Goal: Transaction & Acquisition: Obtain resource

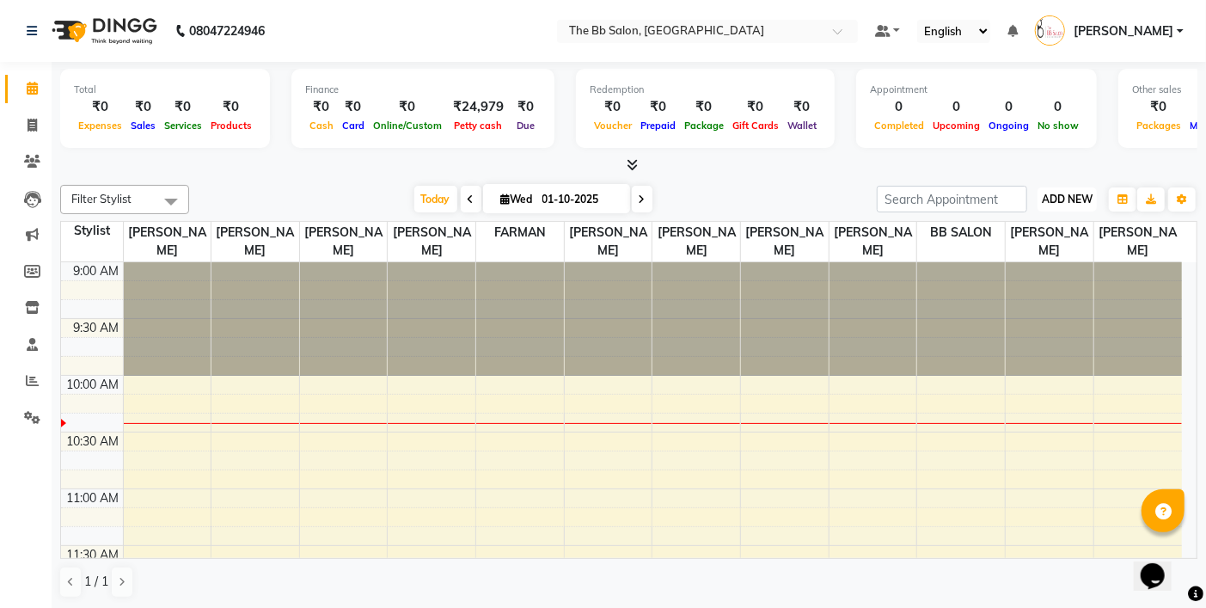
click at [1080, 187] on button "ADD NEW Toggle Dropdown" at bounding box center [1066, 199] width 59 height 24
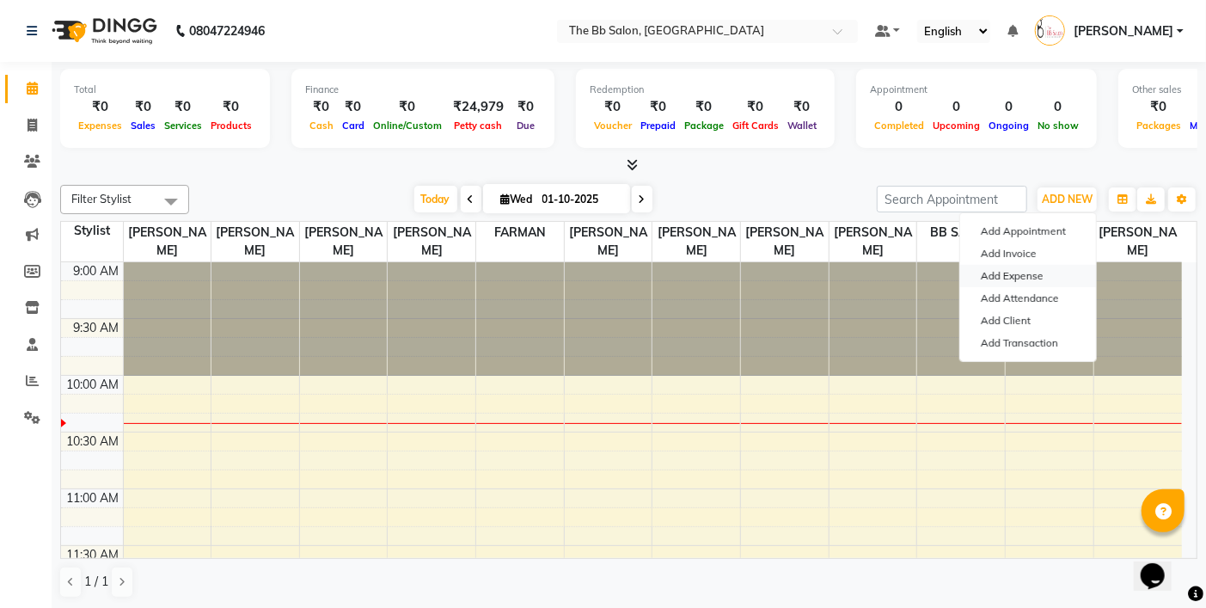
click at [1008, 277] on link "Add Expense" at bounding box center [1028, 276] width 136 height 22
select select "1"
select select "5223"
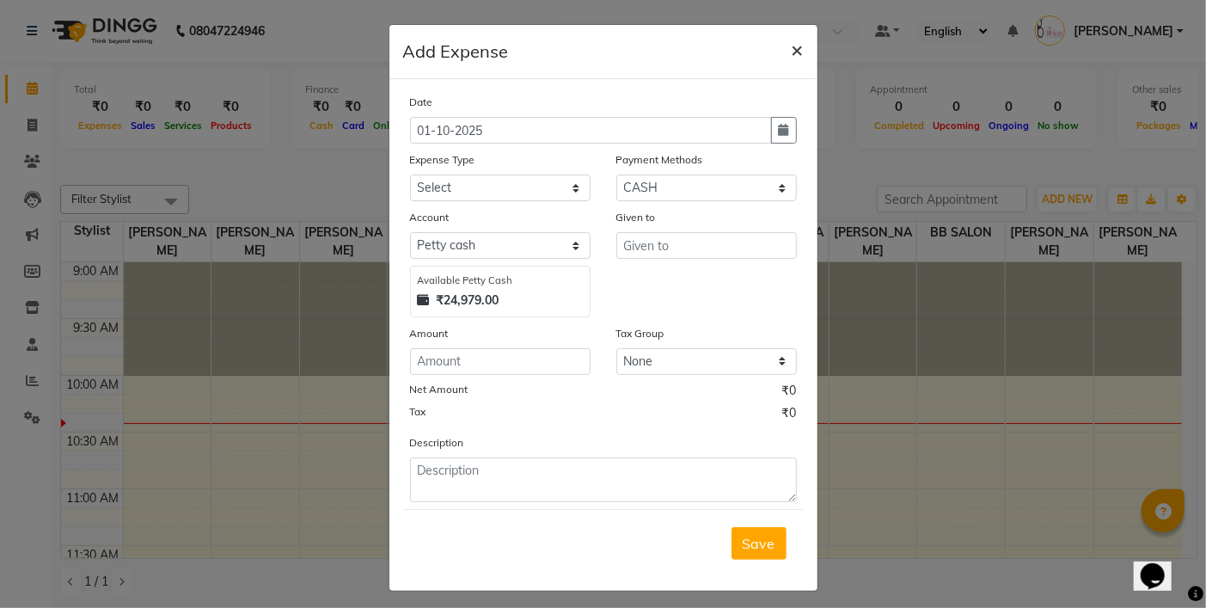
click at [792, 52] on span "×" at bounding box center [798, 49] width 12 height 26
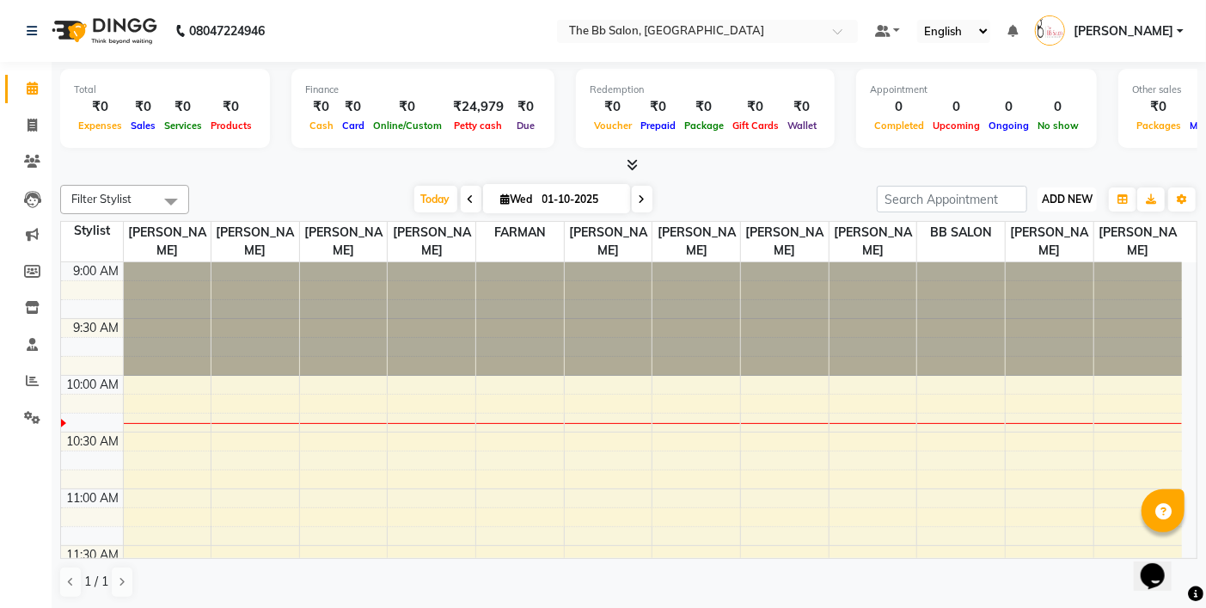
click at [1069, 205] on span "ADD NEW" at bounding box center [1067, 199] width 51 height 13
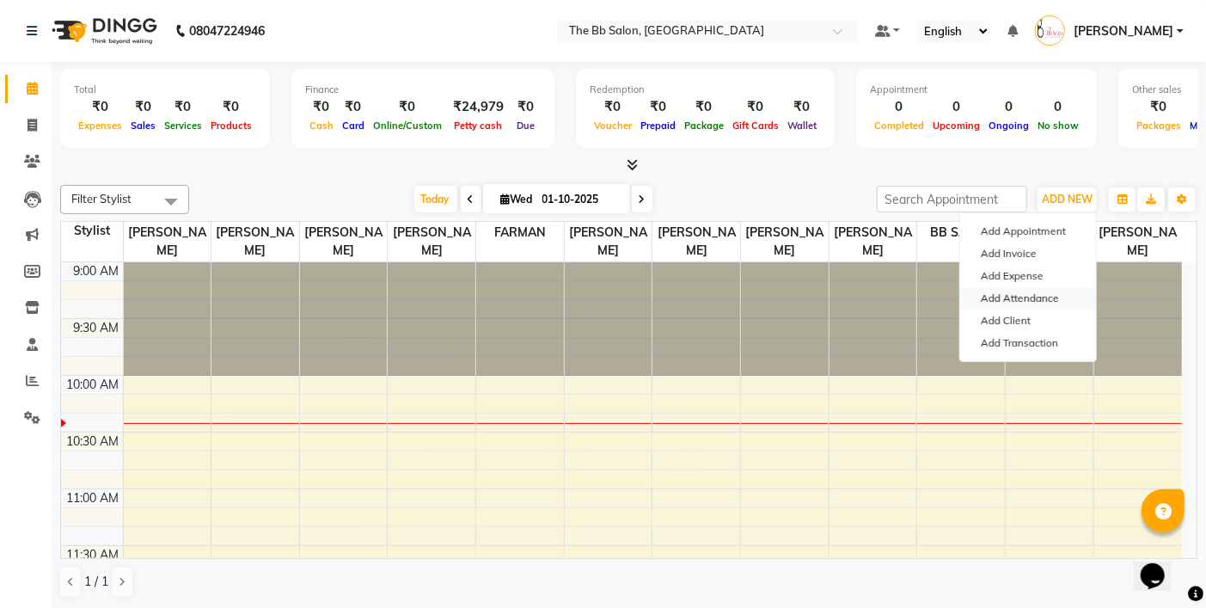
click at [1025, 296] on link "Add Attendance" at bounding box center [1028, 298] width 136 height 22
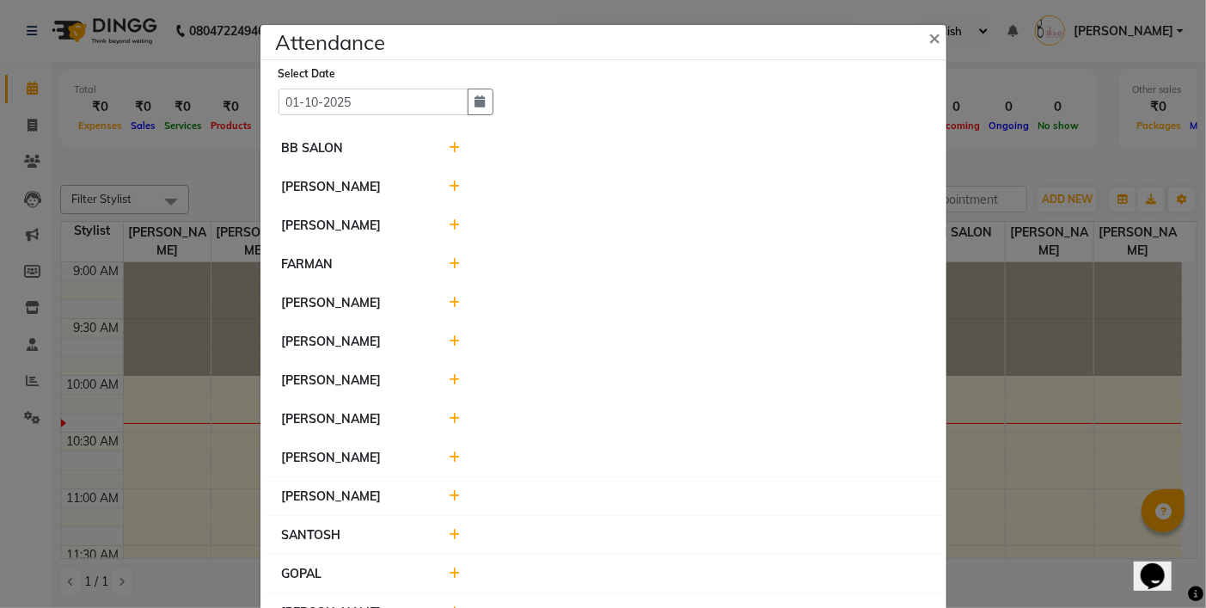
click at [451, 149] on icon at bounding box center [454, 148] width 11 height 12
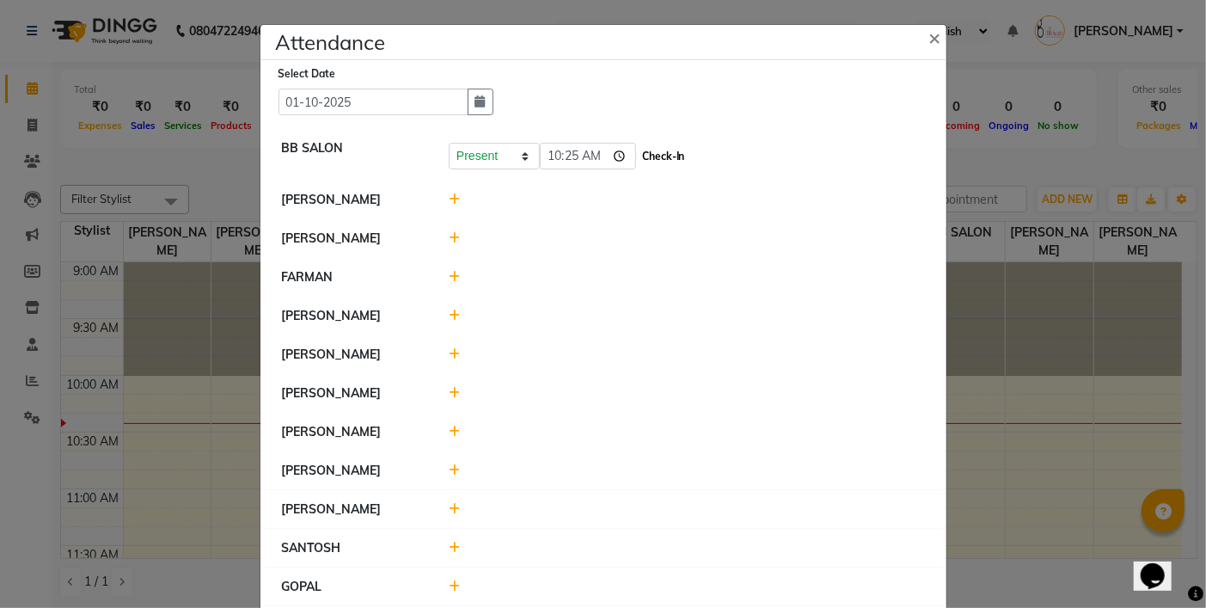
click at [658, 149] on button "Check-In" at bounding box center [664, 156] width 52 height 24
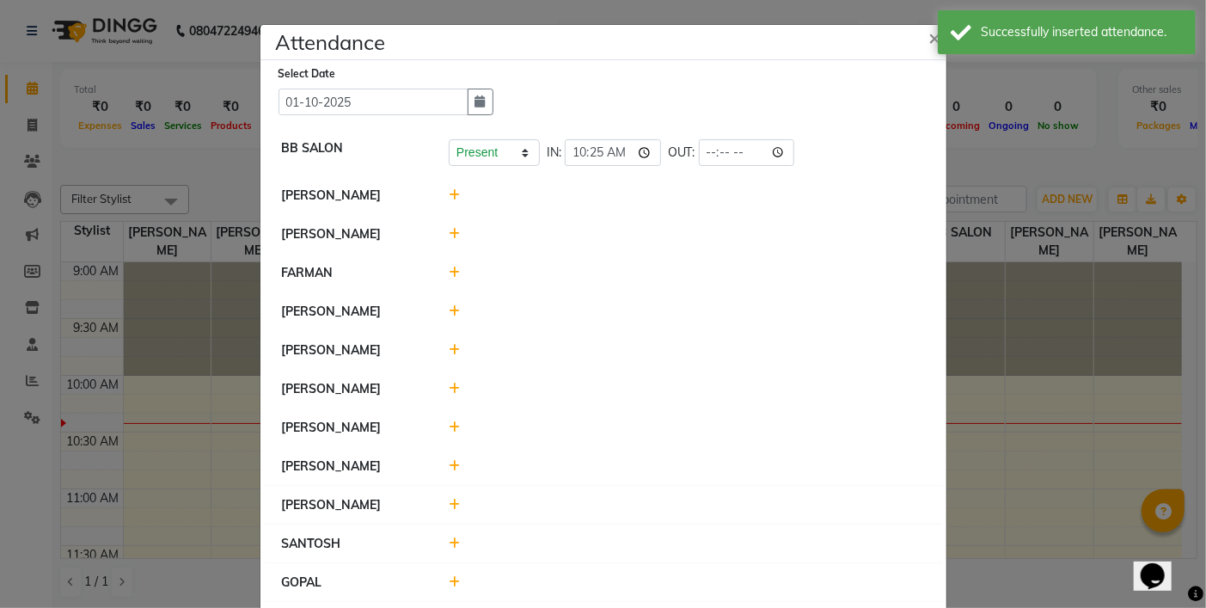
click at [449, 194] on icon at bounding box center [454, 195] width 11 height 12
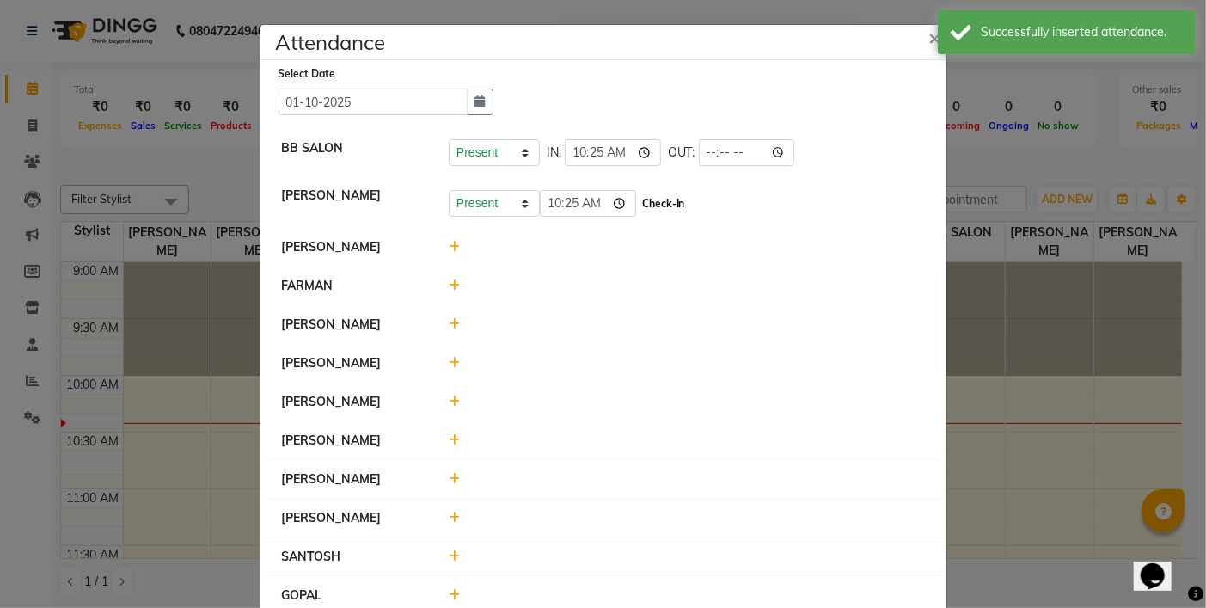
click at [671, 206] on button "Check-In" at bounding box center [664, 204] width 52 height 24
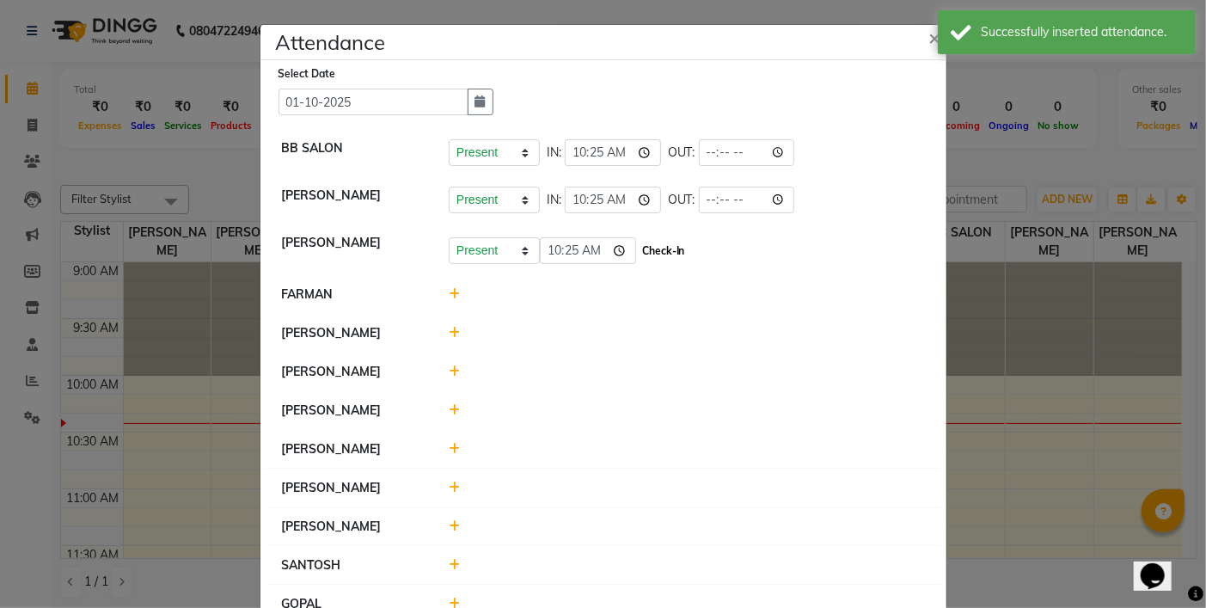
click at [651, 245] on button "Check-In" at bounding box center [664, 251] width 52 height 24
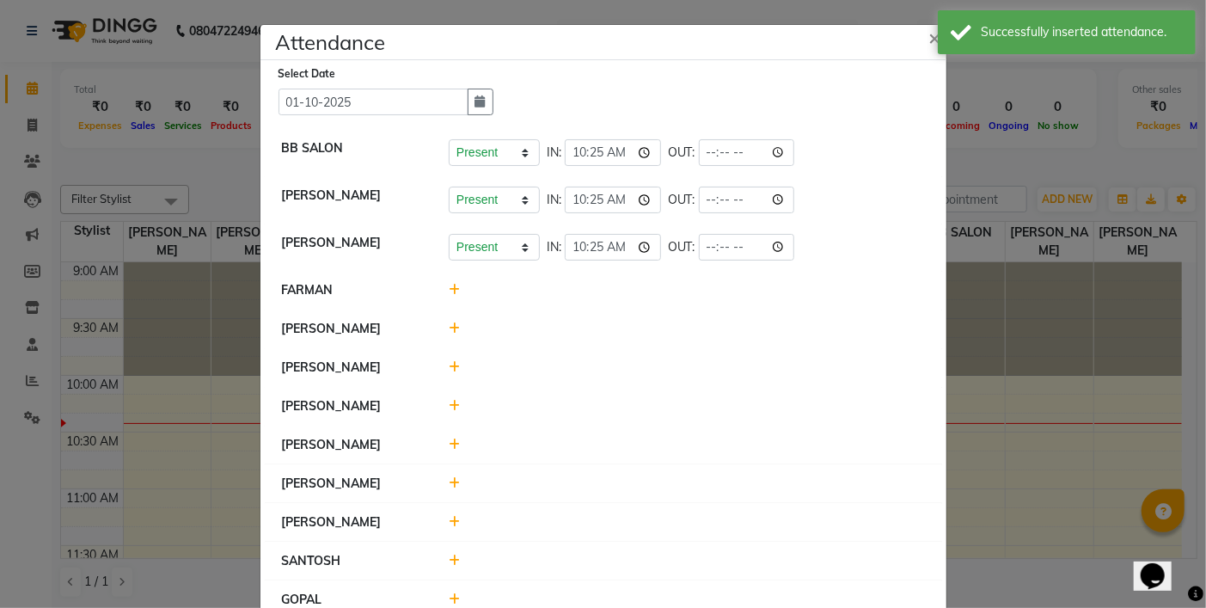
click at [449, 290] on icon at bounding box center [454, 290] width 11 height 12
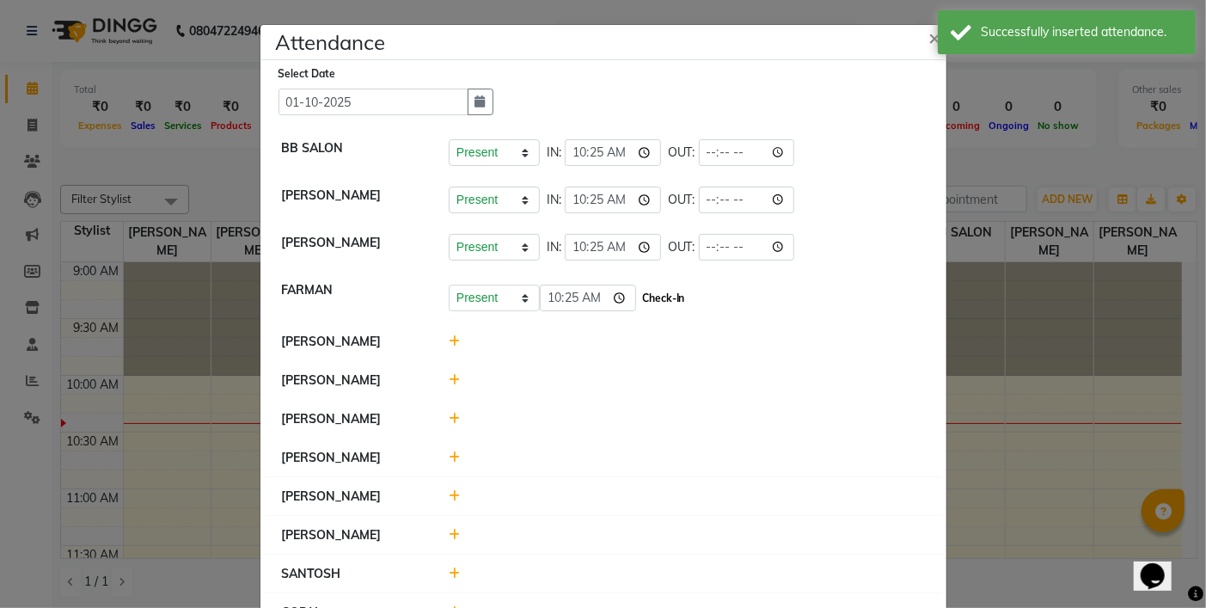
click at [651, 296] on button "Check-In" at bounding box center [664, 298] width 52 height 24
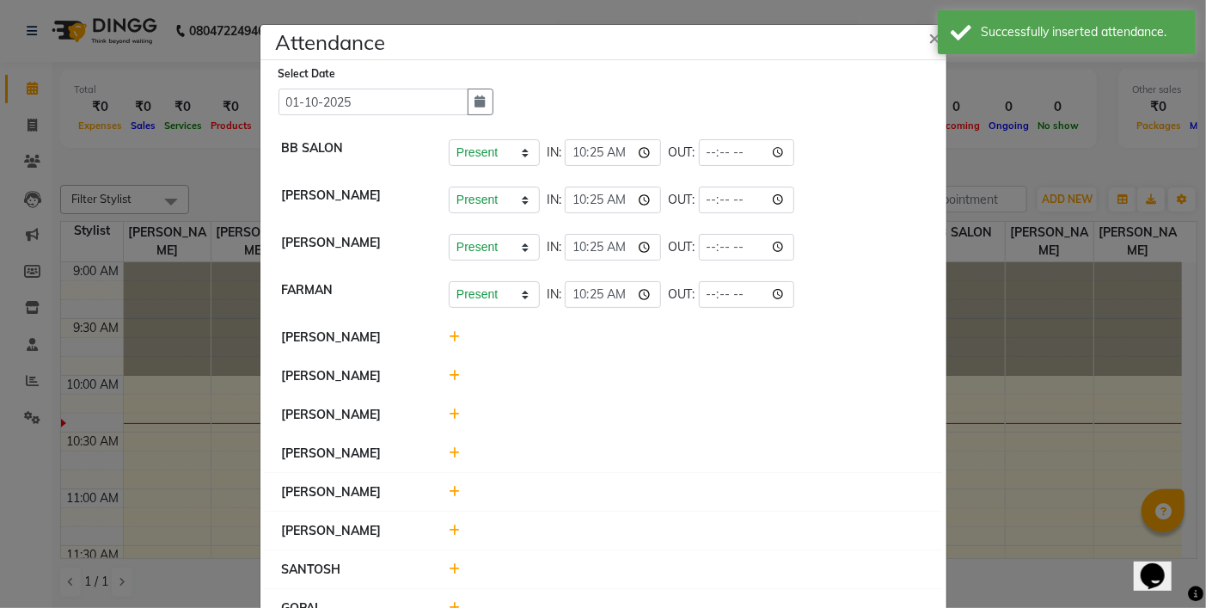
click at [449, 340] on icon at bounding box center [454, 337] width 11 height 12
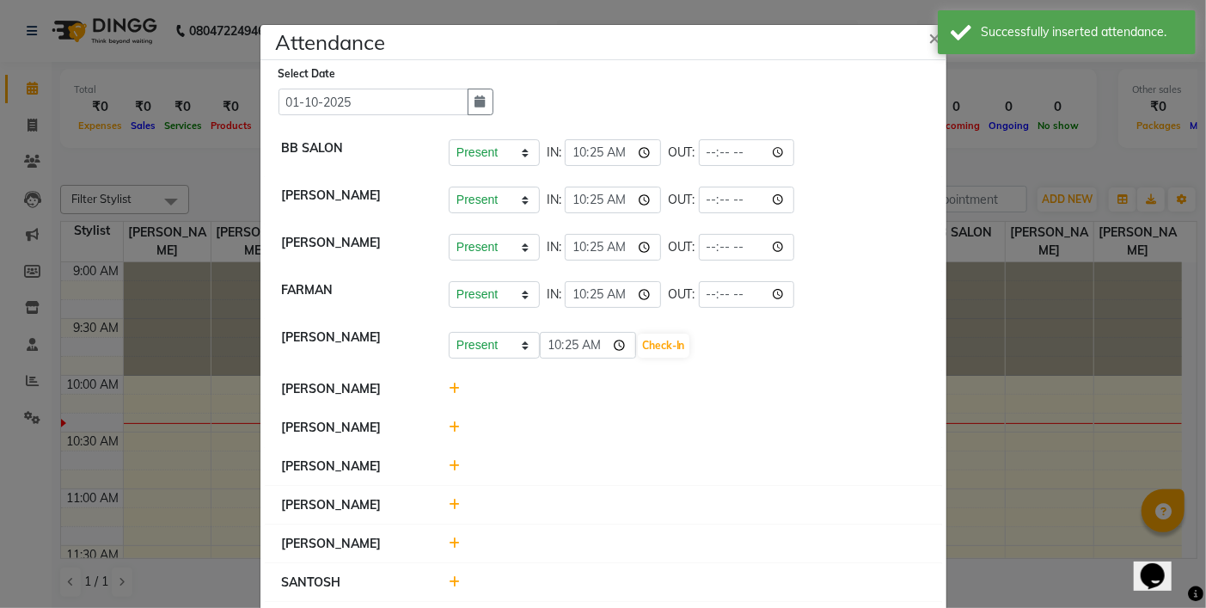
click at [688, 339] on div "Present Absent Late Half Day Weekly Off 10:25 Check-In" at bounding box center [687, 346] width 476 height 28
click at [658, 345] on button "Check-In" at bounding box center [664, 345] width 52 height 24
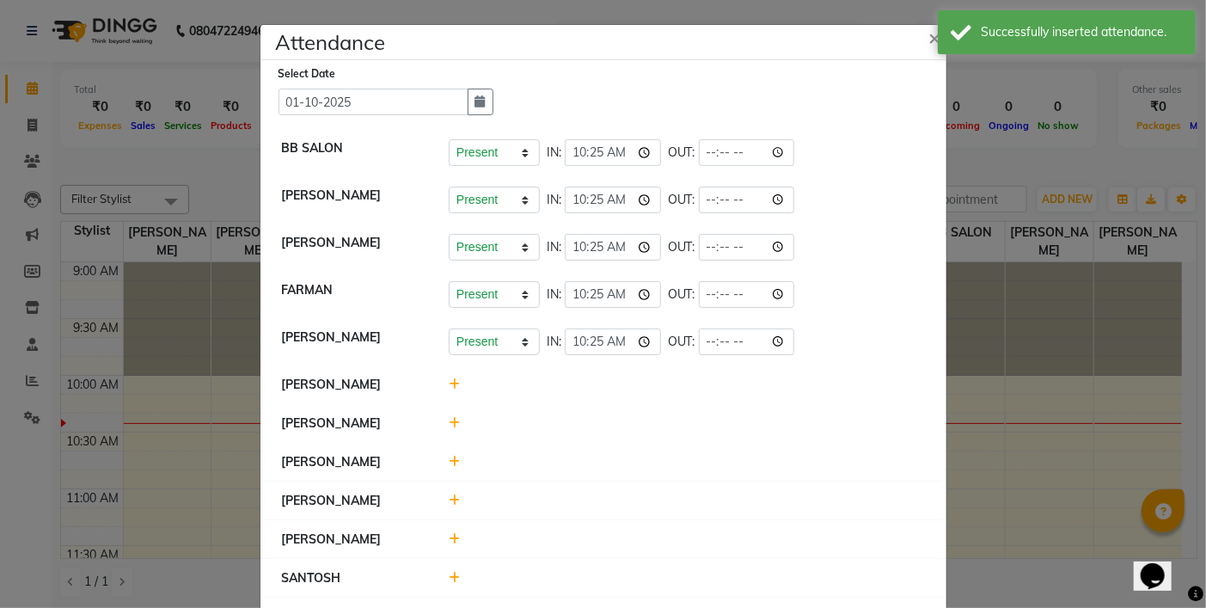
click at [451, 387] on icon at bounding box center [454, 384] width 11 height 12
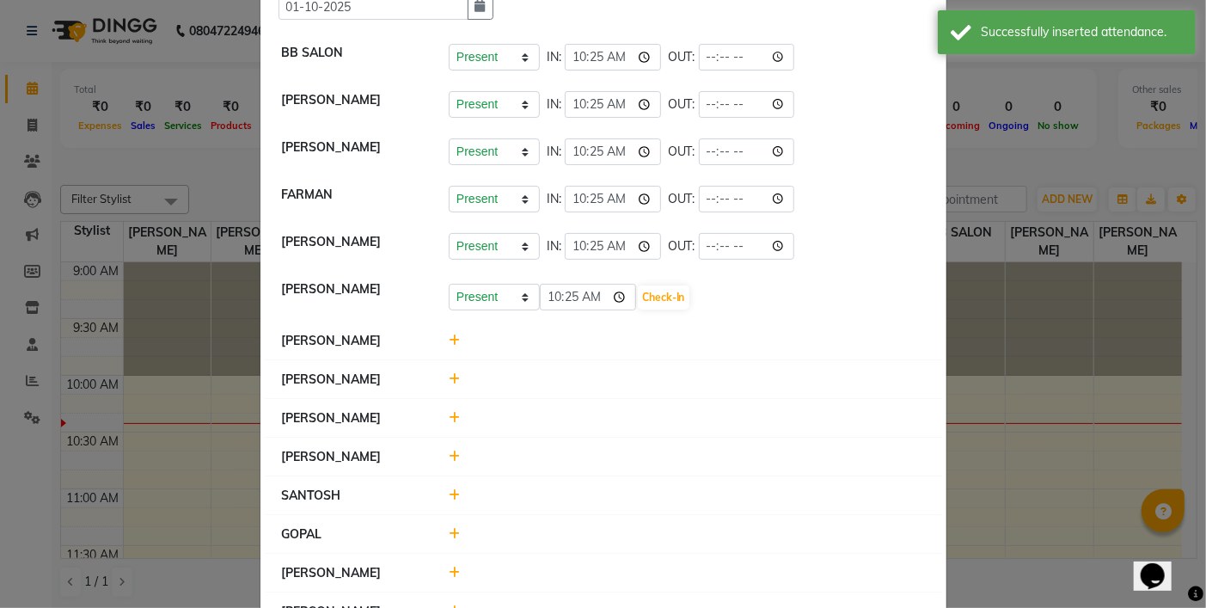
scroll to position [187, 0]
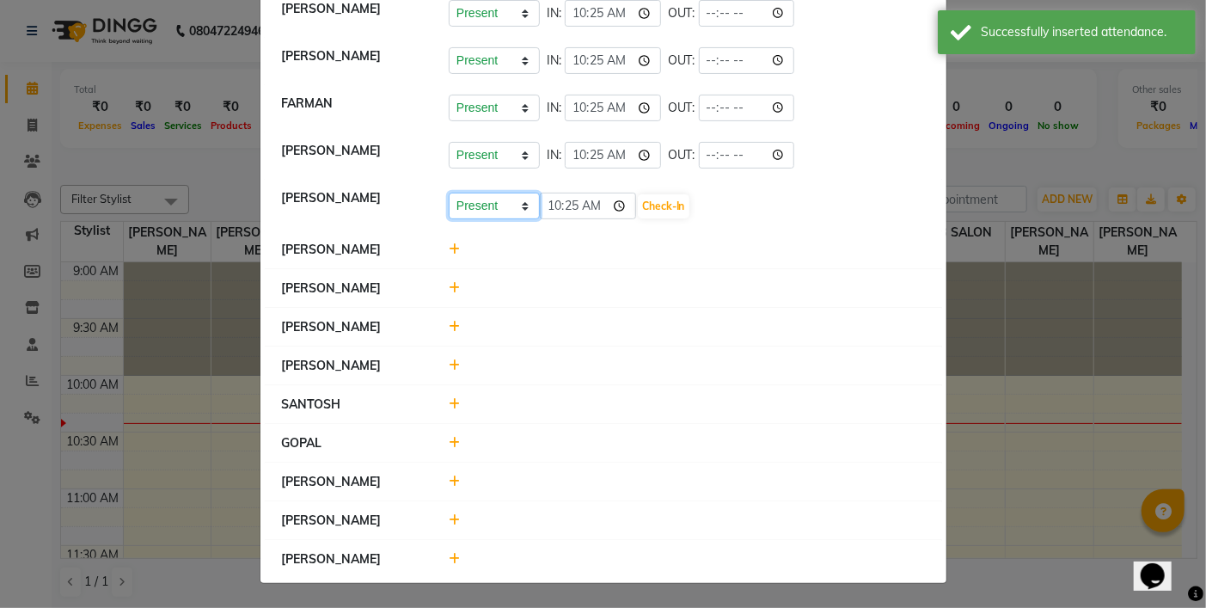
click at [474, 200] on select "Present Absent Late Half Day Weekly Off" at bounding box center [494, 206] width 91 height 27
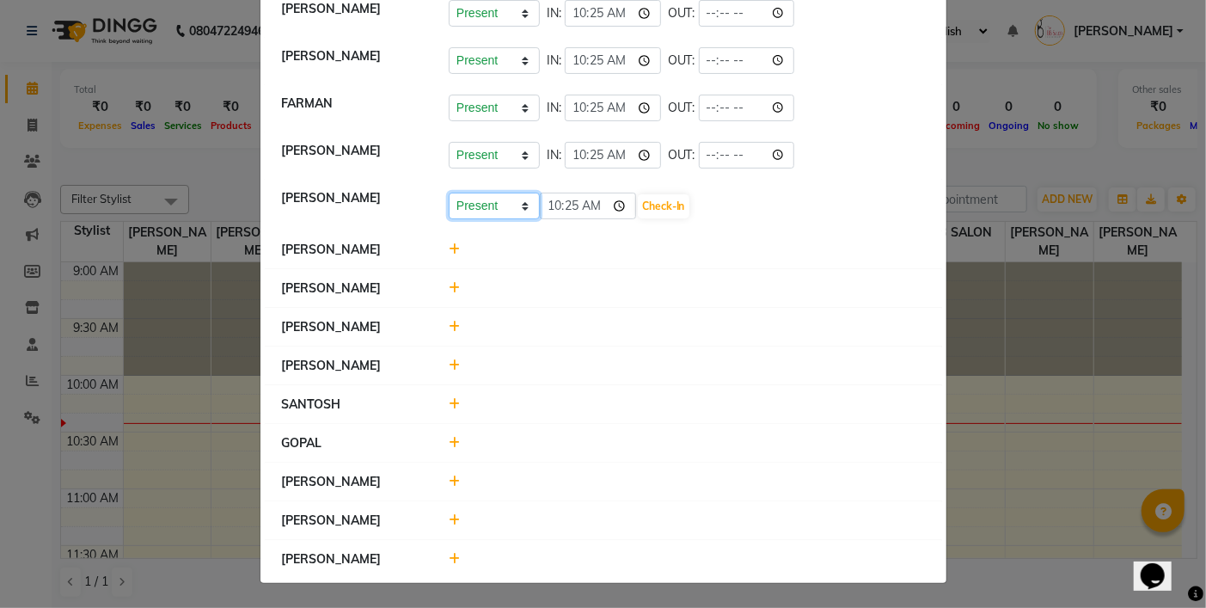
select select "W"
click at [449, 193] on select "Present Absent Late Half Day Weekly Off" at bounding box center [494, 206] width 91 height 27
click at [547, 204] on button "Save" at bounding box center [558, 206] width 34 height 24
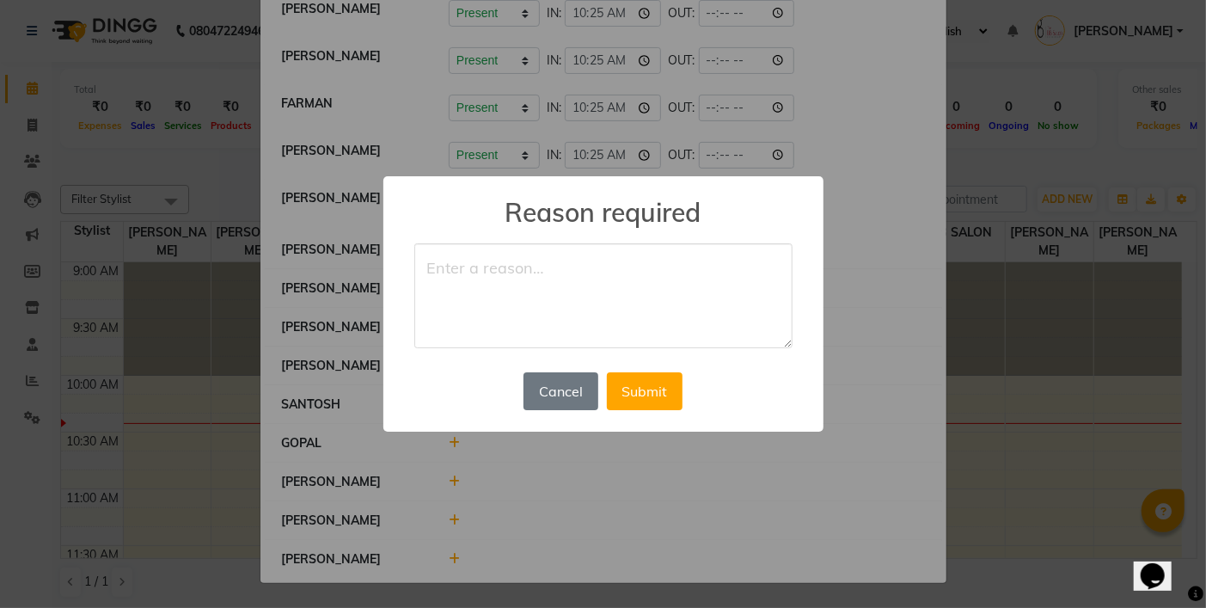
click at [493, 260] on textarea at bounding box center [603, 295] width 378 height 105
click at [639, 383] on button "Submit" at bounding box center [645, 391] width 76 height 38
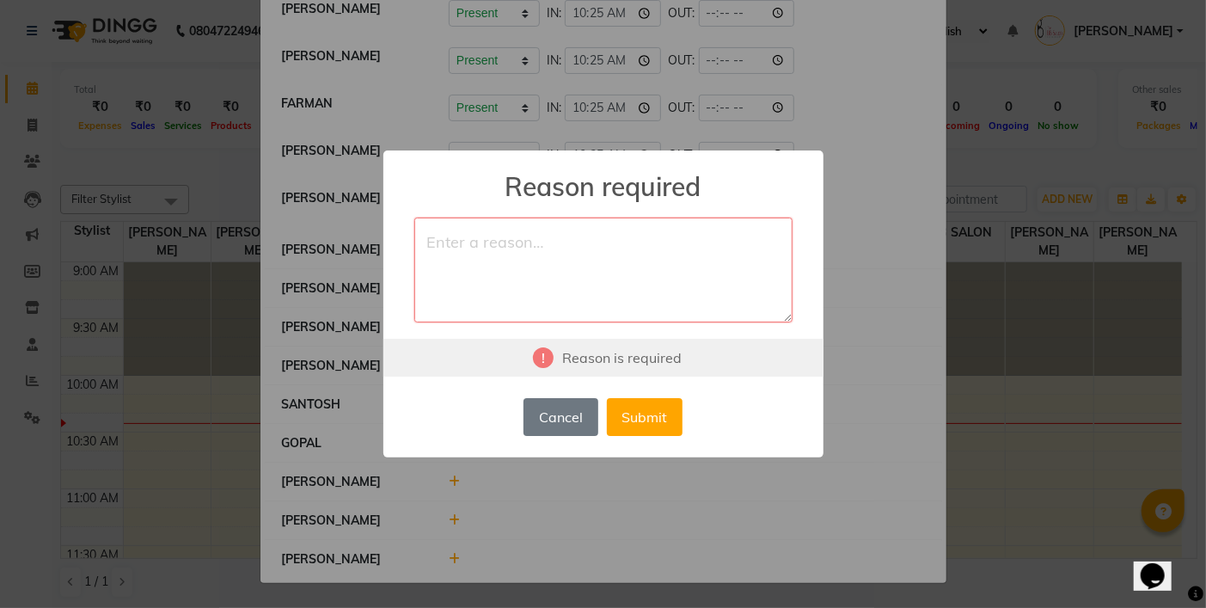
click at [544, 310] on textarea at bounding box center [603, 269] width 378 height 105
click at [546, 295] on textarea at bounding box center [603, 269] width 378 height 105
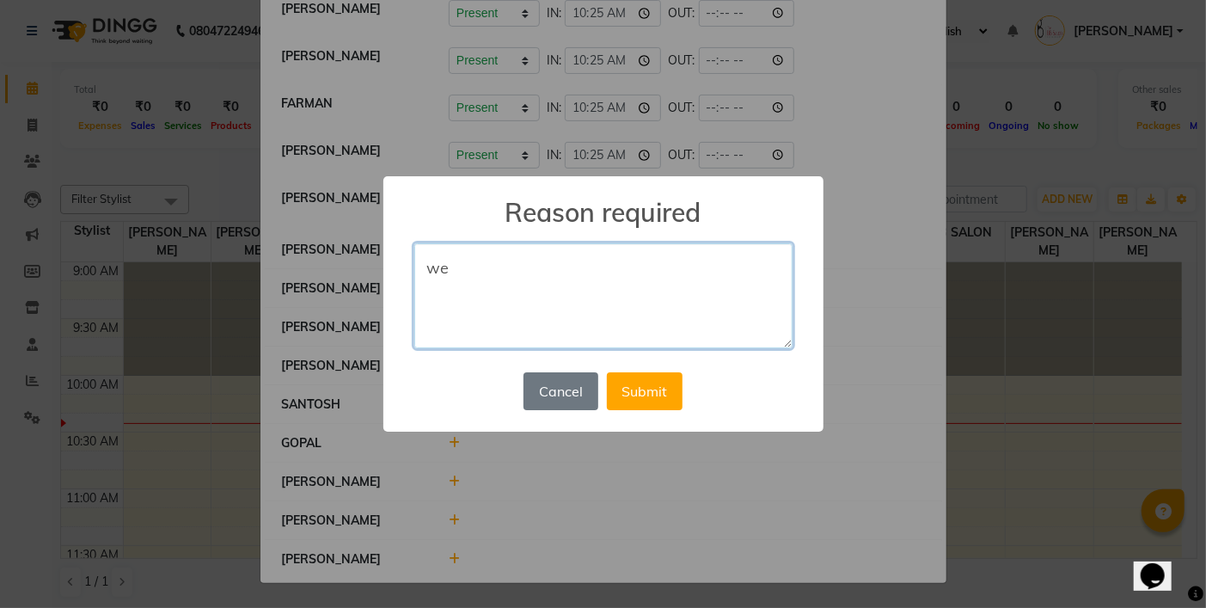
type textarea "w"
type textarea "WO"
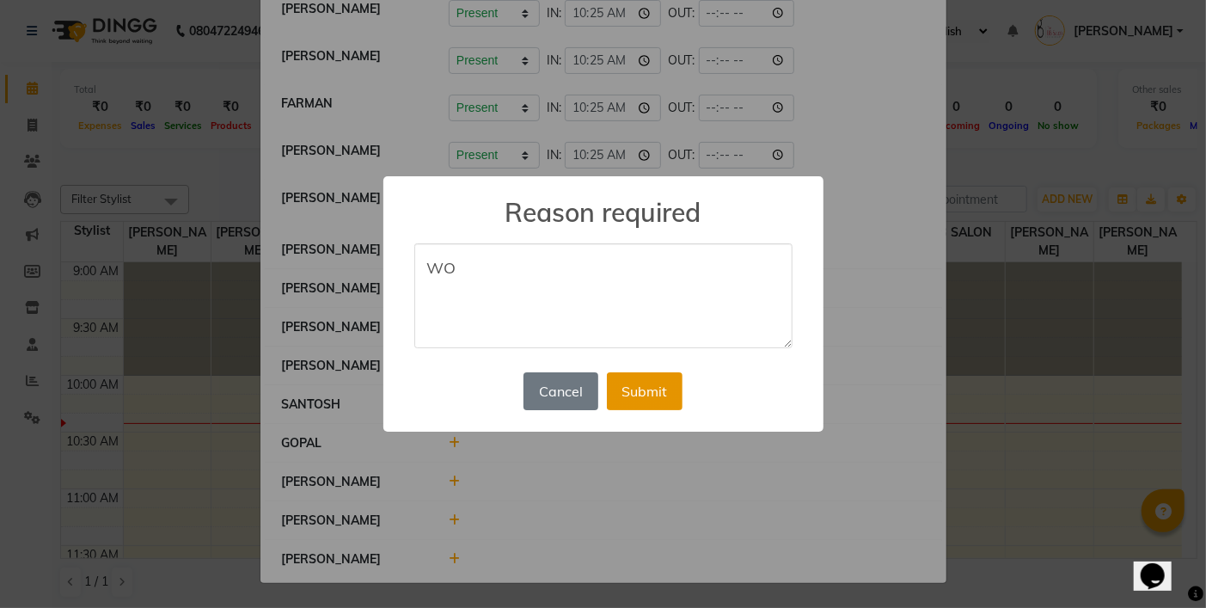
click at [647, 378] on button "Submit" at bounding box center [645, 391] width 76 height 38
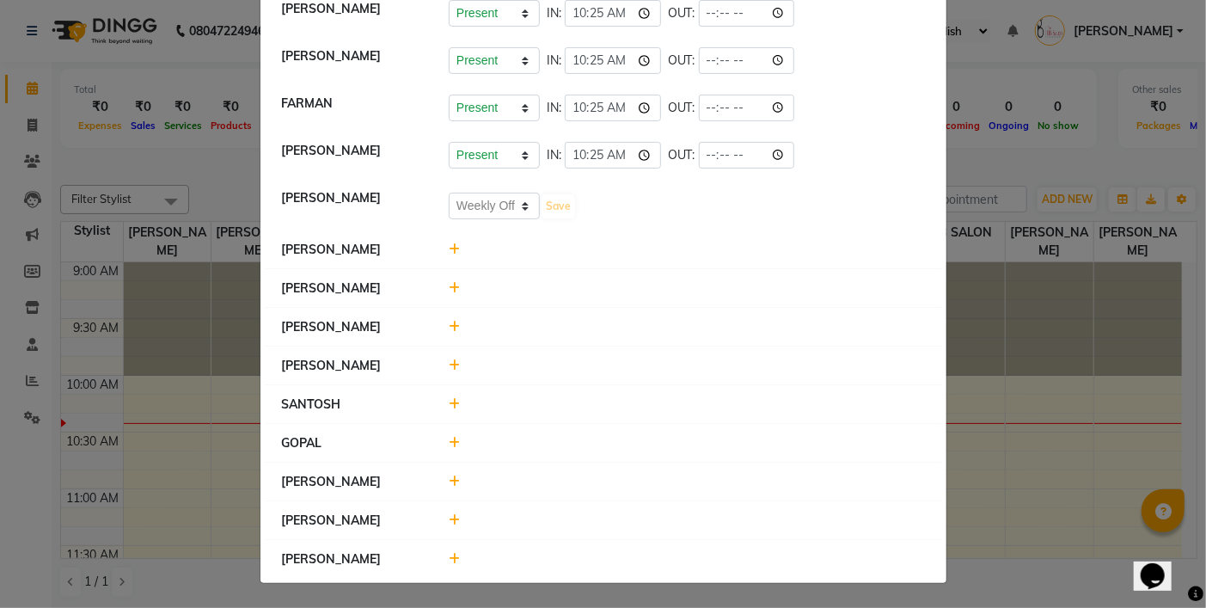
select select "W"
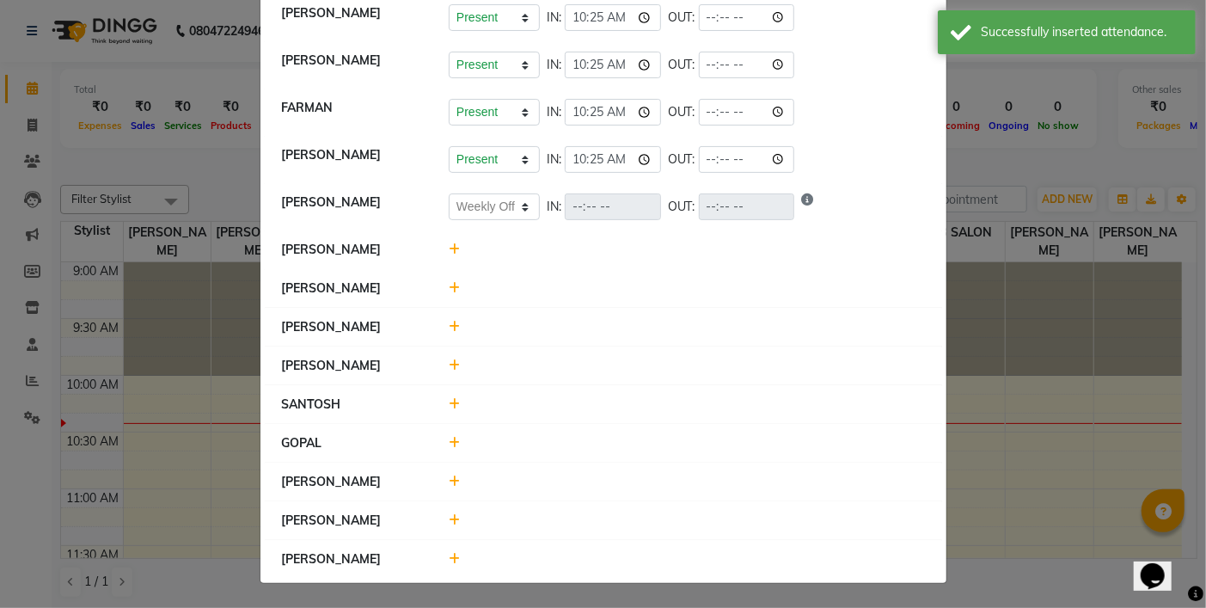
scroll to position [183, 0]
click at [449, 244] on icon at bounding box center [454, 249] width 11 height 12
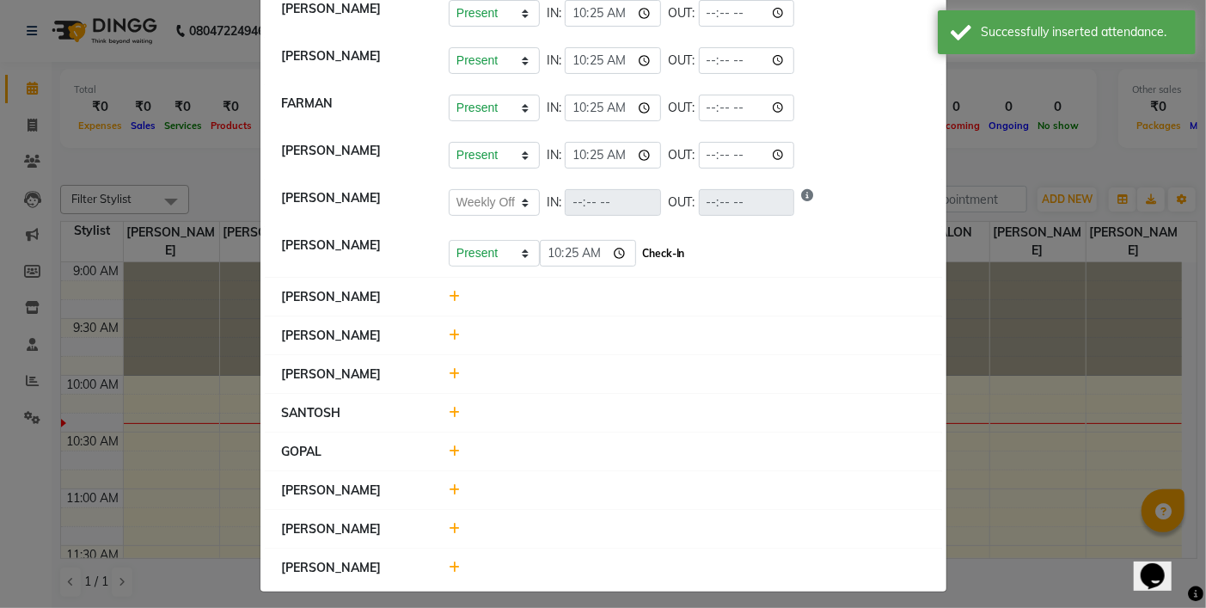
click at [664, 261] on button "Check-In" at bounding box center [664, 254] width 52 height 24
select select "W"
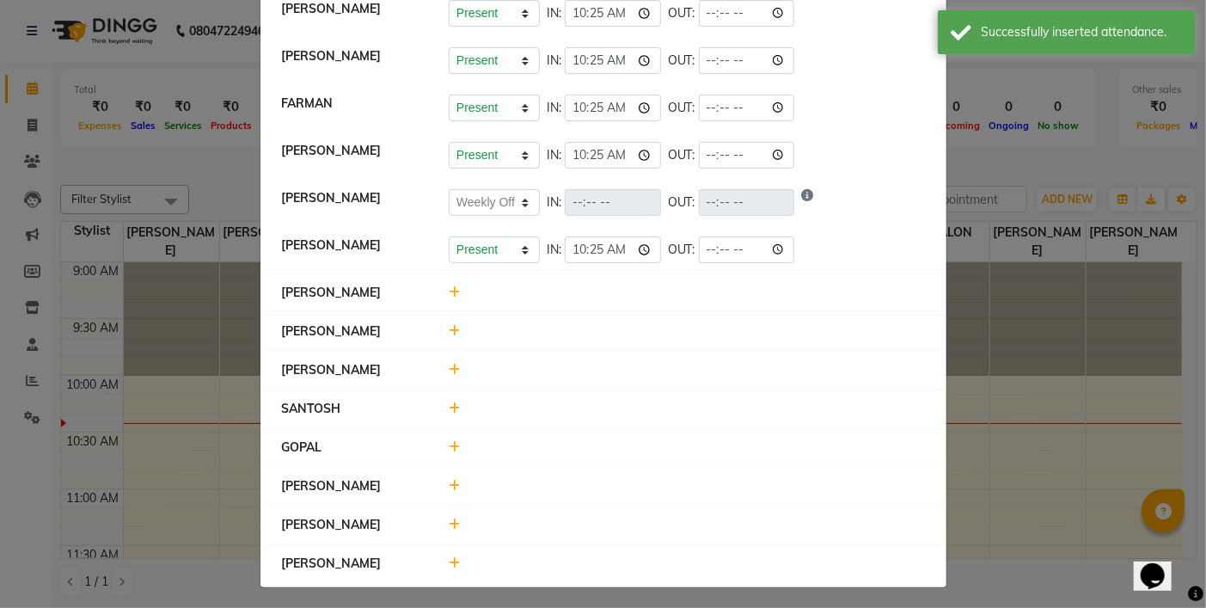
click at [452, 294] on div at bounding box center [687, 293] width 502 height 18
click at [450, 294] on icon at bounding box center [454, 292] width 11 height 12
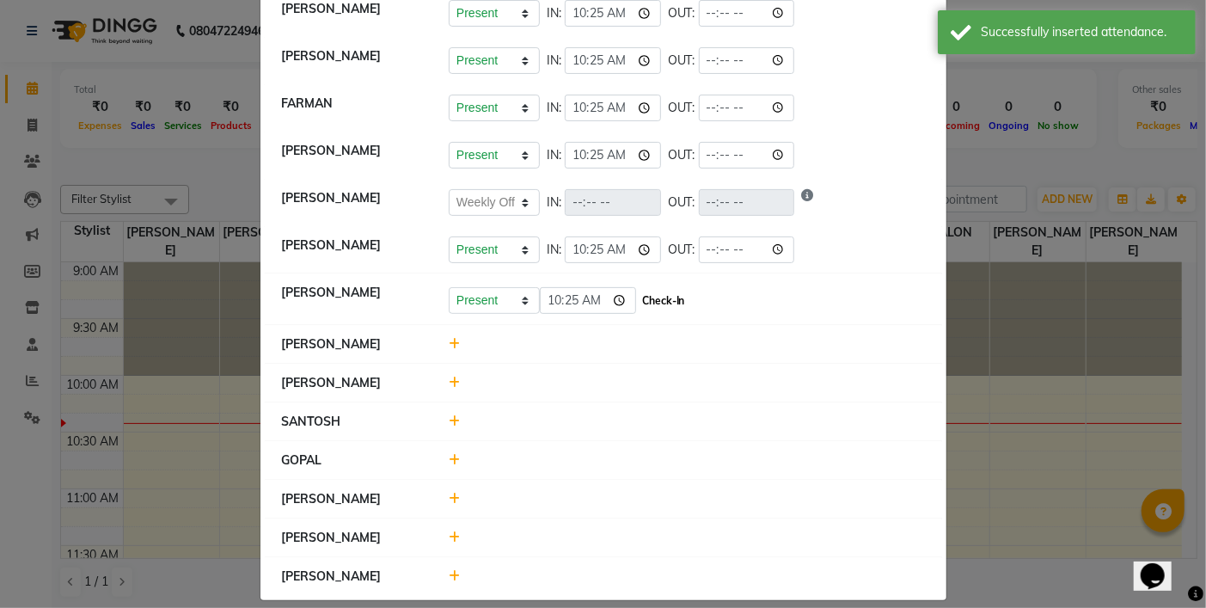
click at [664, 305] on button "Check-In" at bounding box center [664, 301] width 52 height 24
select select "W"
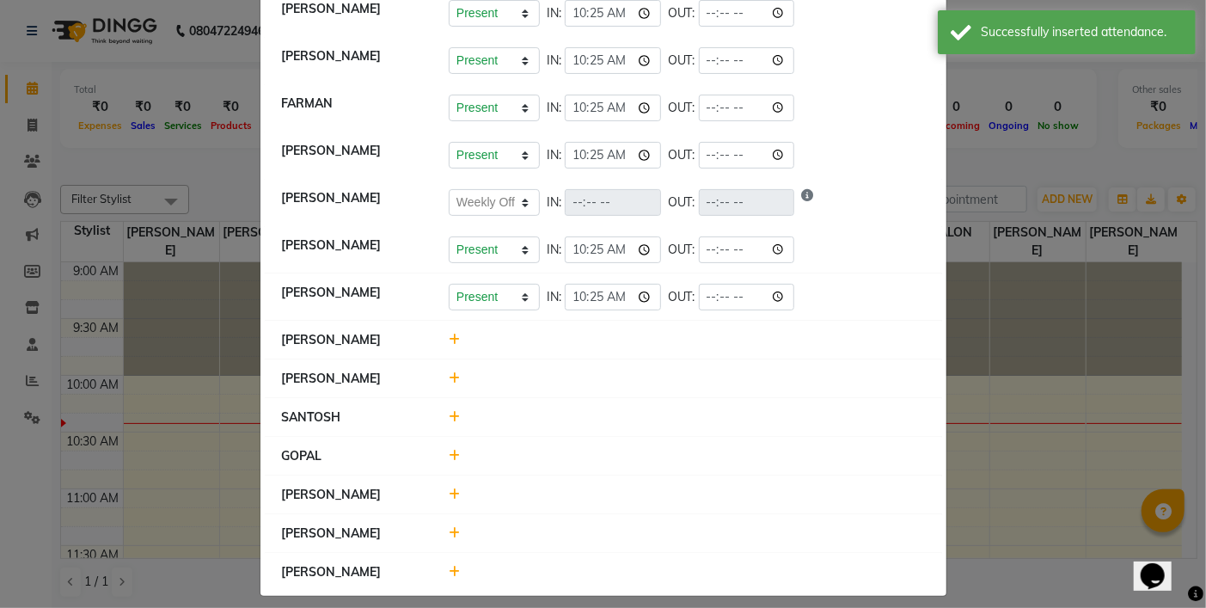
click at [450, 339] on icon at bounding box center [454, 339] width 11 height 12
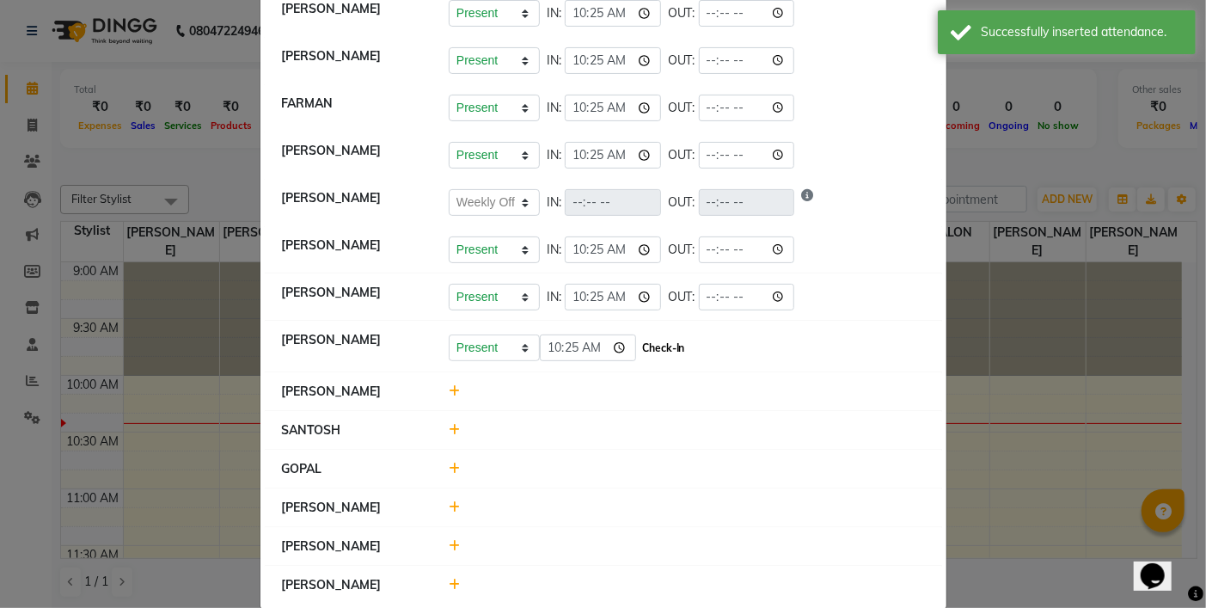
click at [664, 347] on button "Check-In" at bounding box center [664, 348] width 52 height 24
select select "W"
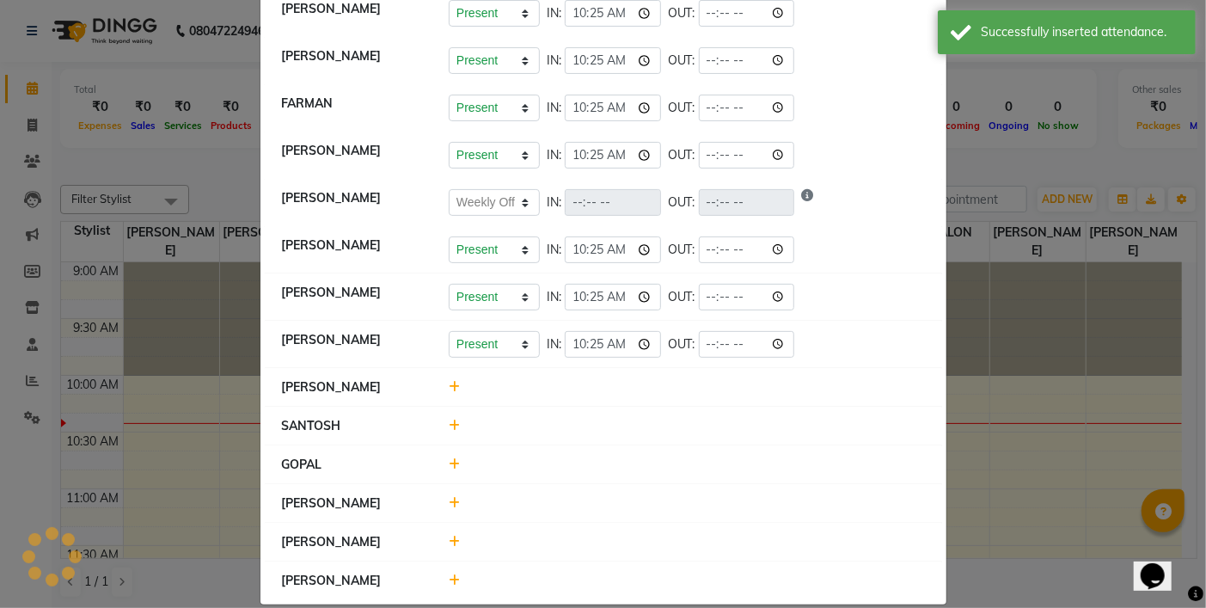
click at [449, 384] on icon at bounding box center [454, 387] width 11 height 12
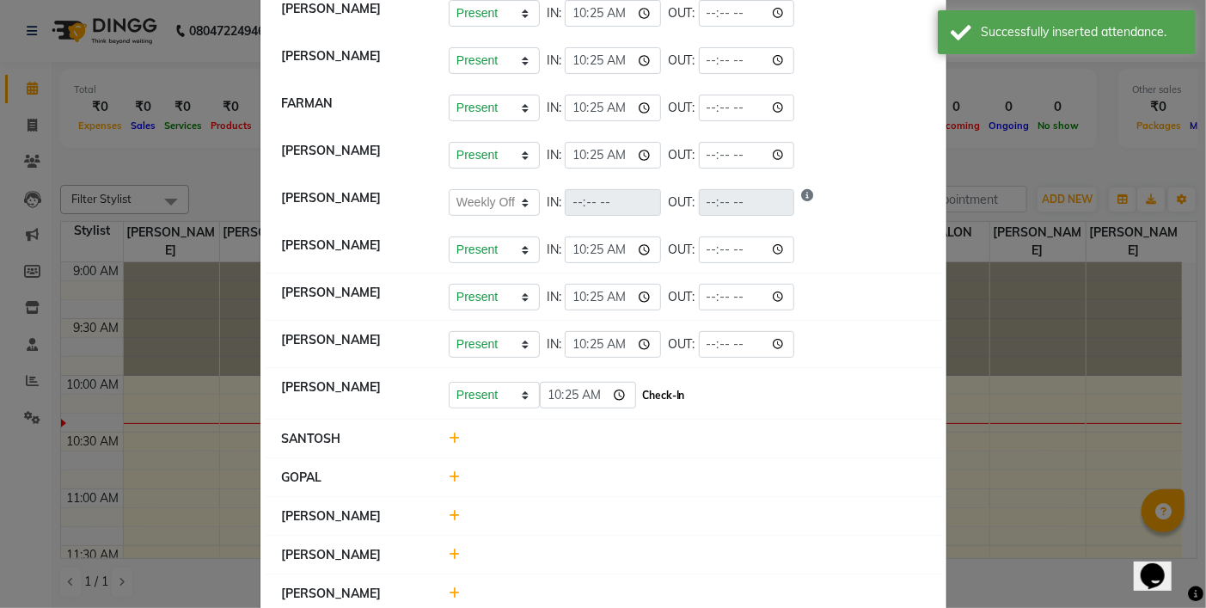
click at [651, 392] on button "Check-In" at bounding box center [664, 395] width 52 height 24
select select "W"
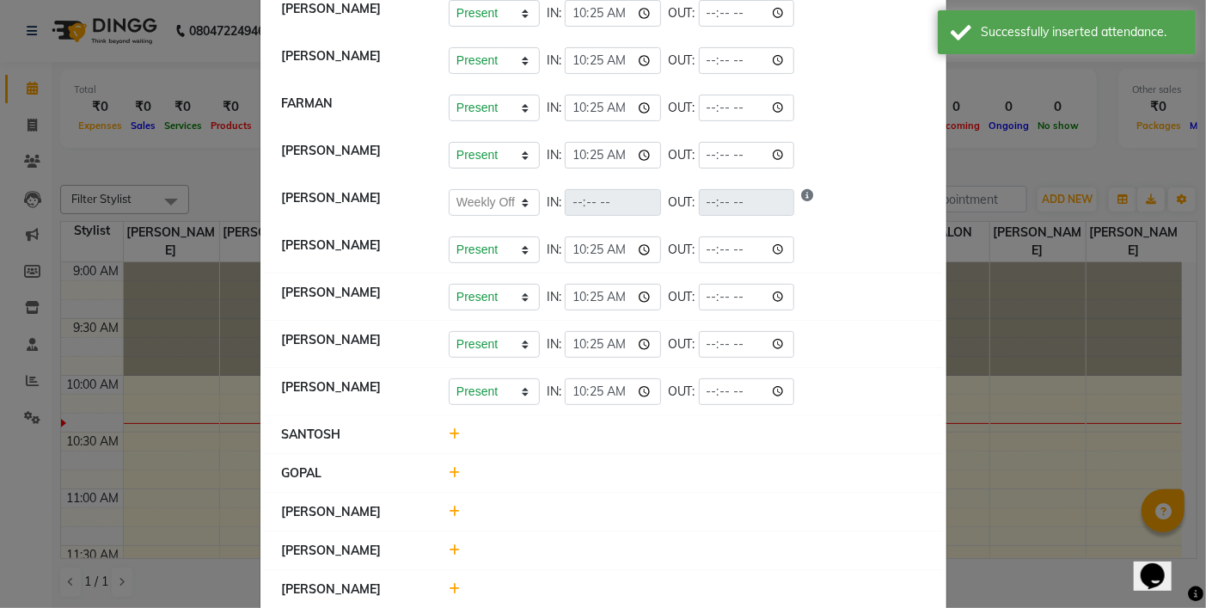
click at [451, 437] on icon at bounding box center [454, 434] width 11 height 12
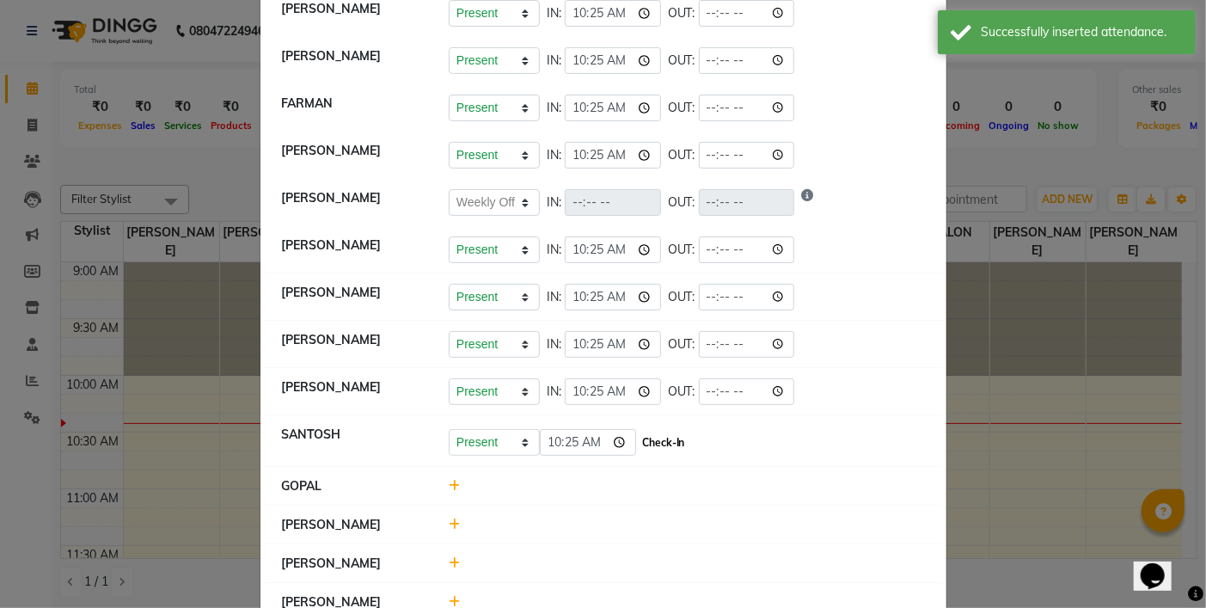
click at [641, 450] on button "Check-In" at bounding box center [664, 443] width 52 height 24
select select "W"
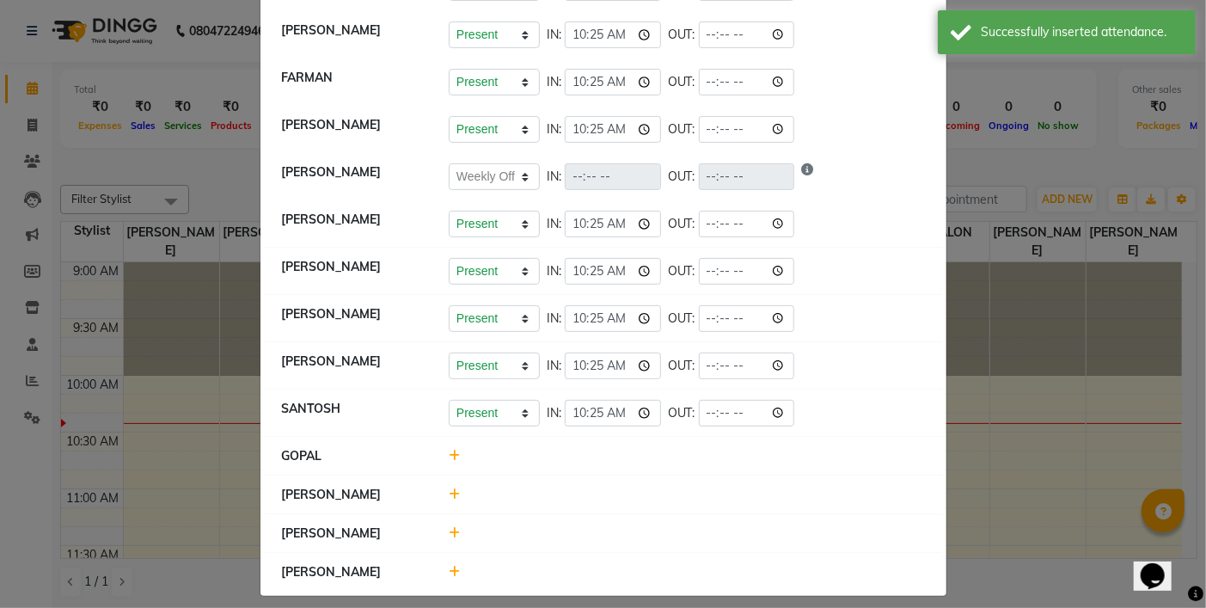
scroll to position [226, 0]
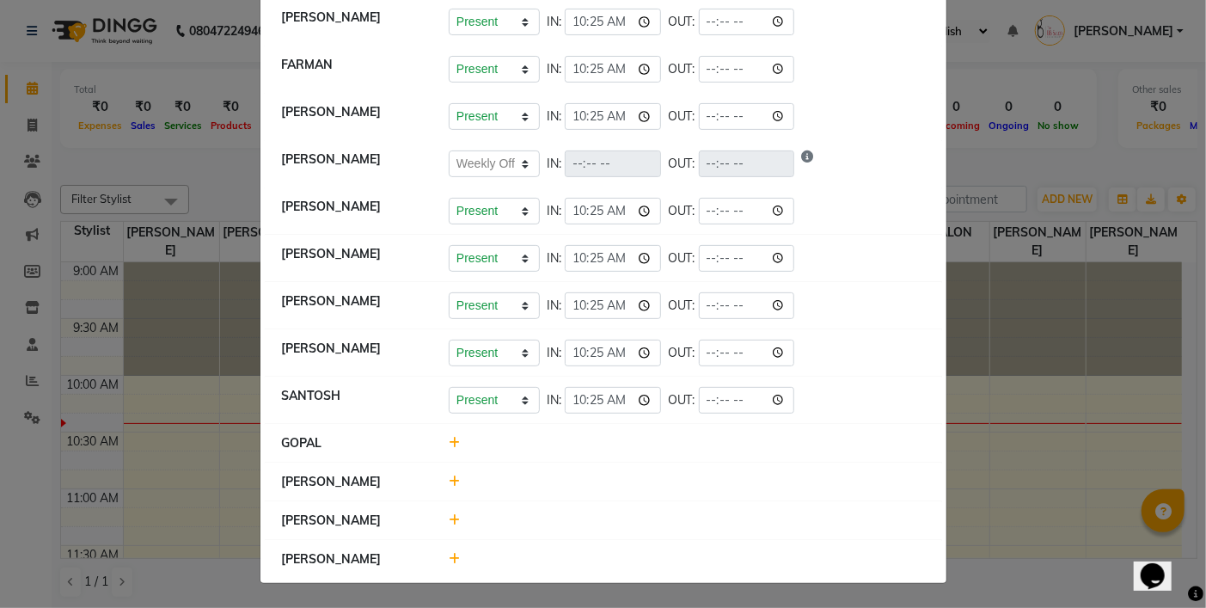
click at [449, 438] on icon at bounding box center [454, 443] width 11 height 12
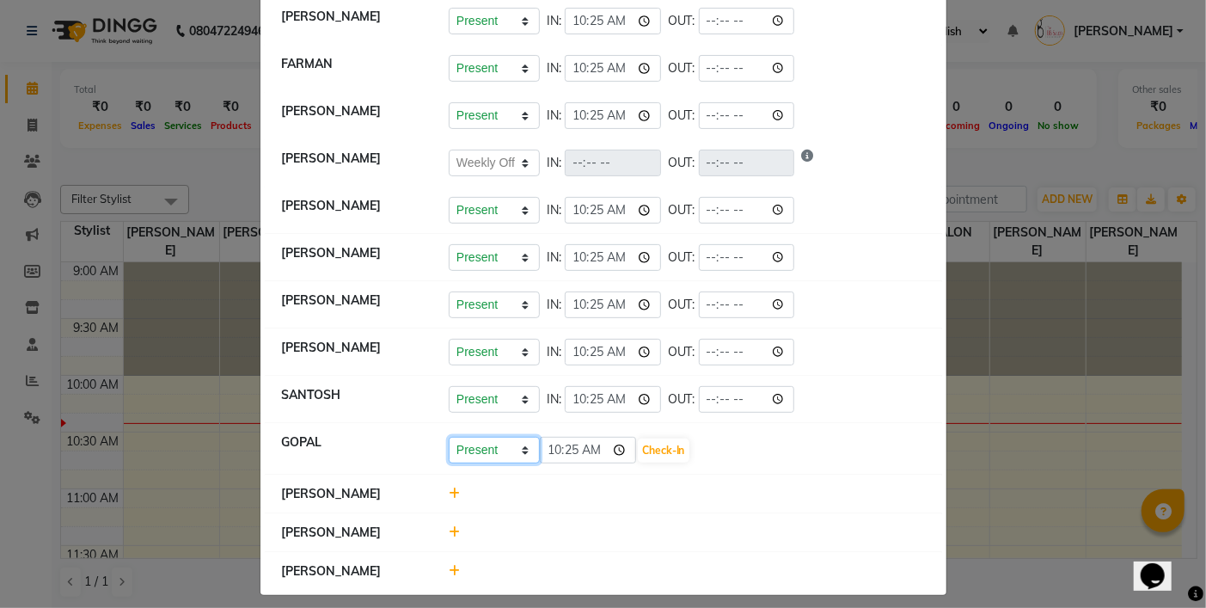
click at [474, 456] on select "Present Absent Late Half Day Weekly Off" at bounding box center [494, 450] width 91 height 27
select select "W"
click at [449, 437] on select "Present Absent Late Half Day Weekly Off" at bounding box center [494, 450] width 91 height 27
click at [557, 456] on button "Save" at bounding box center [558, 450] width 34 height 24
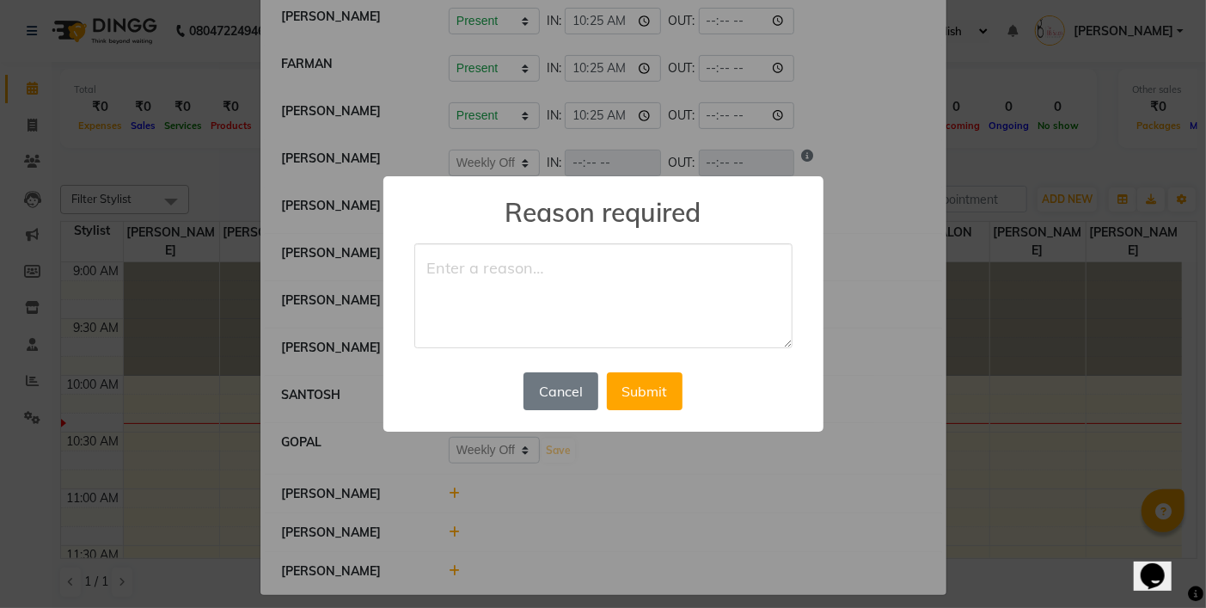
click at [494, 296] on textarea at bounding box center [603, 295] width 378 height 105
type textarea "WO"
click at [616, 385] on button "Submit" at bounding box center [645, 391] width 76 height 38
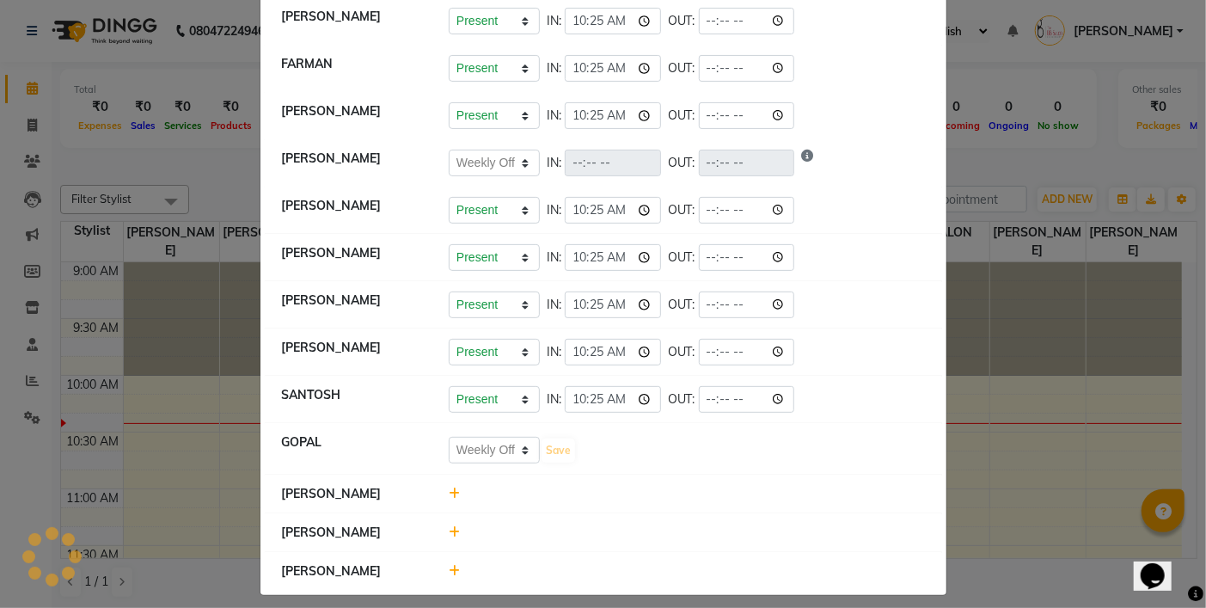
select select "W"
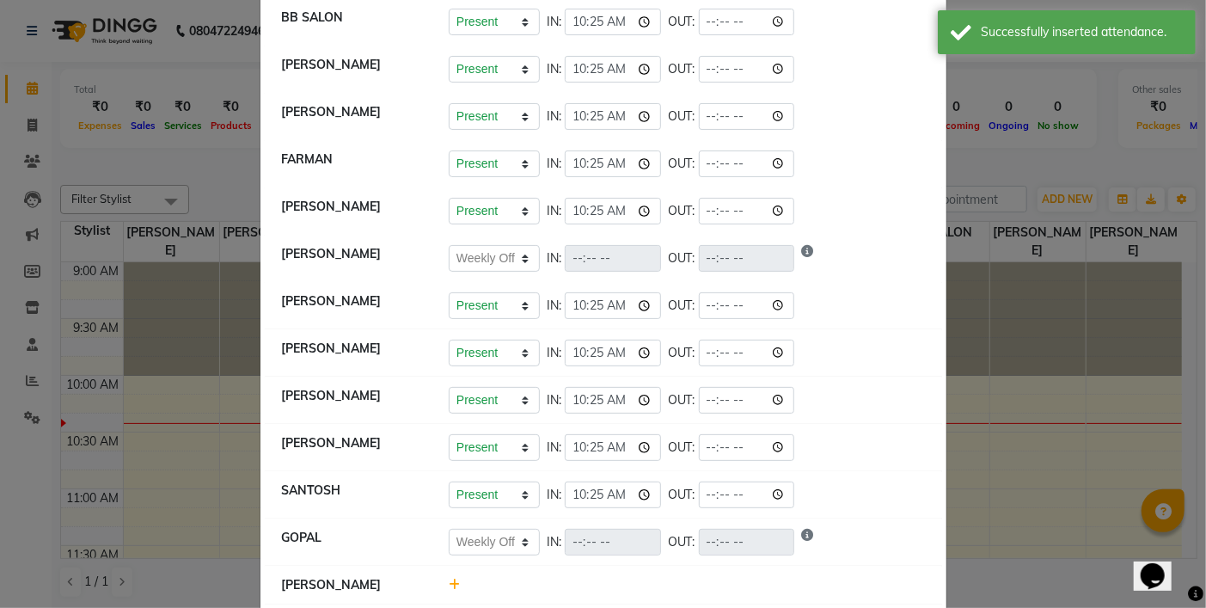
scroll to position [235, 0]
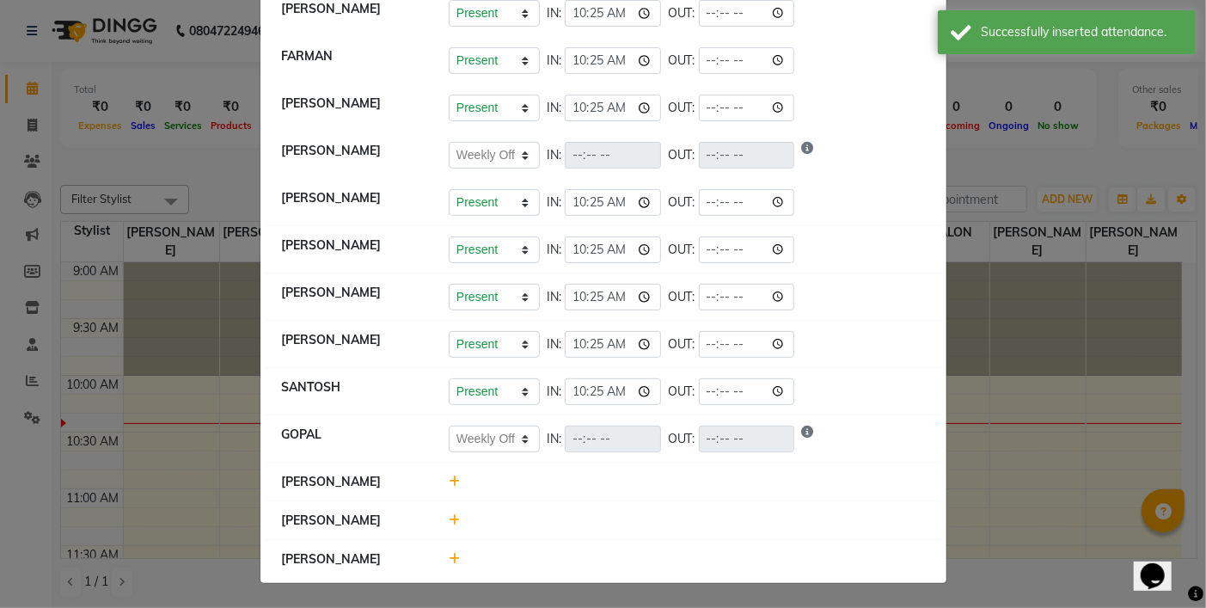
click at [440, 479] on div at bounding box center [687, 482] width 502 height 18
click at [449, 478] on icon at bounding box center [454, 481] width 11 height 12
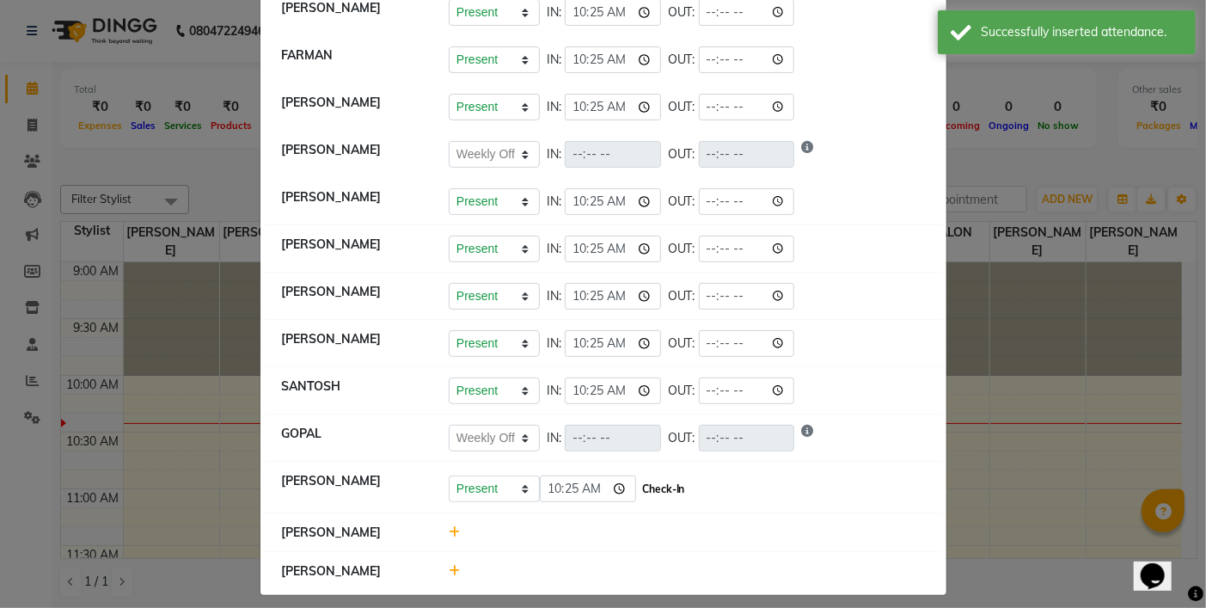
click at [664, 484] on button "Check-In" at bounding box center [664, 489] width 52 height 24
select select "W"
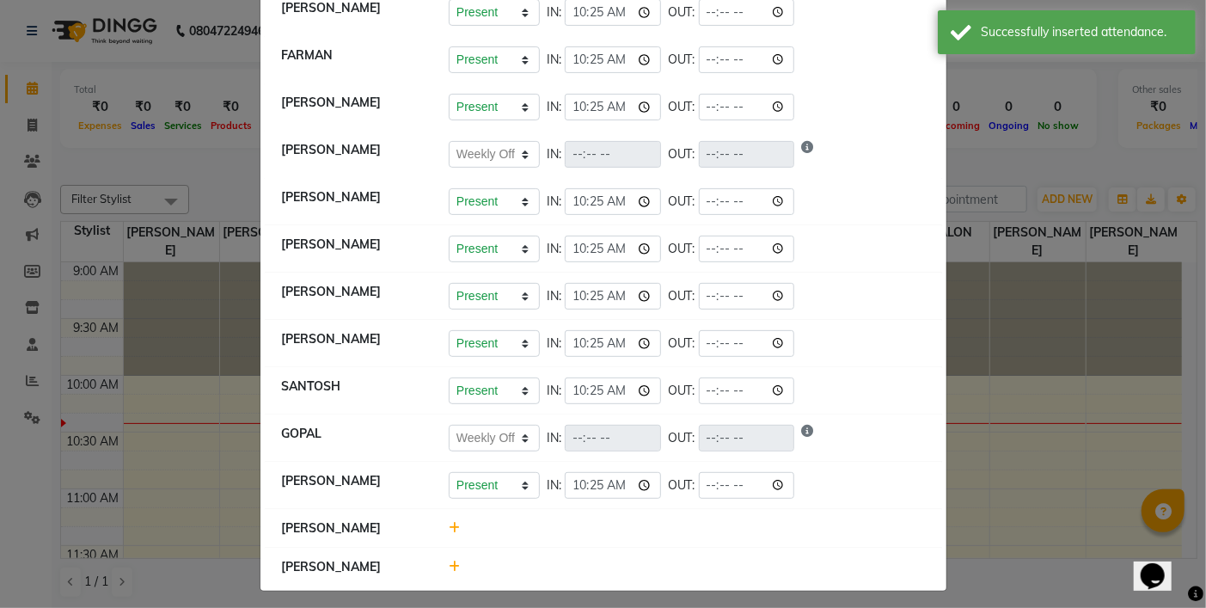
click at [449, 564] on icon at bounding box center [454, 566] width 11 height 12
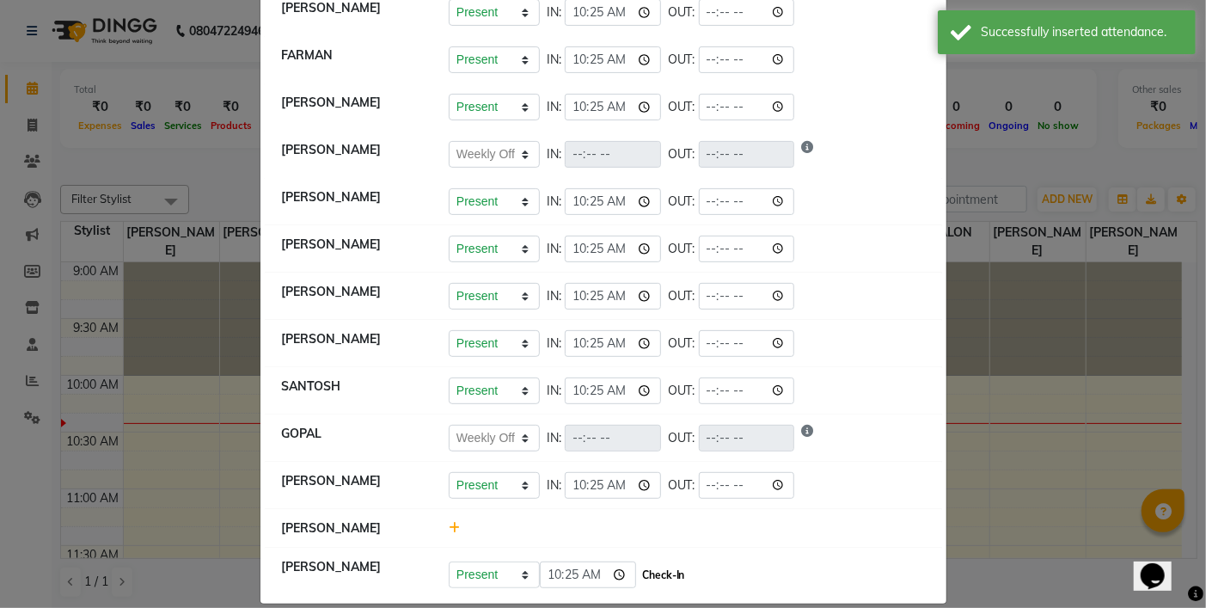
click at [670, 573] on button "Check-In" at bounding box center [664, 575] width 52 height 24
select select "W"
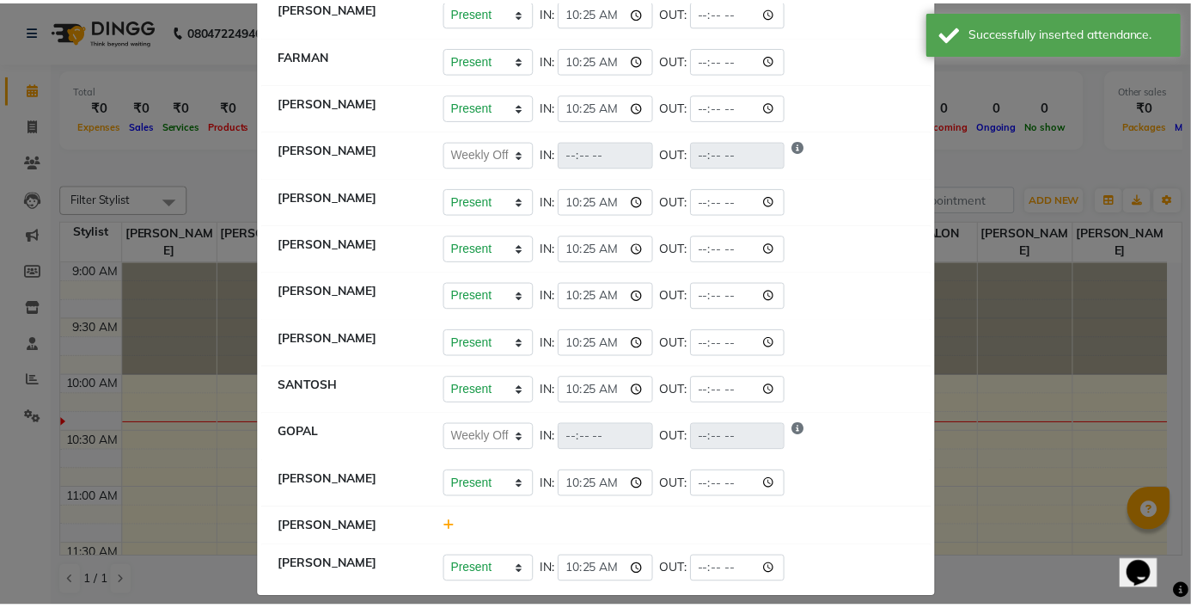
scroll to position [0, 0]
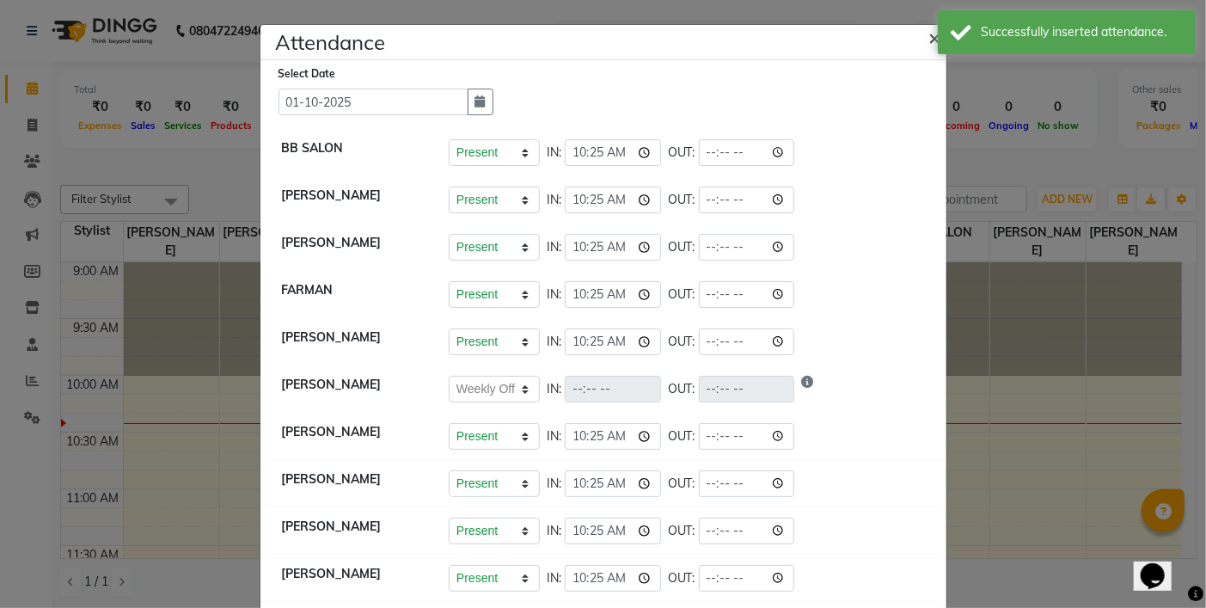
click at [929, 40] on span "×" at bounding box center [935, 37] width 12 height 26
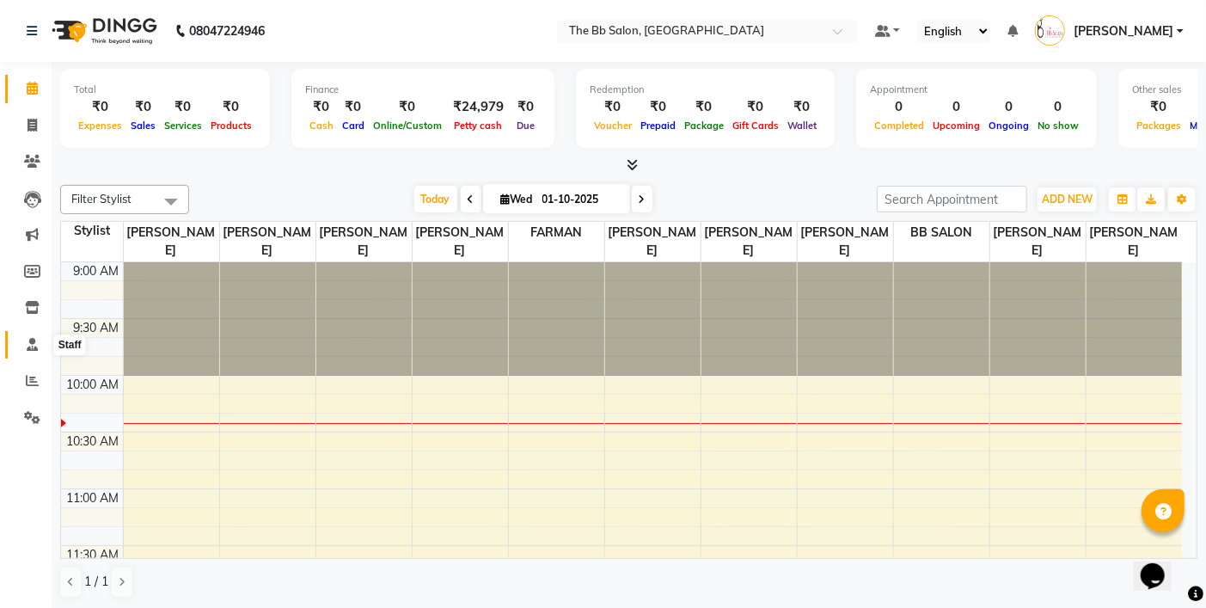
click at [31, 345] on icon at bounding box center [32, 344] width 11 height 13
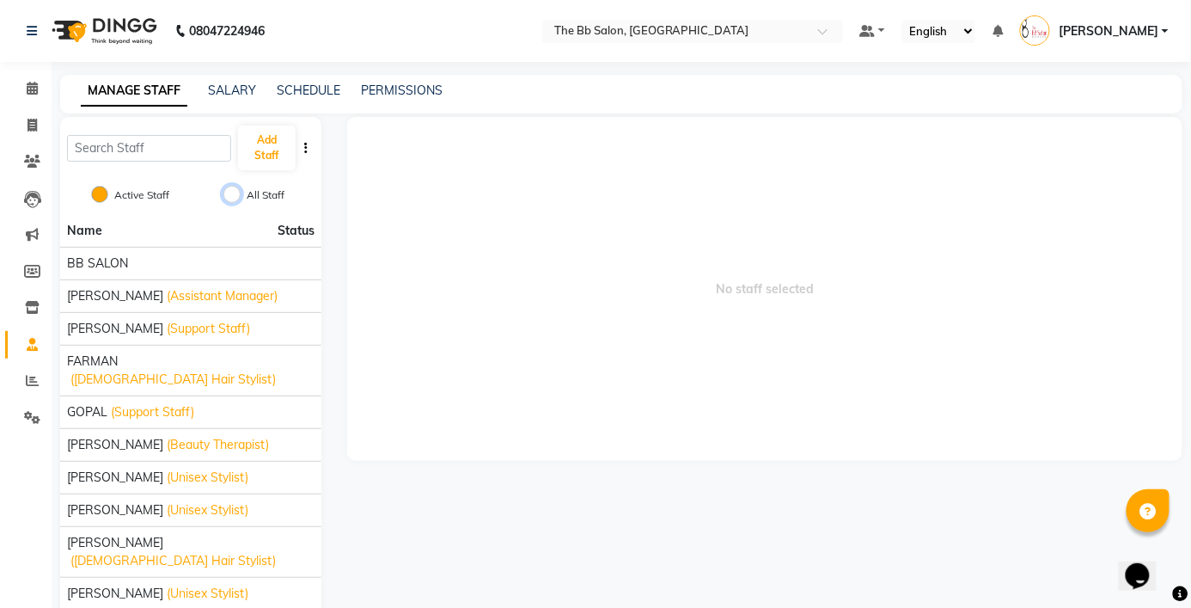
click at [235, 195] on input "All Staff" at bounding box center [231, 194] width 17 height 17
radio input "true"
radio input "false"
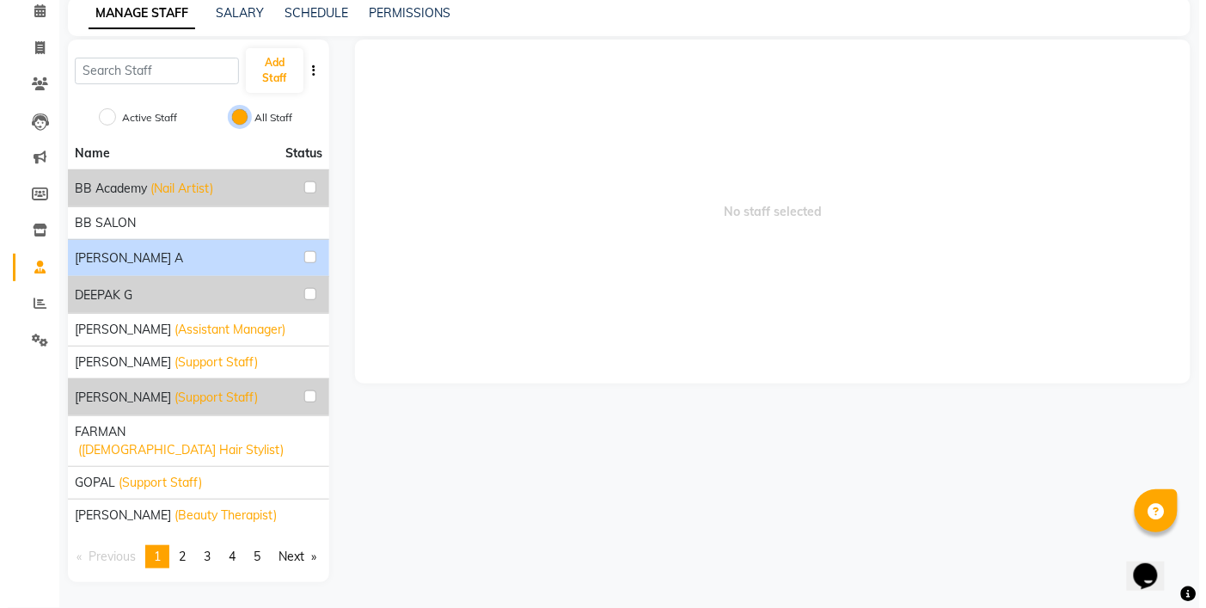
scroll to position [82, 0]
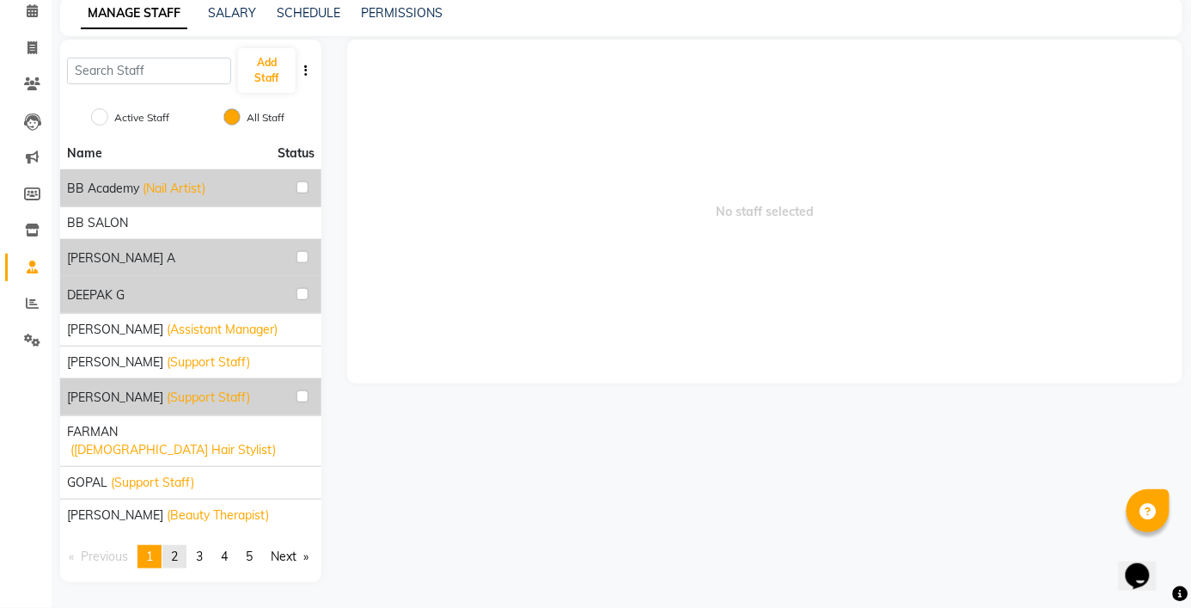
click at [182, 545] on link "page 2" at bounding box center [174, 556] width 24 height 23
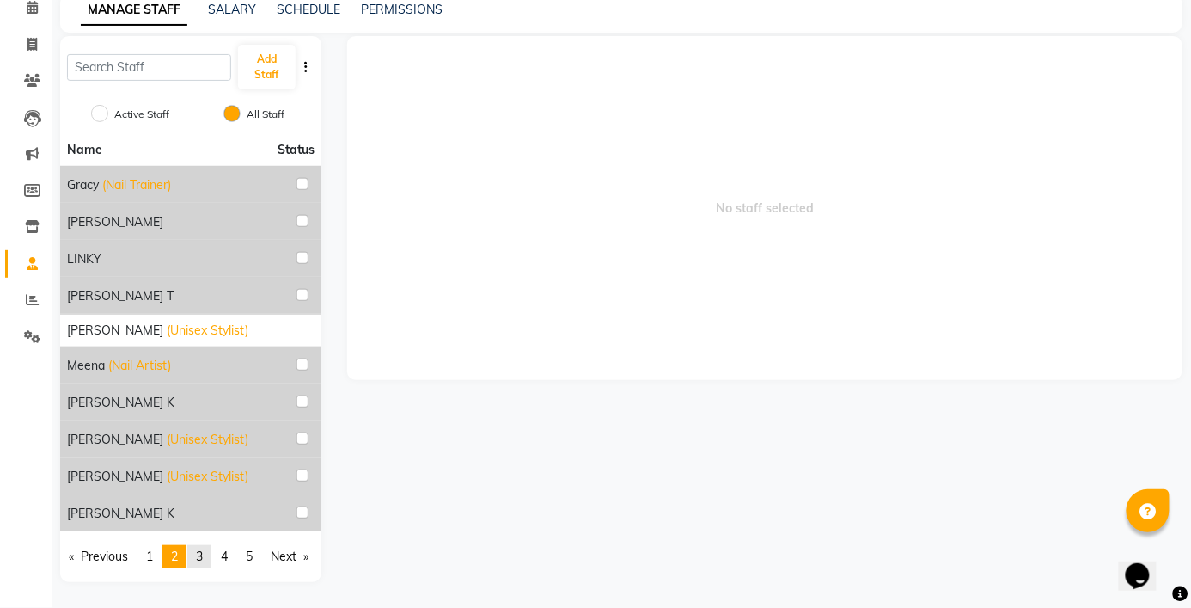
click at [203, 556] on span "3" at bounding box center [199, 555] width 7 height 15
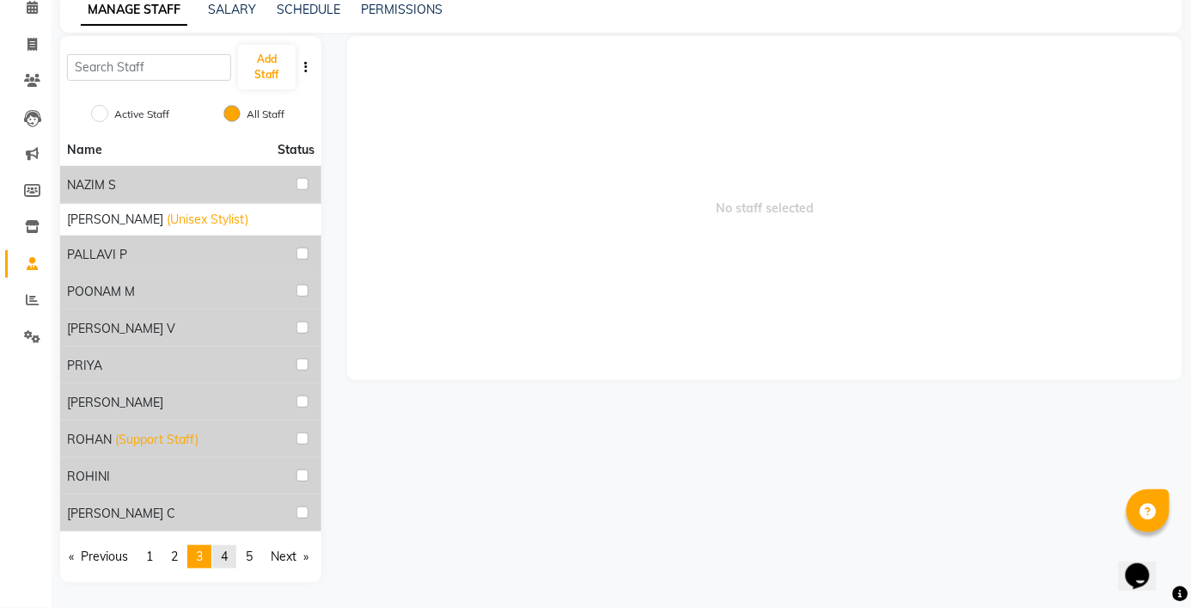
click at [227, 557] on span "4" at bounding box center [224, 555] width 7 height 15
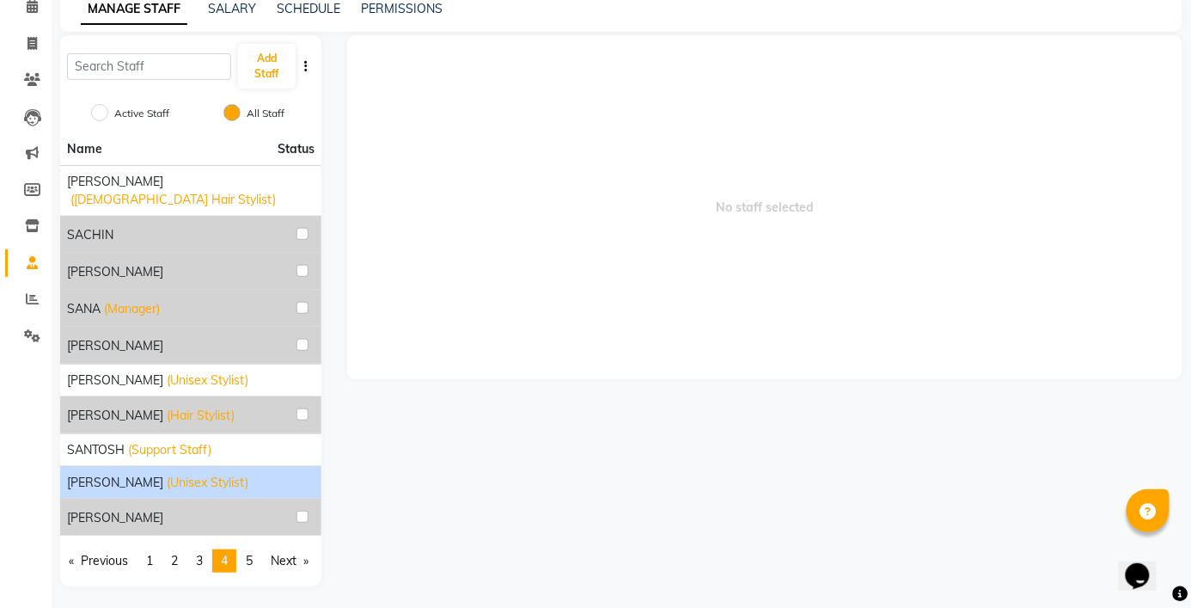
click at [150, 474] on span "[PERSON_NAME]" at bounding box center [115, 483] width 96 height 18
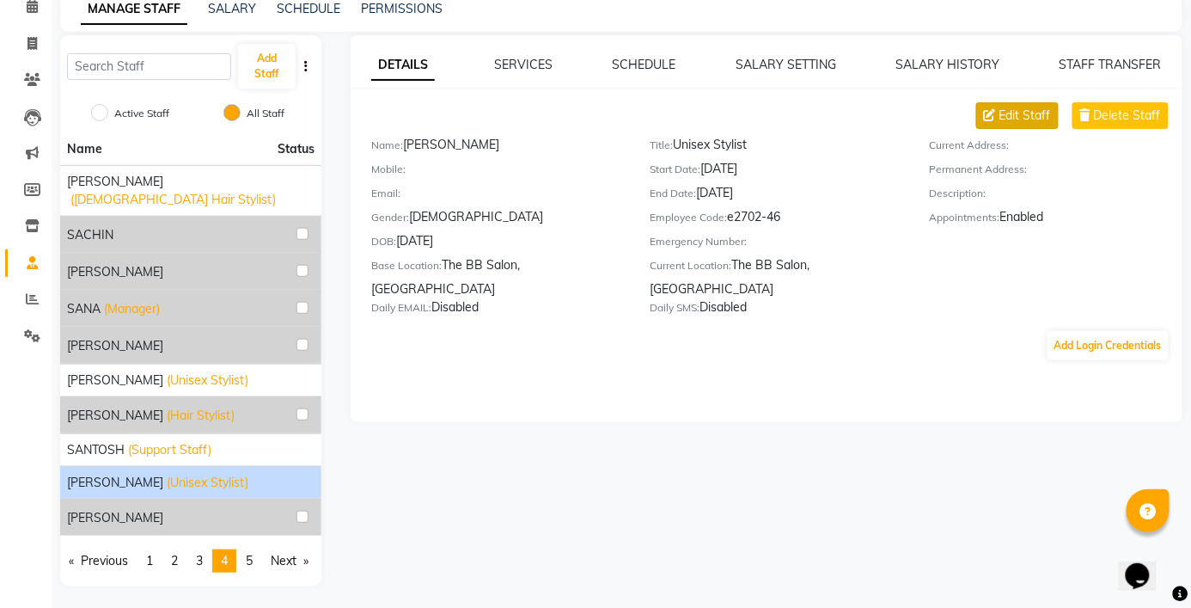
click at [1025, 114] on span "Edit Staff" at bounding box center [1026, 116] width 52 height 18
select select "[DEMOGRAPHIC_DATA]"
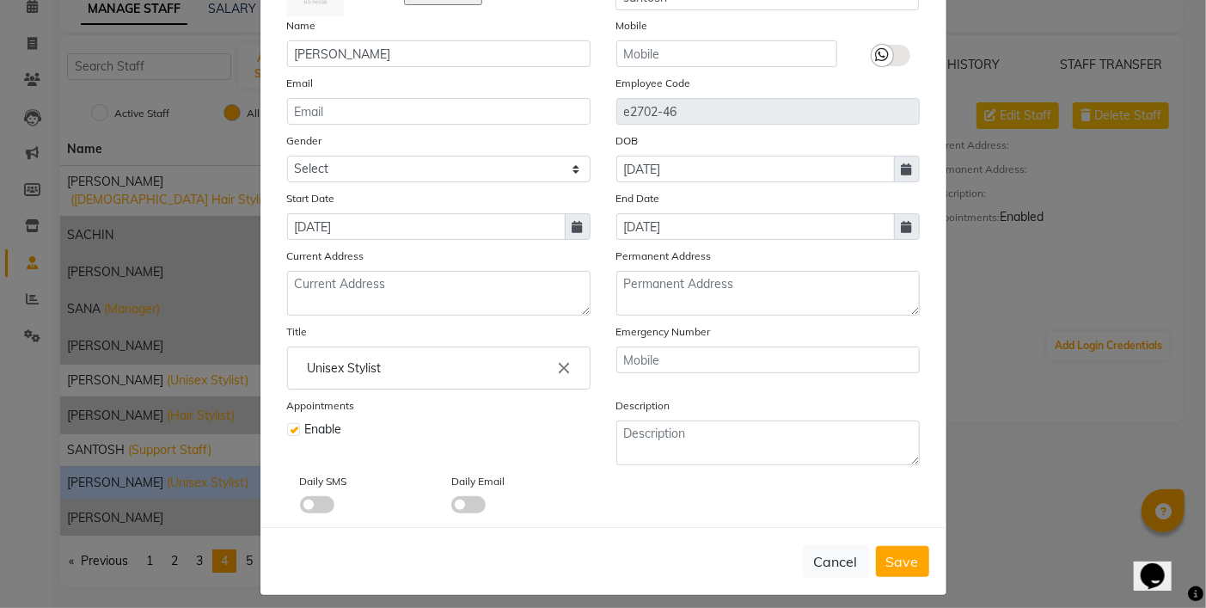
scroll to position [151, 0]
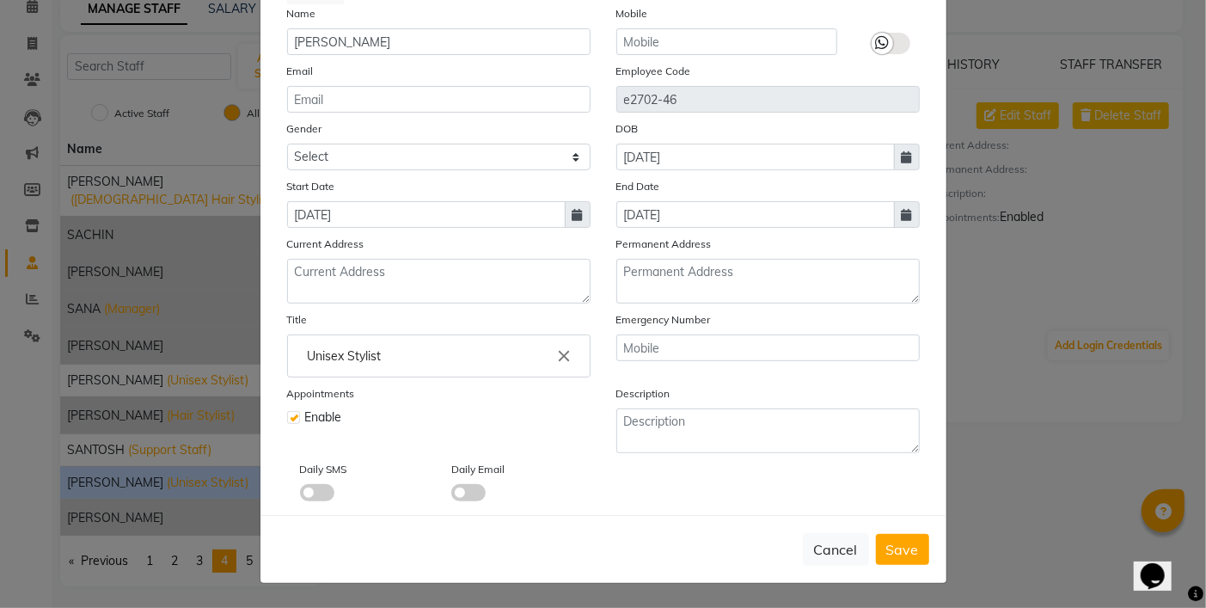
click at [287, 417] on label at bounding box center [293, 417] width 13 height 13
click at [287, 417] on input "checkbox" at bounding box center [292, 415] width 11 height 11
checkbox input "false"
click at [909, 217] on span at bounding box center [907, 214] width 26 height 27
select select "9"
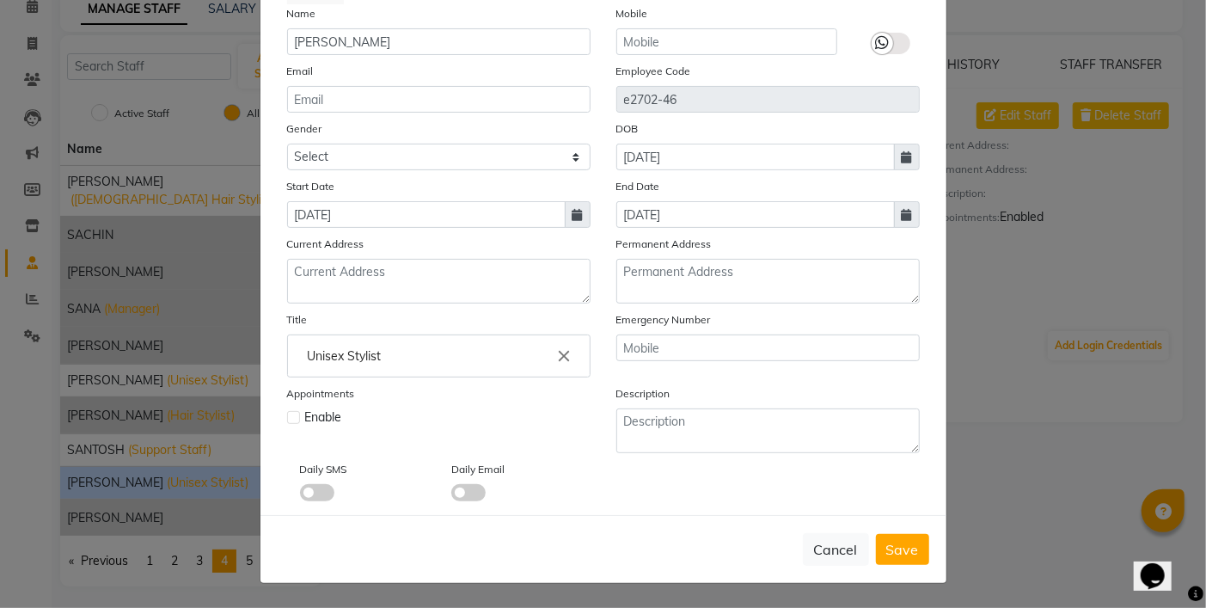
select select "2025"
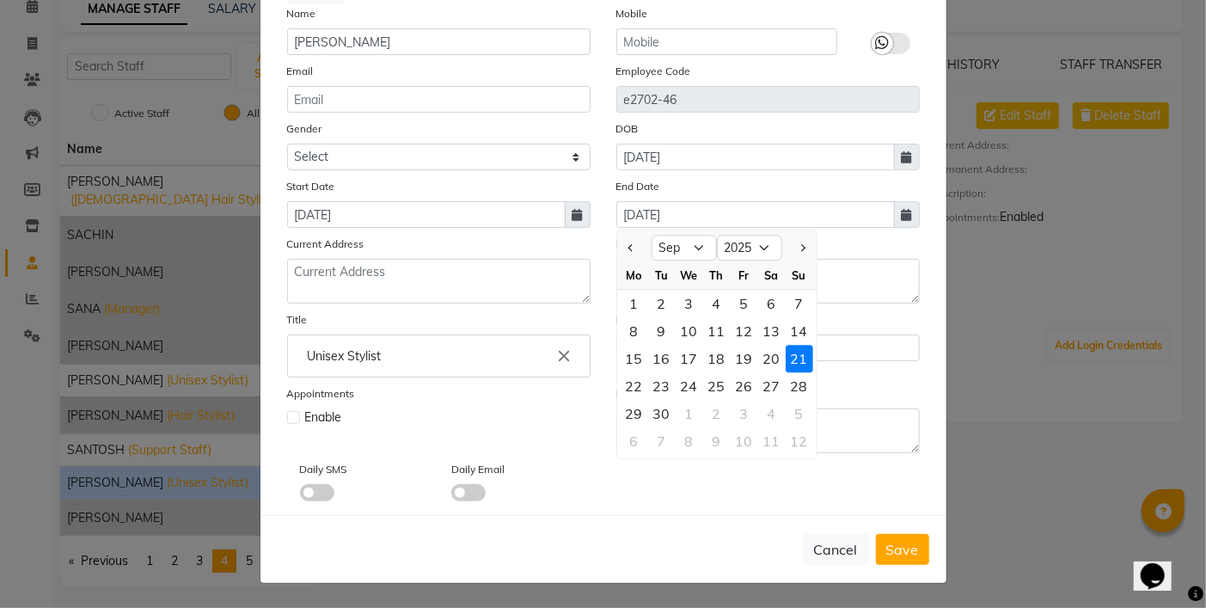
click at [788, 363] on div "21" at bounding box center [800, 359] width 28 height 28
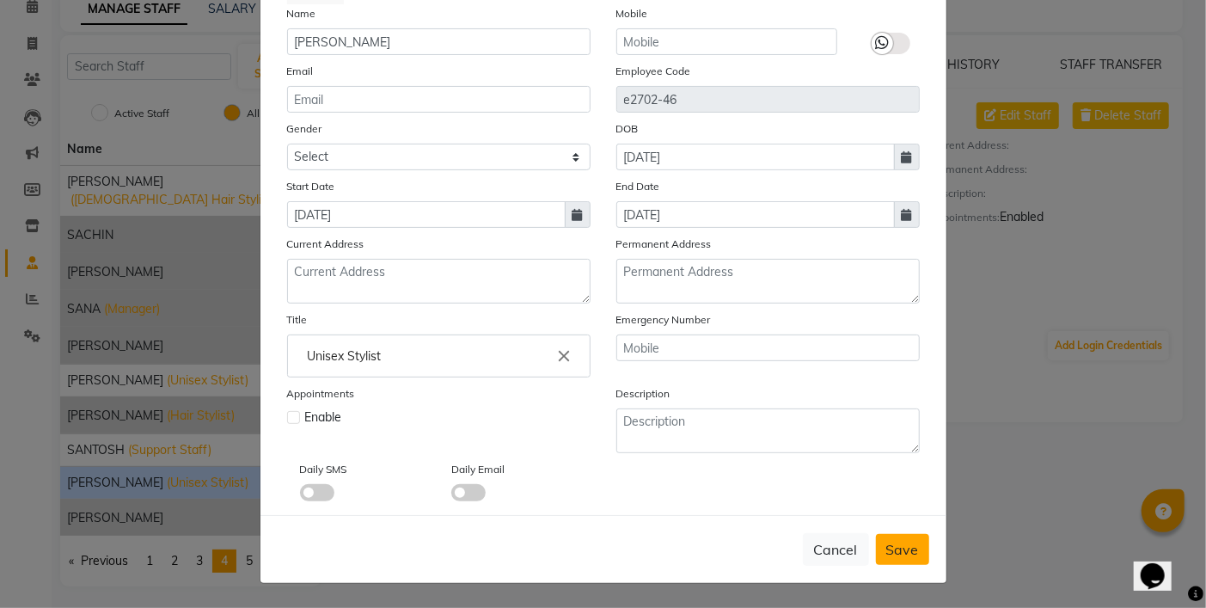
click at [890, 542] on span "Save" at bounding box center [902, 549] width 33 height 17
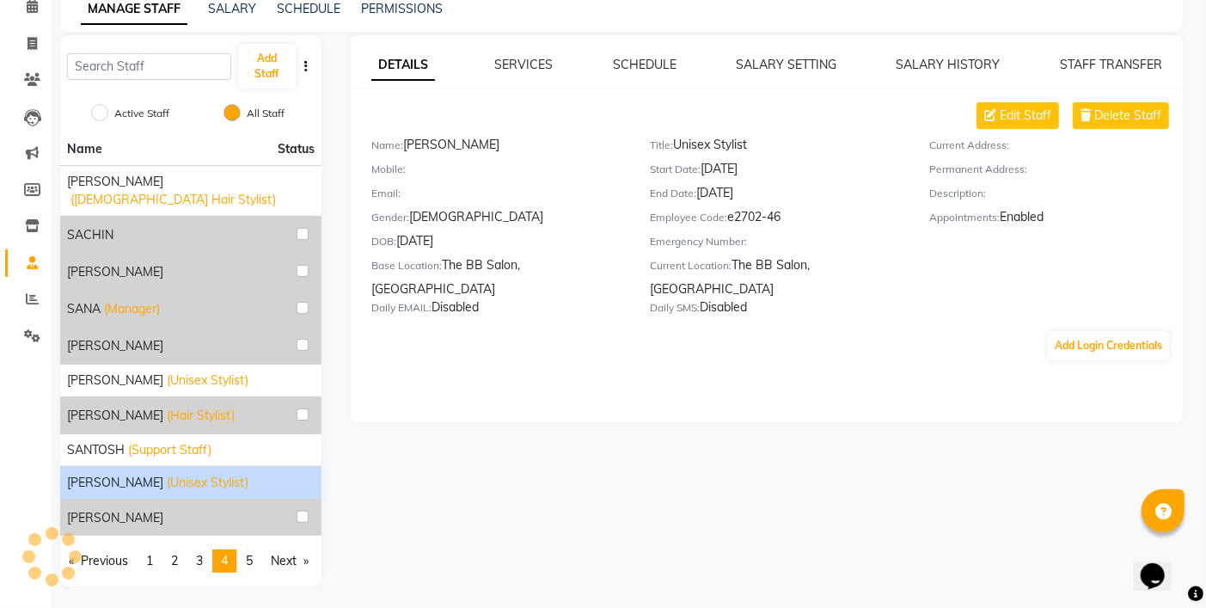
select select
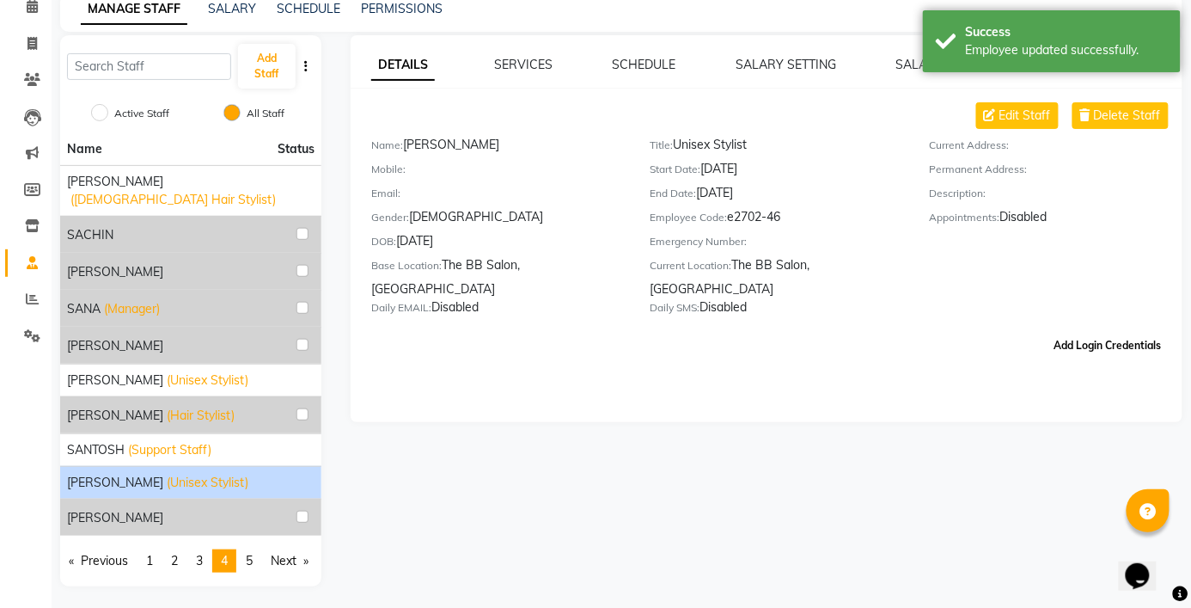
click at [1080, 331] on button "Add Login Credentials" at bounding box center [1108, 345] width 121 height 29
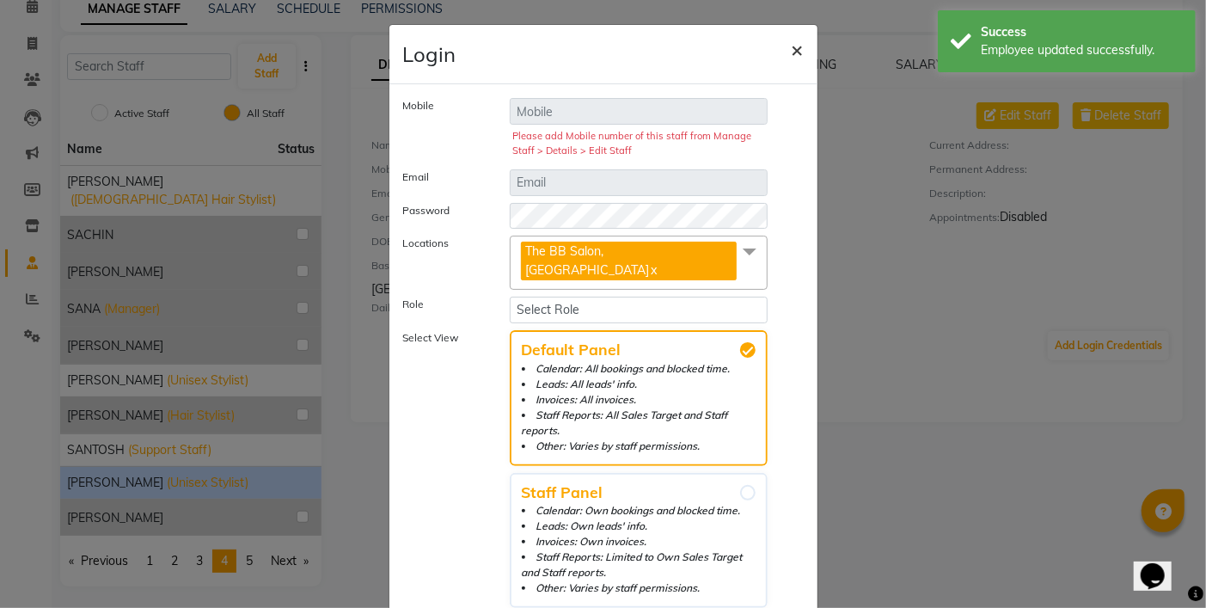
click at [794, 52] on span "×" at bounding box center [798, 49] width 12 height 26
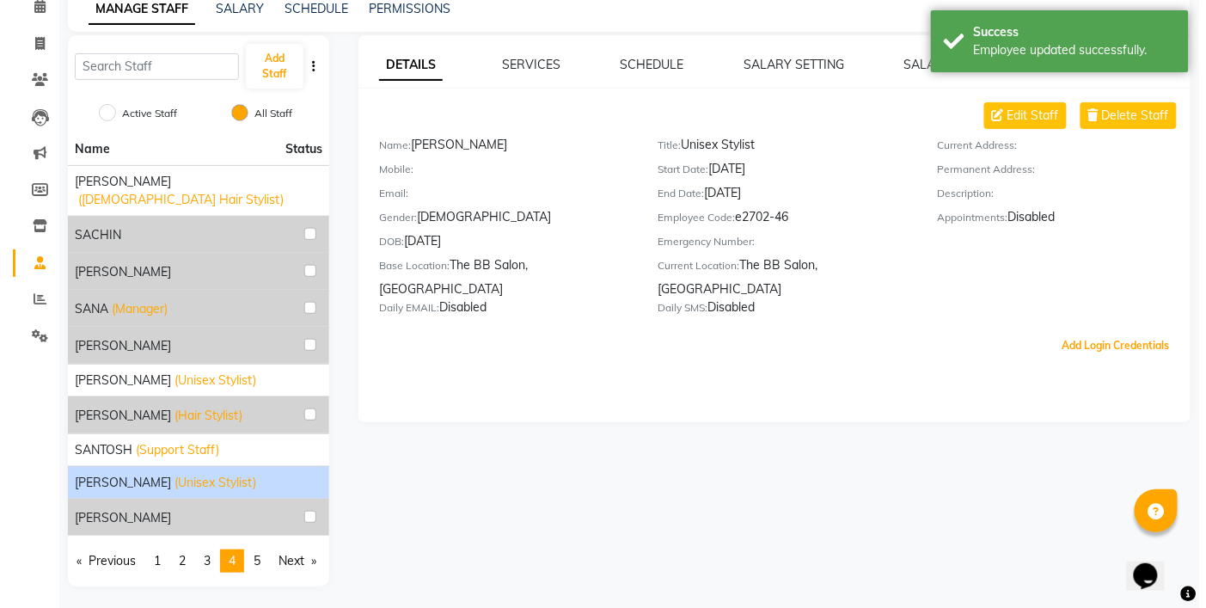
scroll to position [0, 0]
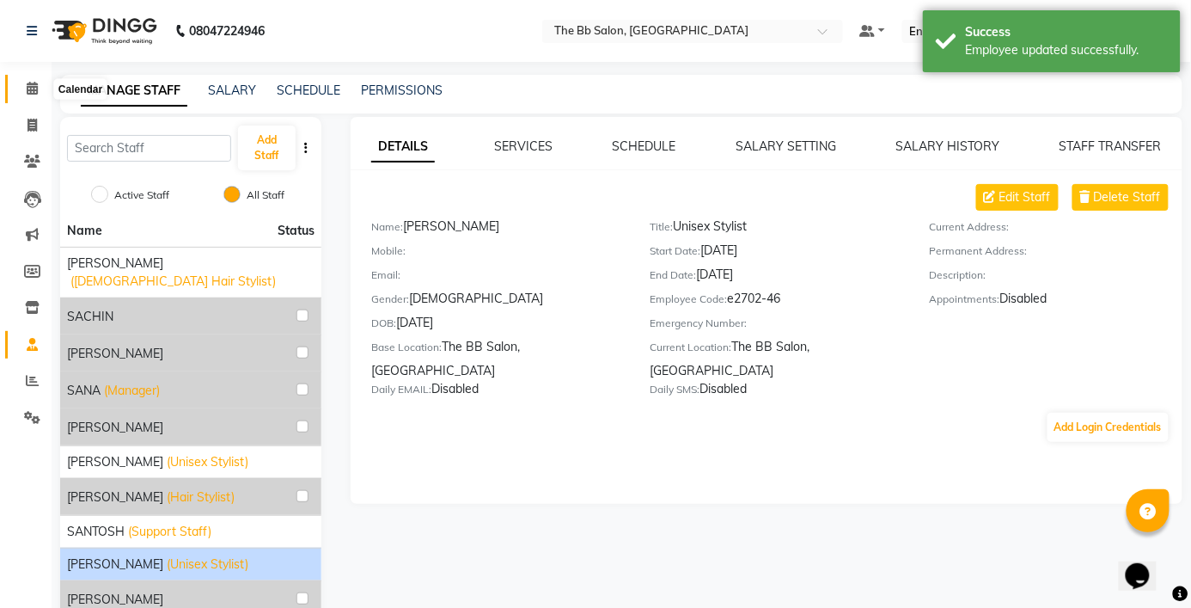
click at [32, 90] on icon at bounding box center [32, 88] width 11 height 13
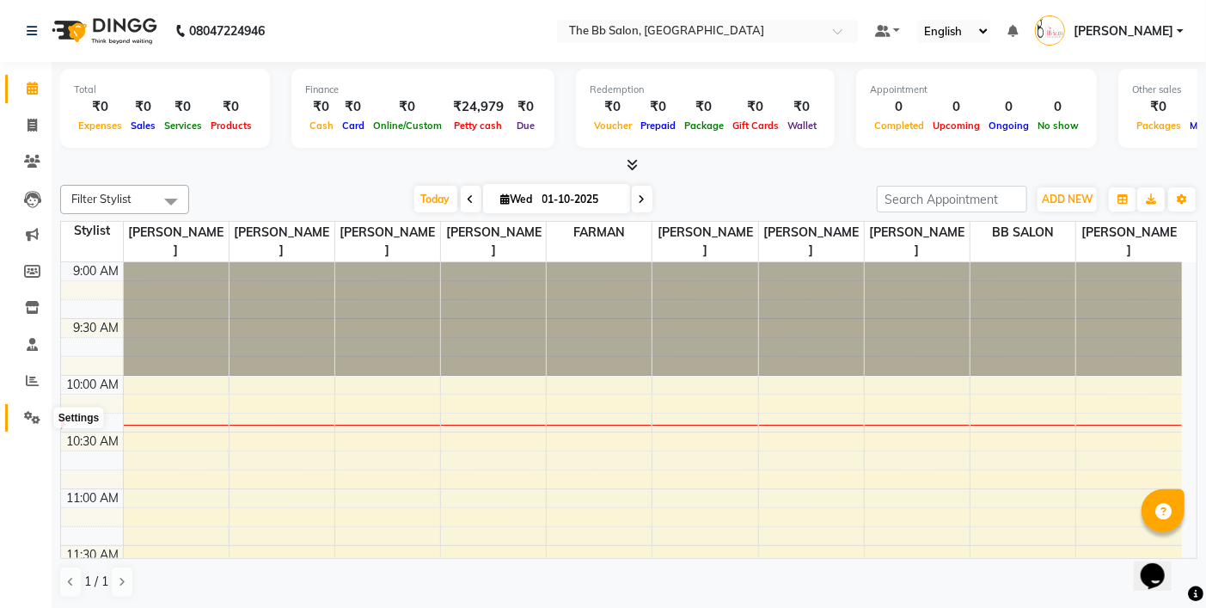
click at [26, 415] on icon at bounding box center [32, 417] width 16 height 13
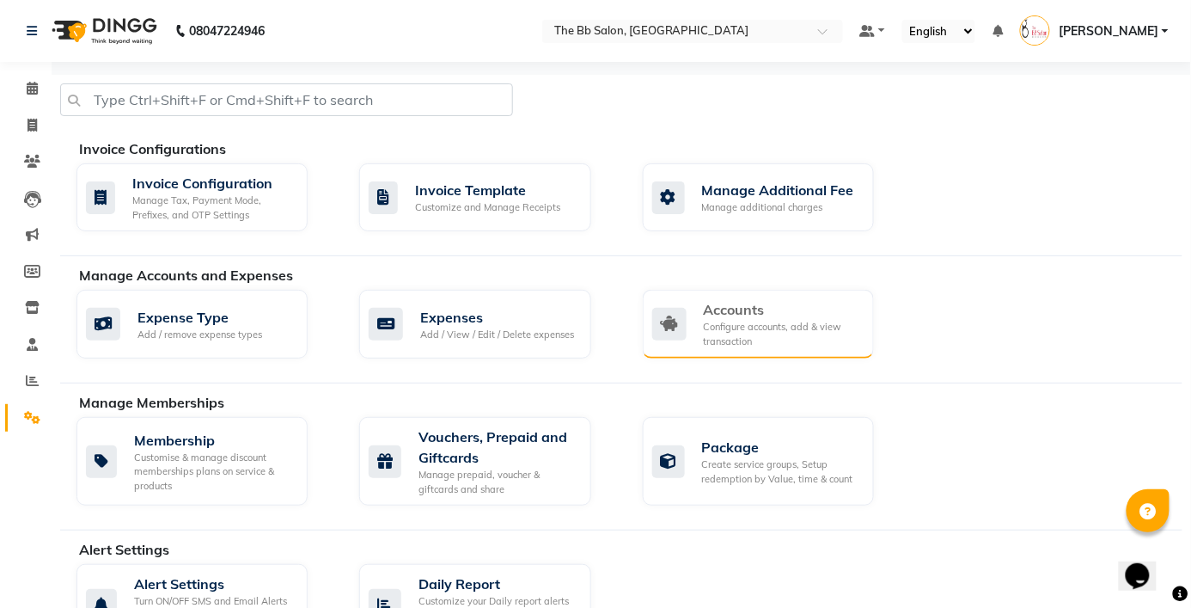
click at [786, 336] on div "Configure accounts, add & view transaction" at bounding box center [782, 334] width 156 height 28
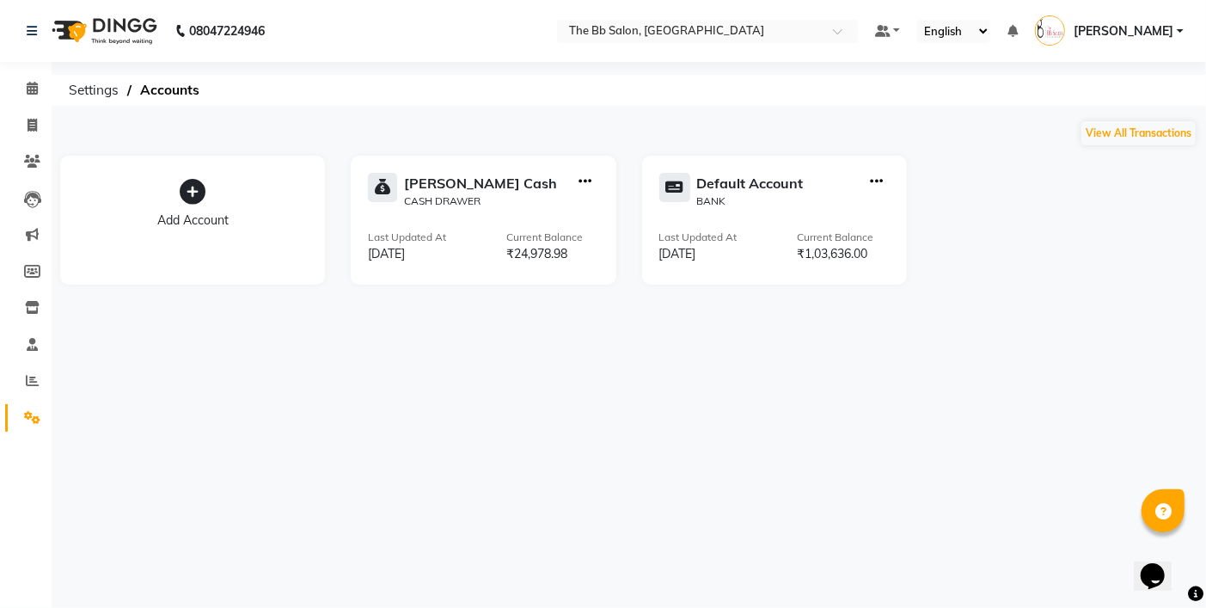
click at [583, 182] on icon "button" at bounding box center [585, 181] width 13 height 1
click at [590, 101] on div "Add Transaction" at bounding box center [586, 103] width 91 height 18
select select "direct"
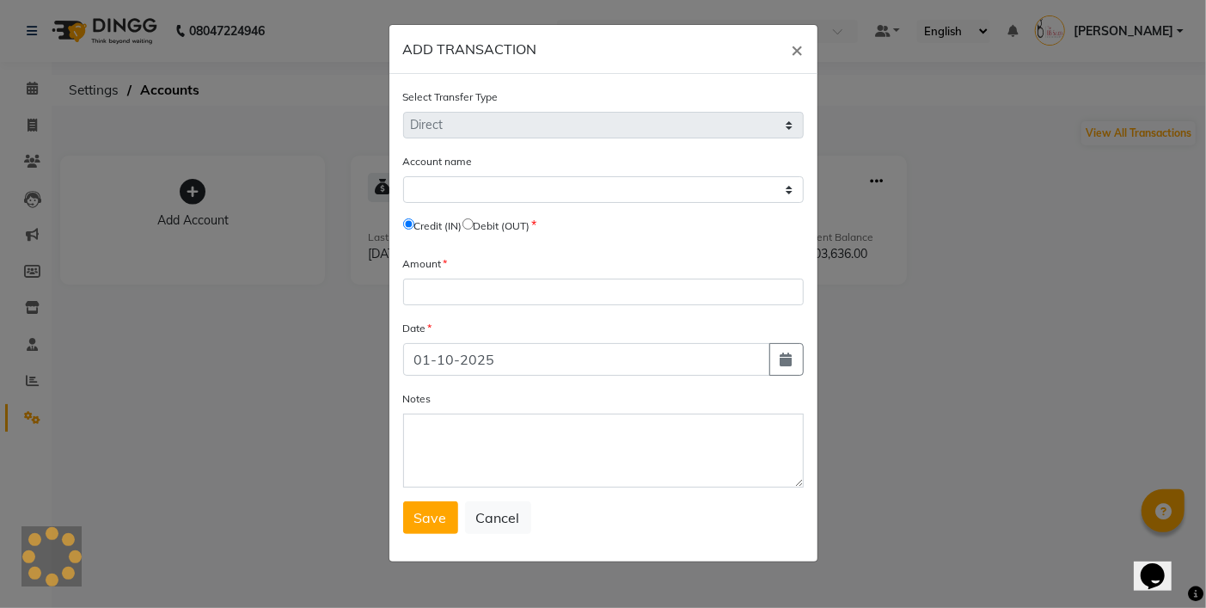
select select "5223"
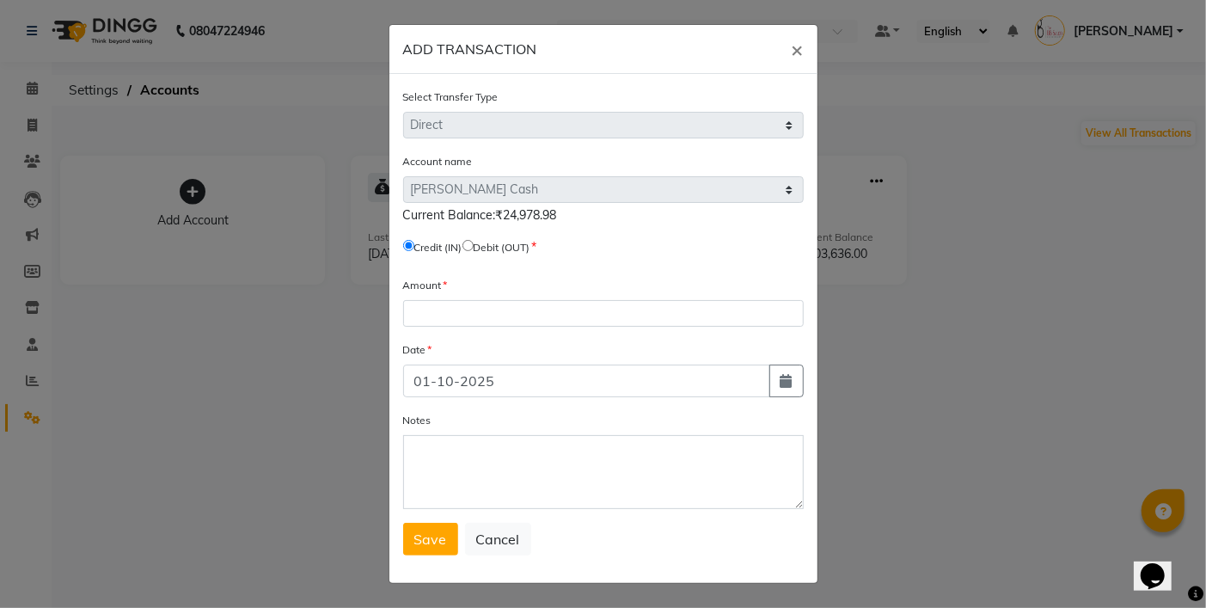
click at [474, 246] on input "radio" at bounding box center [467, 245] width 11 height 11
radio input "true"
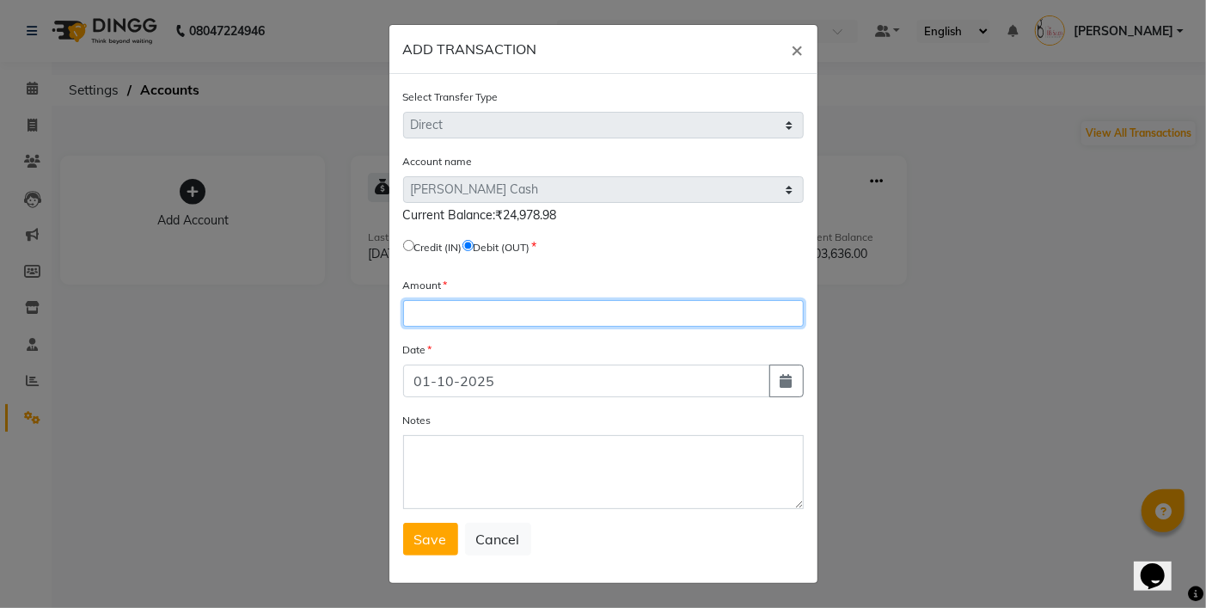
click at [447, 314] on input "number" at bounding box center [603, 313] width 401 height 27
type input "10000"
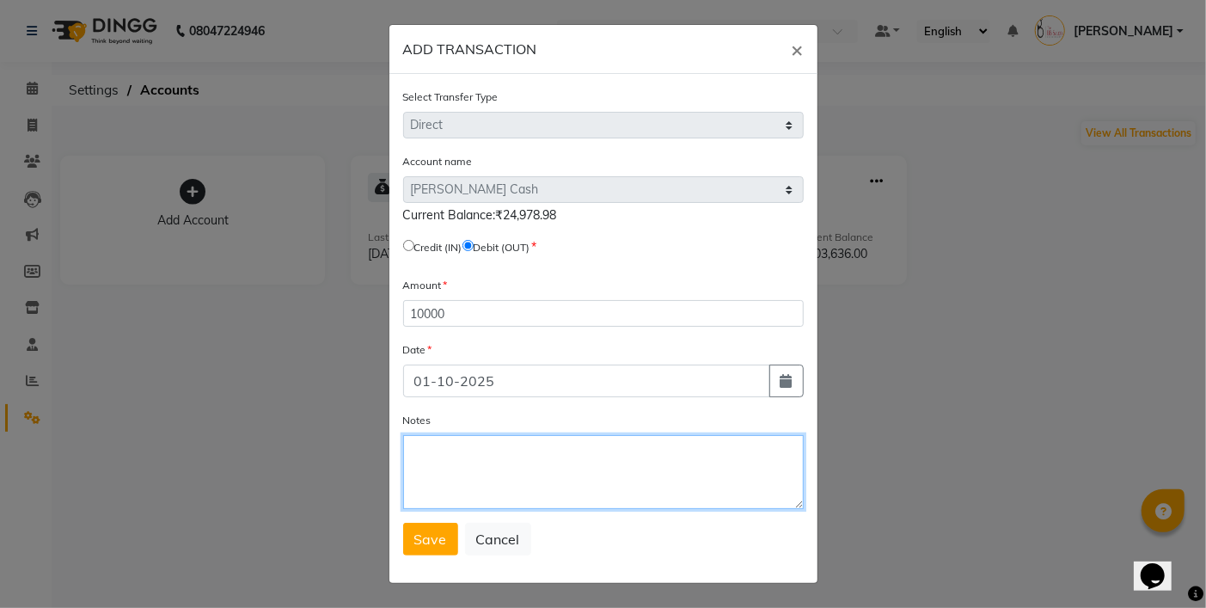
click at [457, 476] on textarea "Notes" at bounding box center [603, 472] width 401 height 74
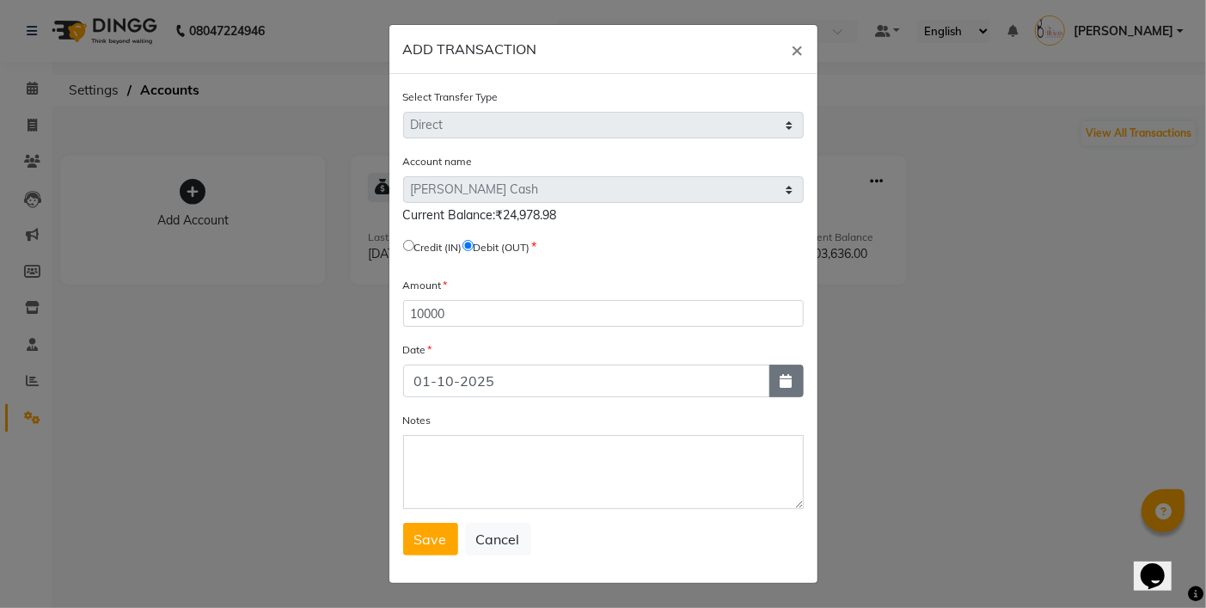
click at [785, 381] on button "button" at bounding box center [786, 380] width 34 height 33
select select "10"
select select "2025"
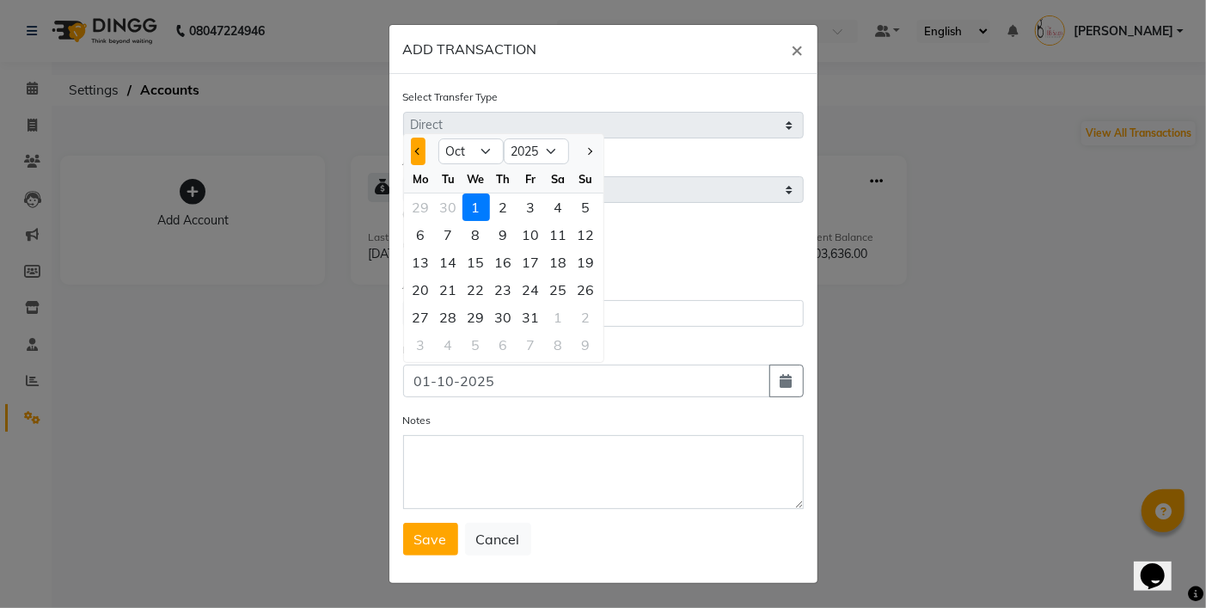
click at [411, 148] on button "Previous month" at bounding box center [418, 152] width 15 height 28
select select "9"
click at [435, 312] on div "30" at bounding box center [449, 317] width 28 height 28
type input "[DATE]"
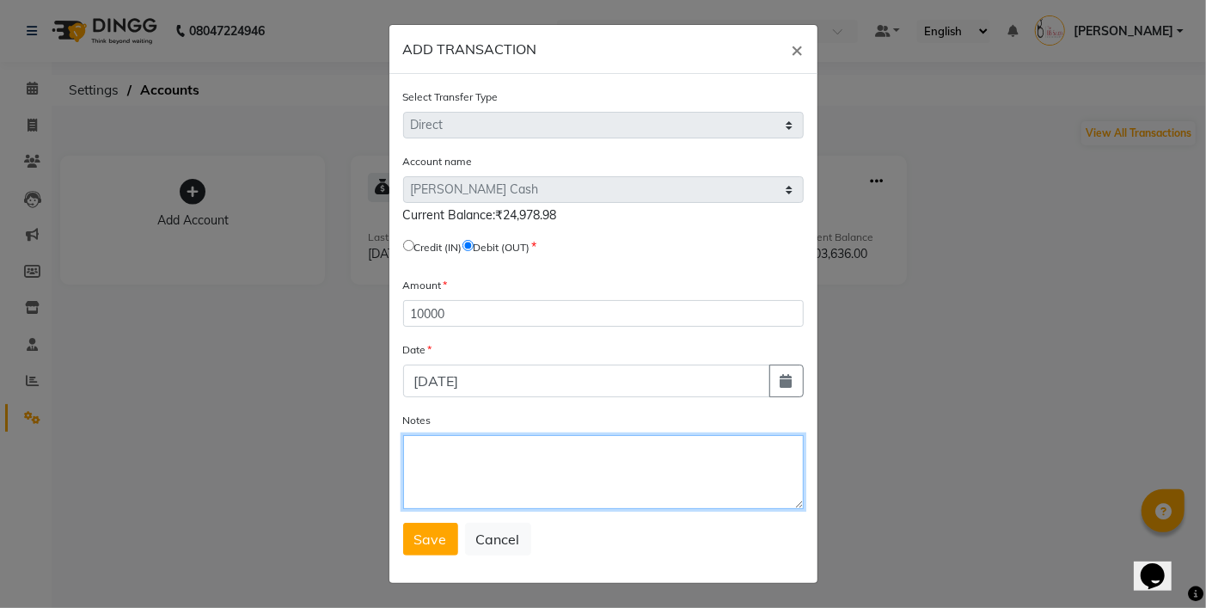
click at [445, 459] on textarea "Notes" at bounding box center [603, 472] width 401 height 74
type textarea "GIVEN TO MAM"
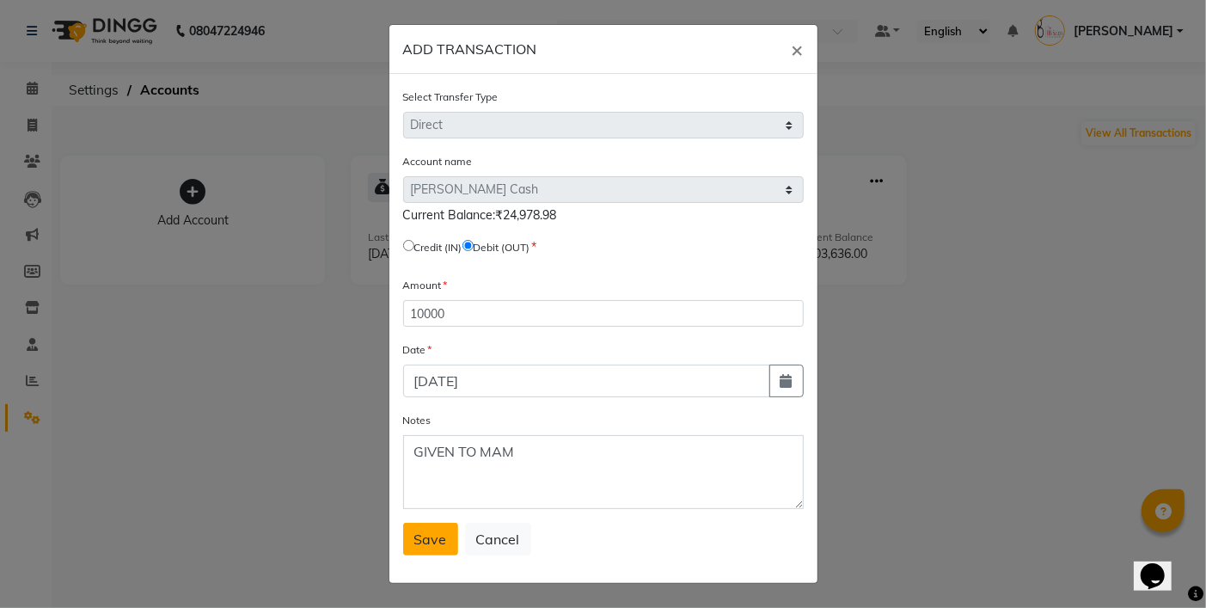
click at [418, 540] on span "Save" at bounding box center [430, 538] width 33 height 17
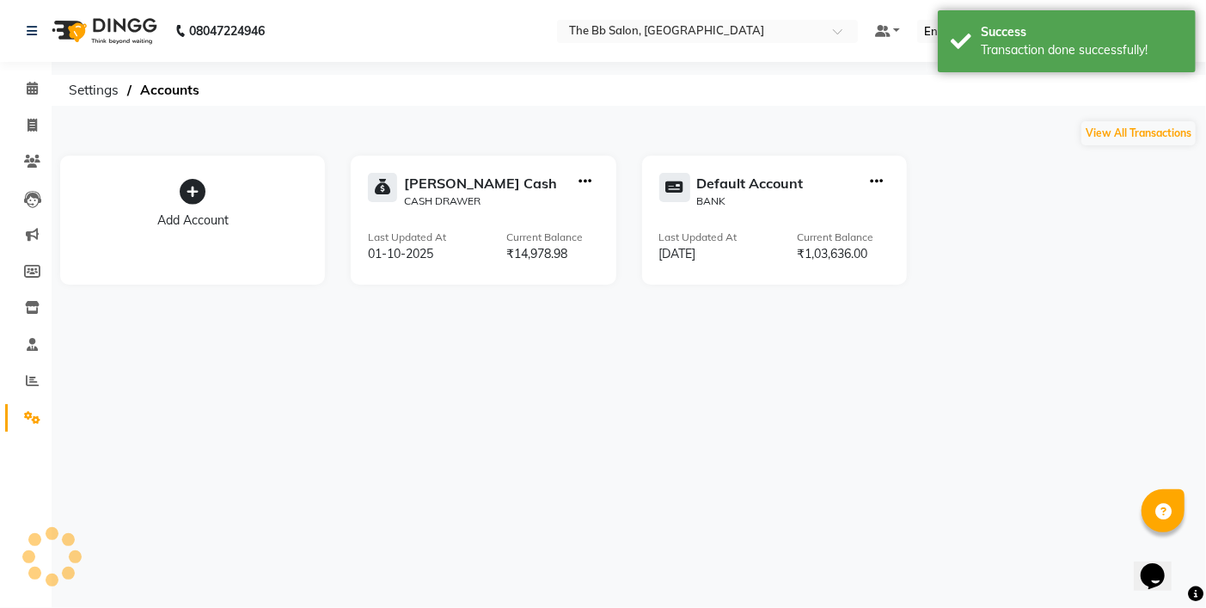
click at [588, 181] on icon "button" at bounding box center [585, 181] width 13 height 1
click at [580, 100] on div "Add Transaction" at bounding box center [586, 103] width 91 height 18
select select "direct"
select select "5223"
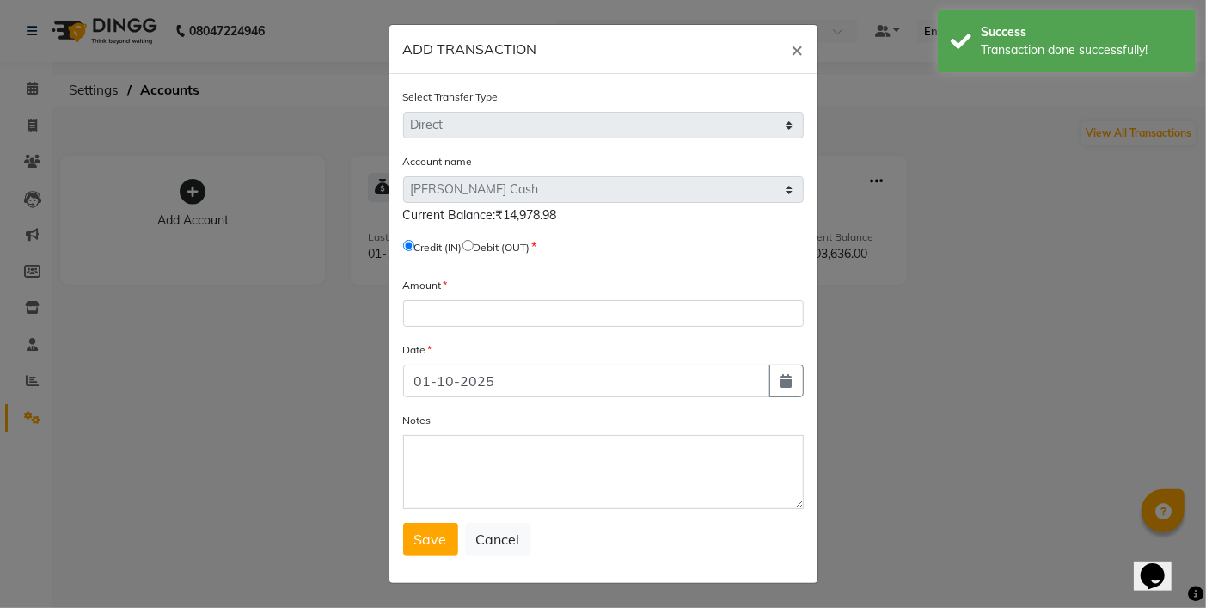
click at [469, 243] on input "radio" at bounding box center [467, 245] width 11 height 11
radio input "true"
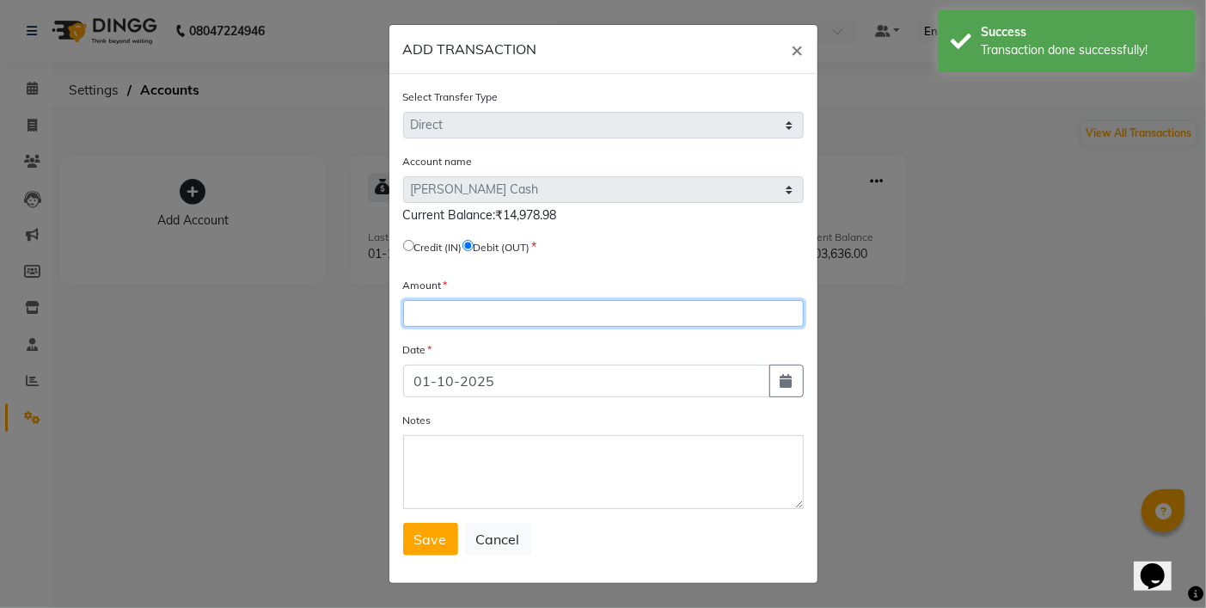
click at [427, 309] on input "number" at bounding box center [603, 313] width 401 height 27
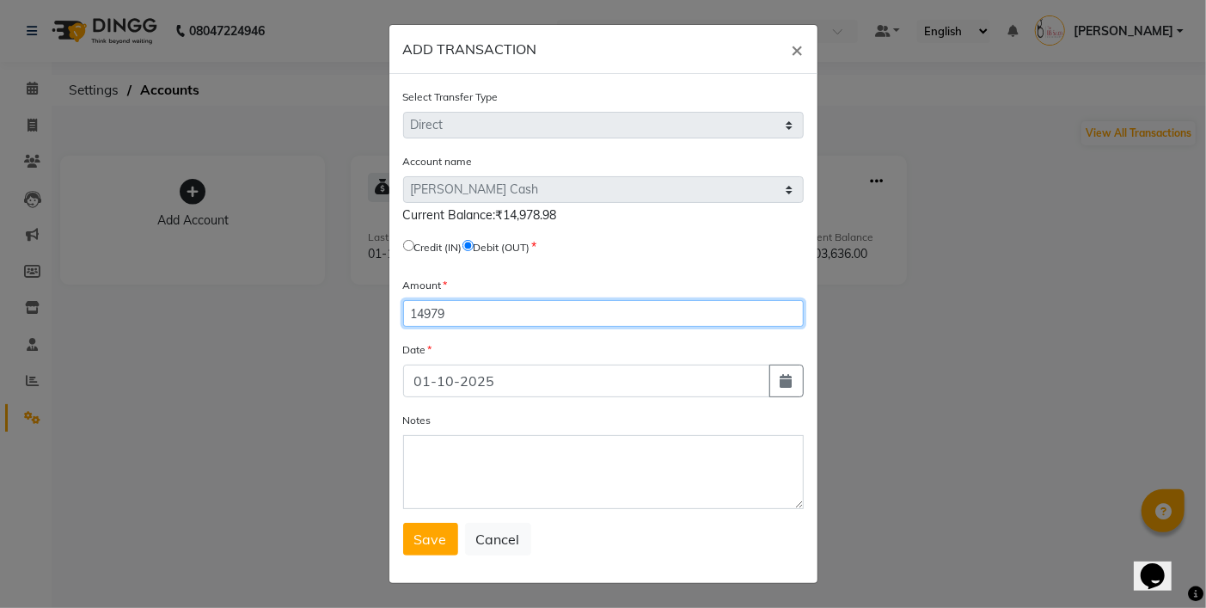
type input "14979"
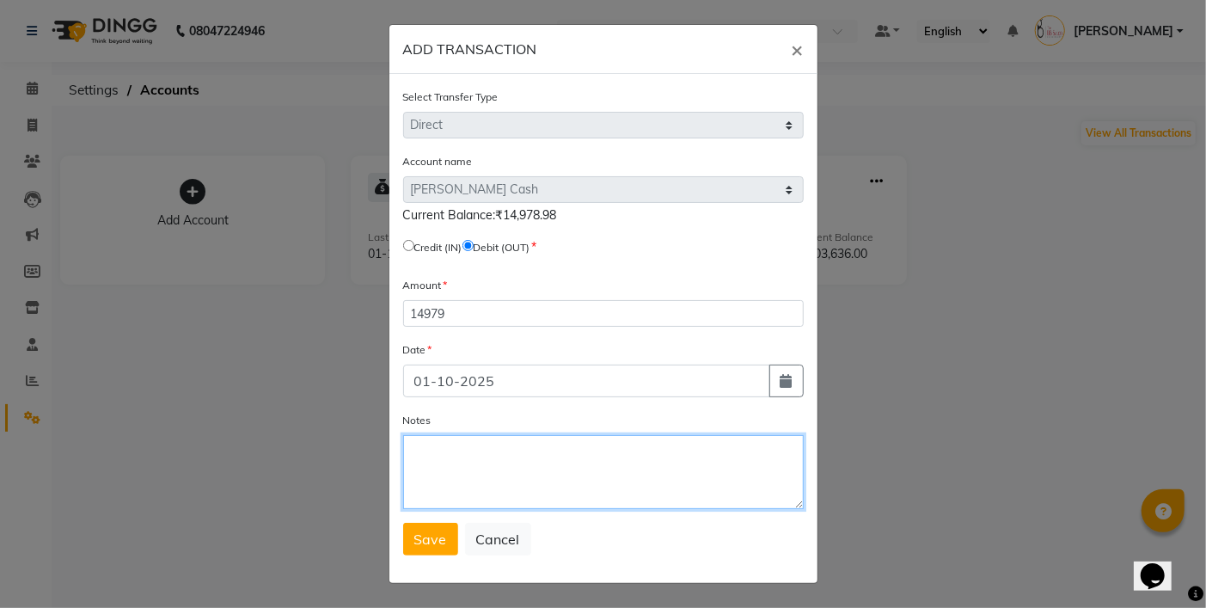
click at [466, 478] on textarea "Notes" at bounding box center [603, 472] width 401 height 74
type textarea "F"
type textarea "GIVEN TO MAM"
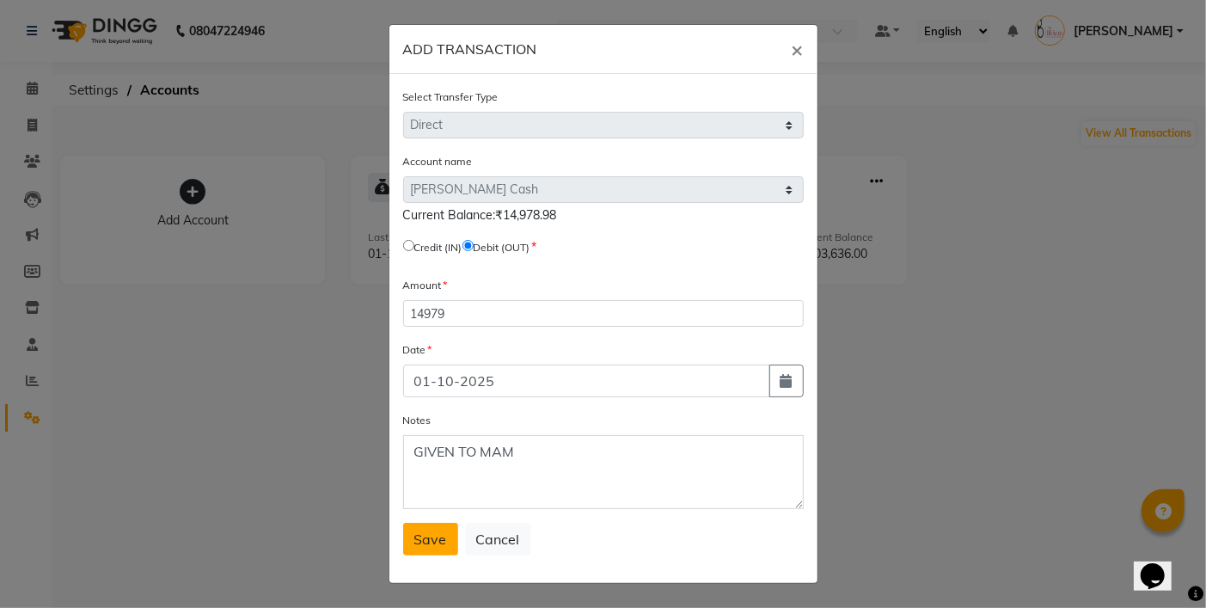
click at [425, 530] on span "Save" at bounding box center [430, 538] width 33 height 17
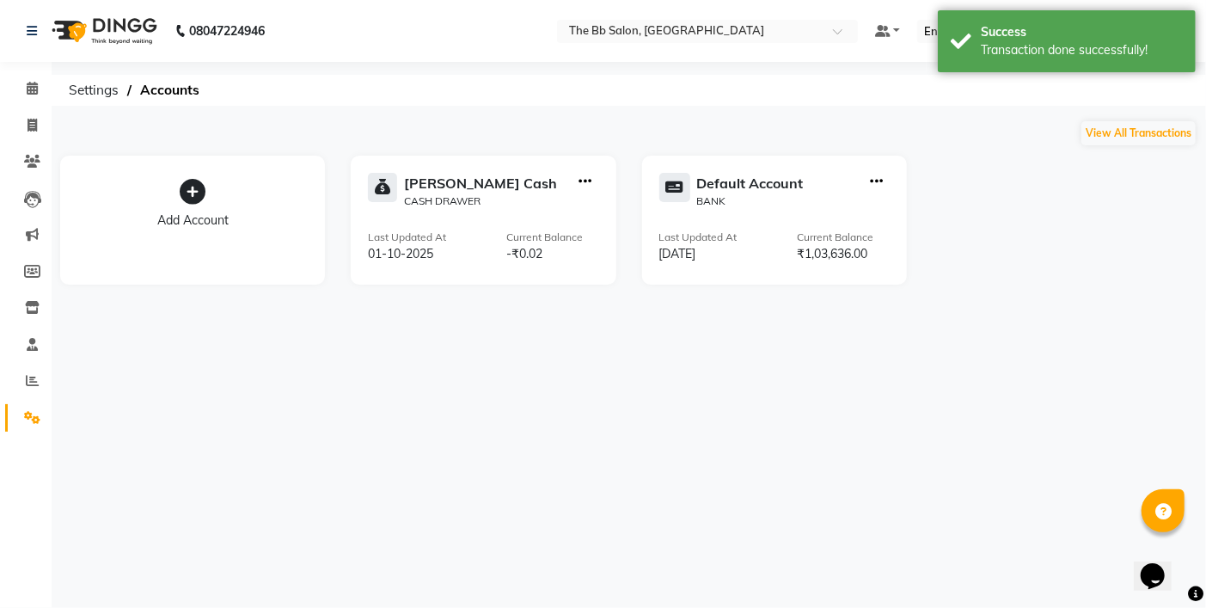
click at [688, 363] on div "08047224946 Select Location × The Bb Salon, Kharghar Default Panel My Panel Eng…" at bounding box center [603, 304] width 1206 height 608
click at [28, 91] on icon at bounding box center [32, 88] width 11 height 13
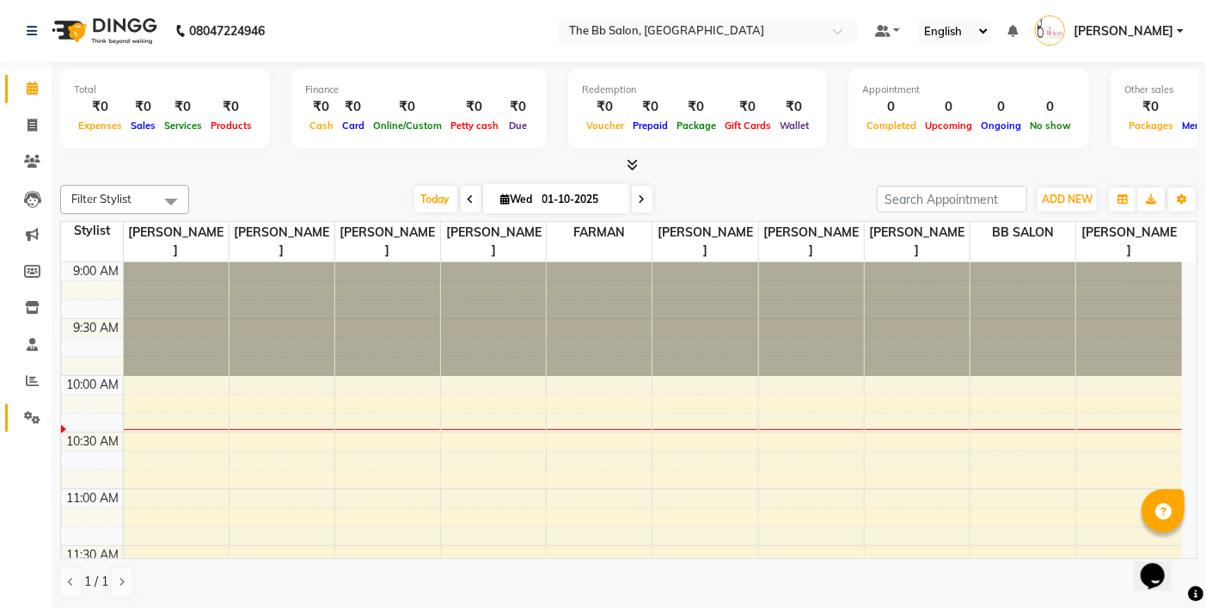
click at [38, 427] on link "Settings" at bounding box center [25, 418] width 41 height 28
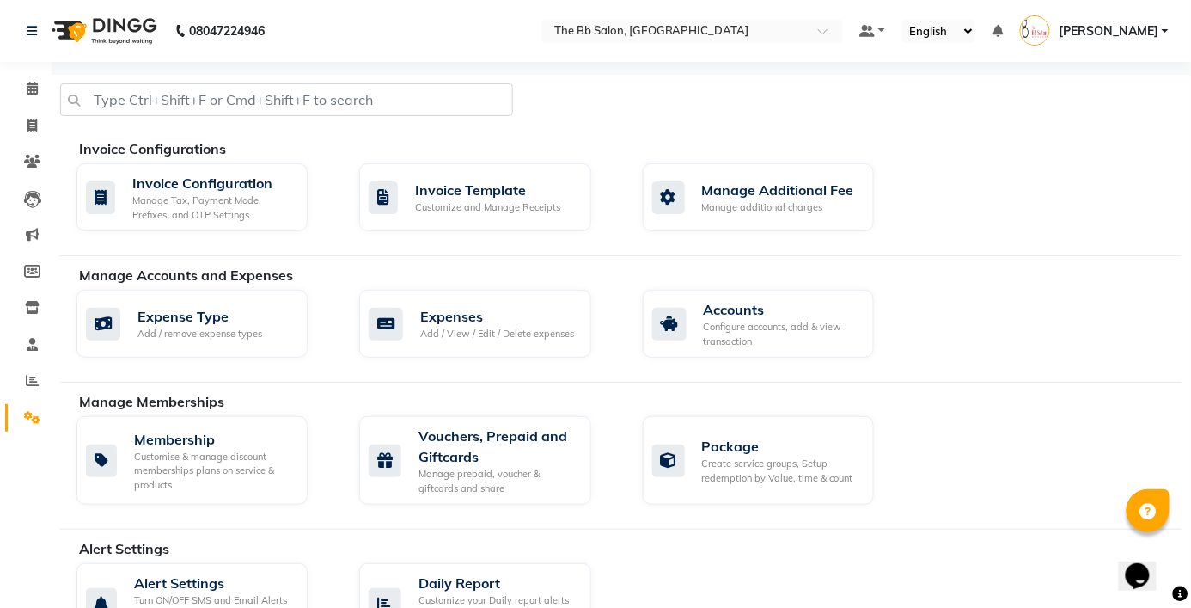
scroll to position [95, 0]
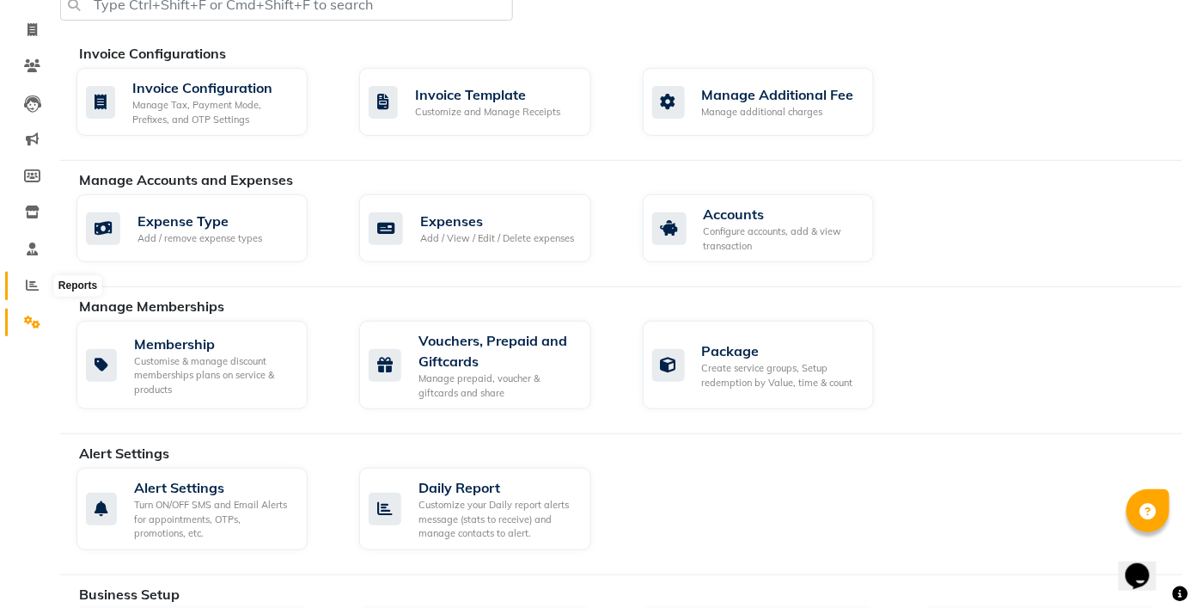
click at [36, 286] on icon at bounding box center [32, 284] width 13 height 13
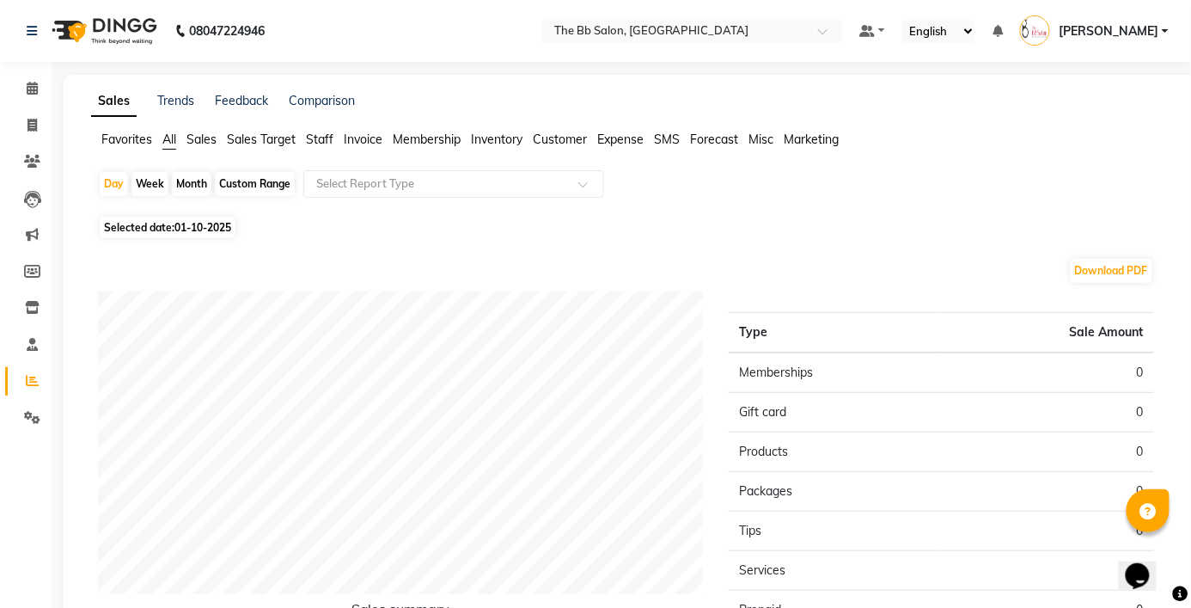
click at [376, 134] on span "Invoice" at bounding box center [363, 139] width 39 height 15
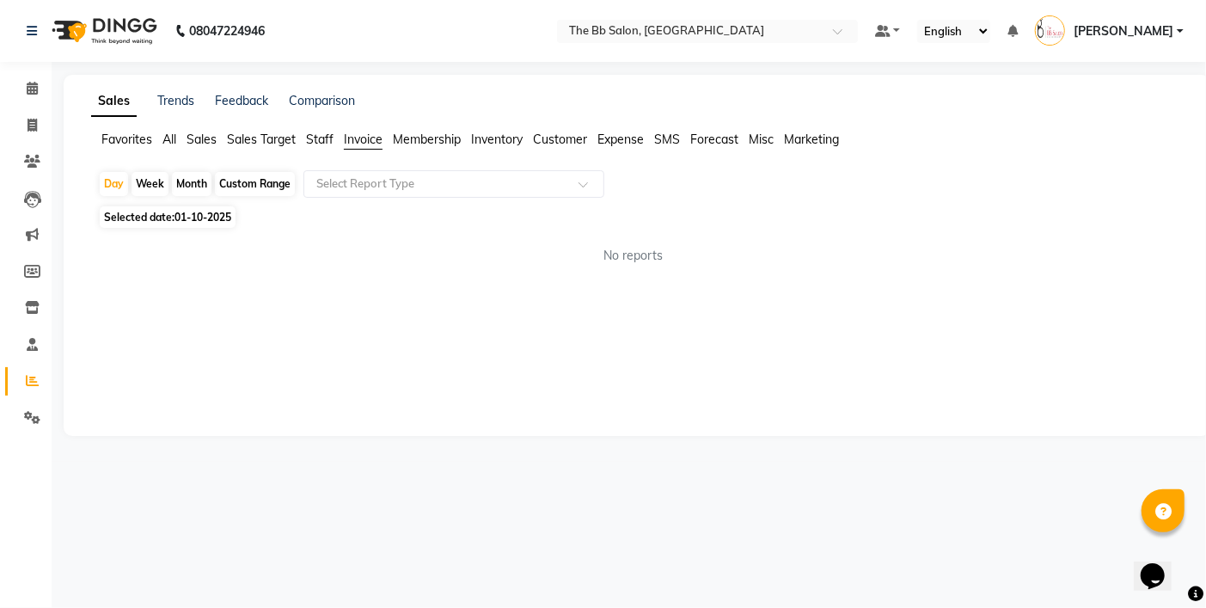
click at [263, 179] on div "Custom Range" at bounding box center [255, 184] width 80 height 24
select select "10"
select select "2025"
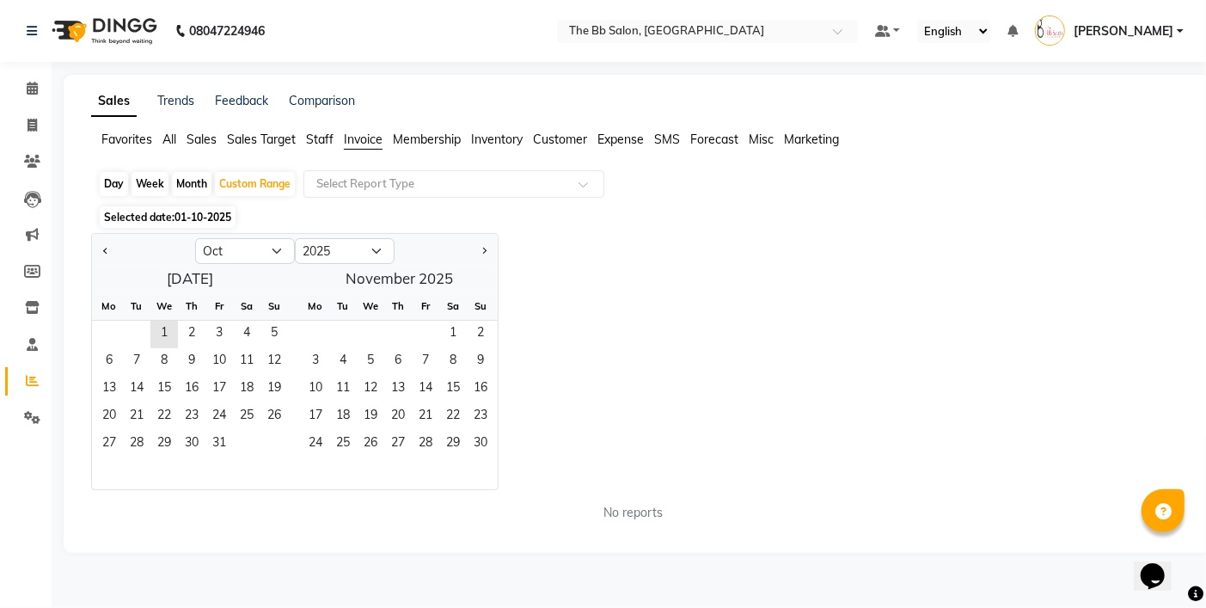
click at [114, 251] on div at bounding box center [143, 251] width 103 height 28
click at [107, 251] on span "Previous month" at bounding box center [106, 251] width 6 height 6
select select "9"
click at [114, 337] on span "1" at bounding box center [109, 335] width 28 height 28
click at [144, 450] on span "30" at bounding box center [137, 445] width 28 height 28
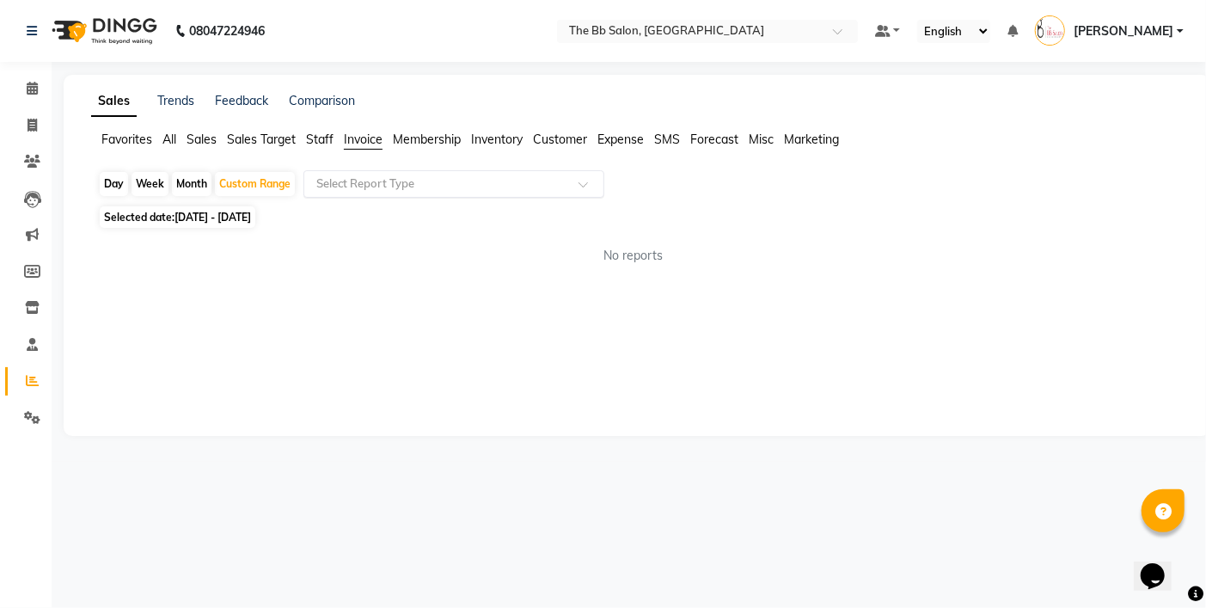
click at [379, 193] on div "Select Report Type" at bounding box center [453, 184] width 301 height 28
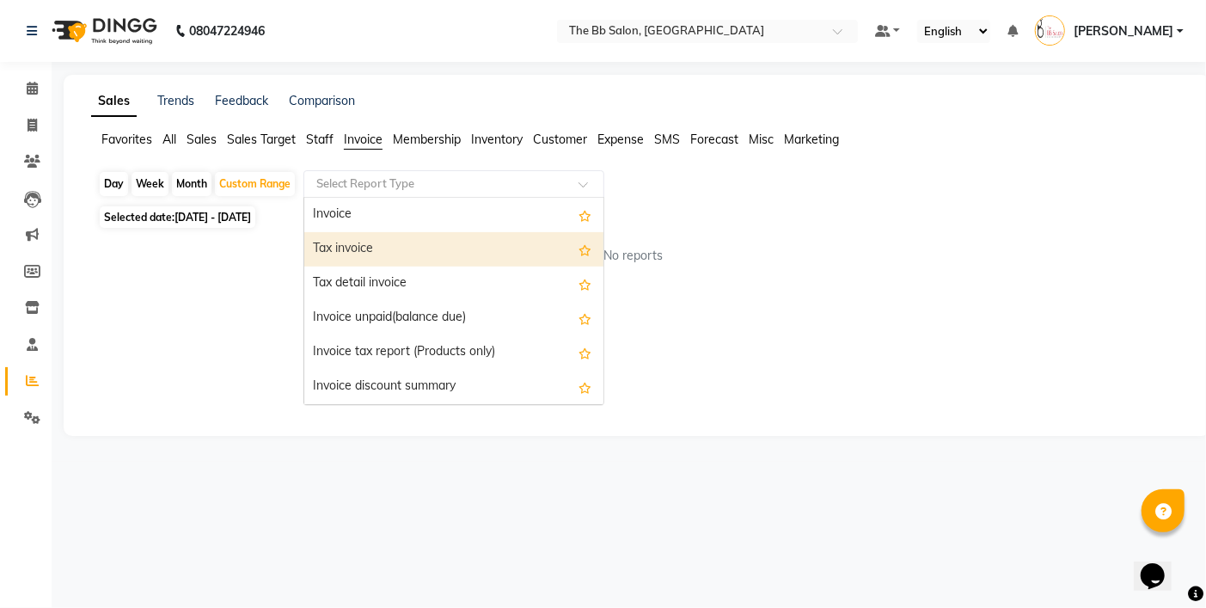
click at [359, 241] on div "Tax invoice" at bounding box center [453, 249] width 299 height 34
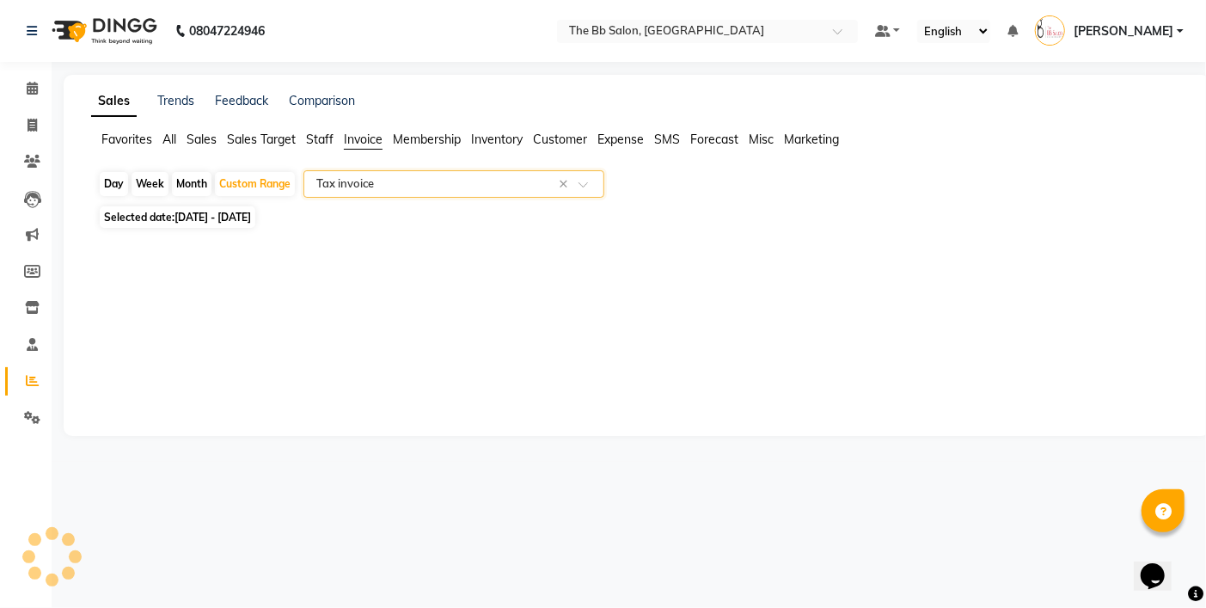
select select "full_report"
select select "csv"
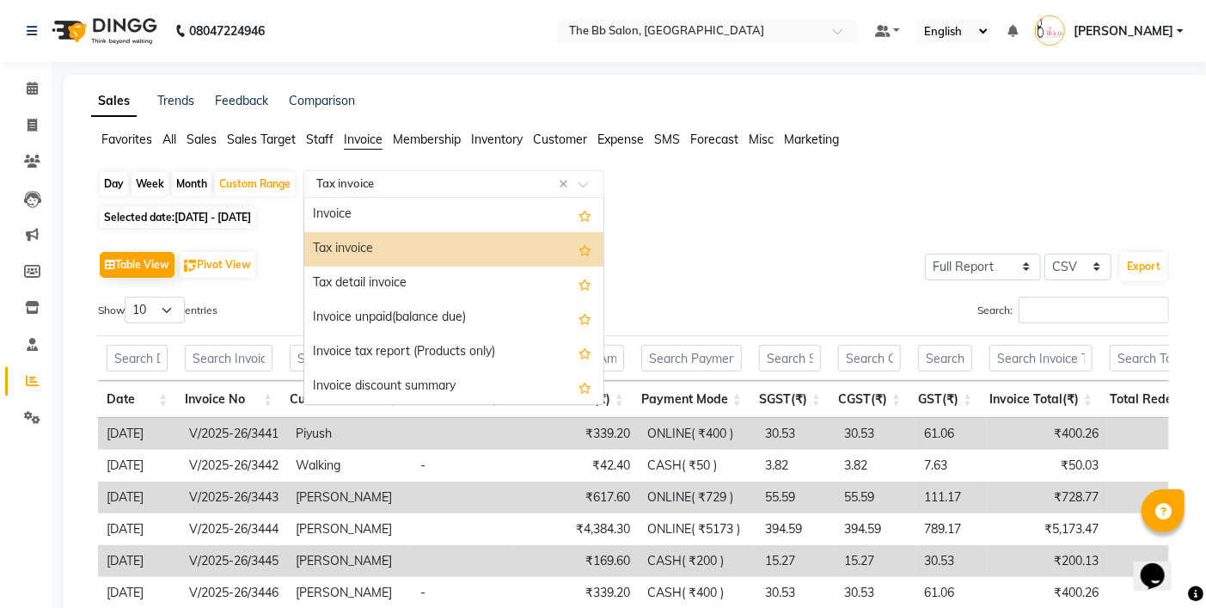
click at [370, 174] on div "Select Report Type × Tax invoice ×" at bounding box center [453, 184] width 301 height 28
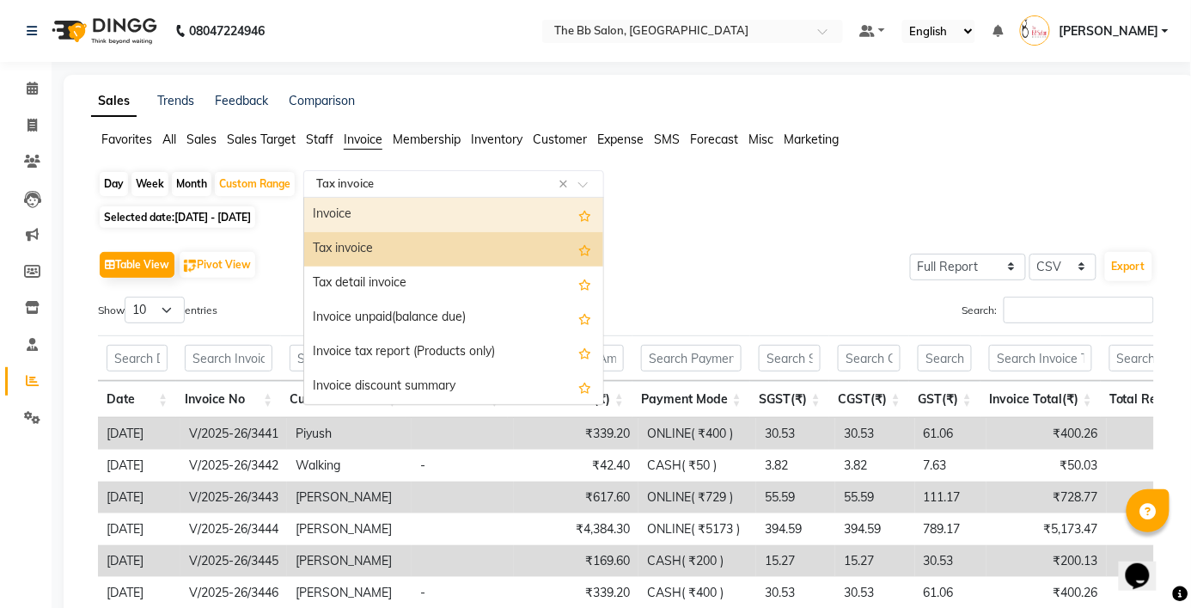
click at [499, 217] on div "Invoice" at bounding box center [453, 215] width 299 height 34
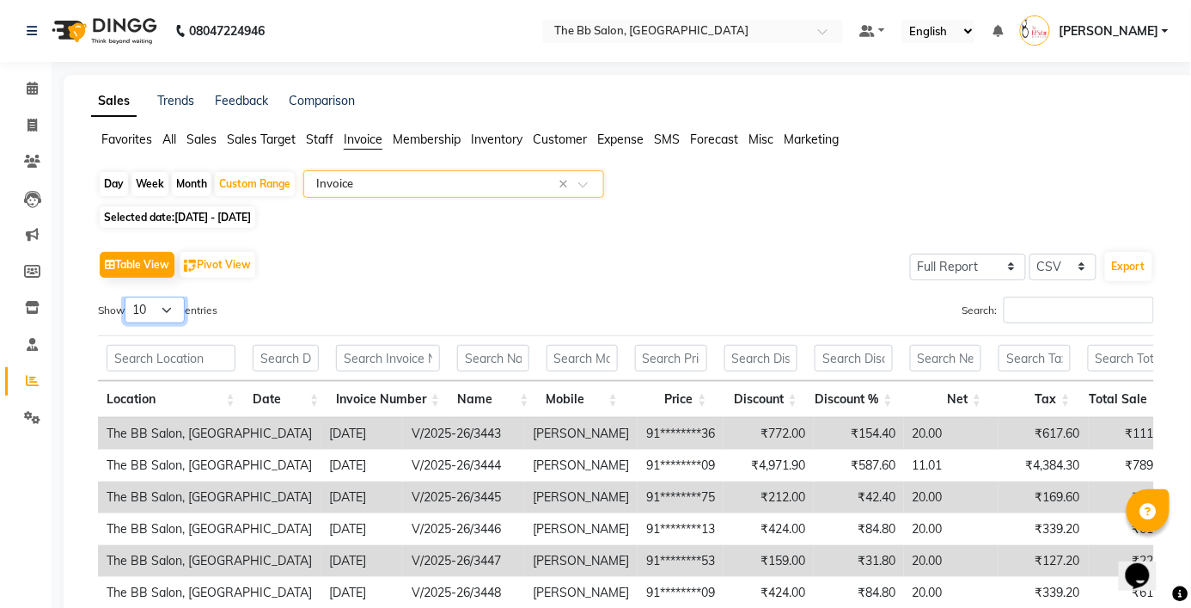
drag, startPoint x: 136, startPoint y: 313, endPoint x: 142, endPoint y: 322, distance: 11.2
click at [136, 313] on select "10 25 50 100" at bounding box center [155, 310] width 60 height 27
select select "100"
click at [127, 297] on select "10 25 50 100" at bounding box center [155, 310] width 60 height 27
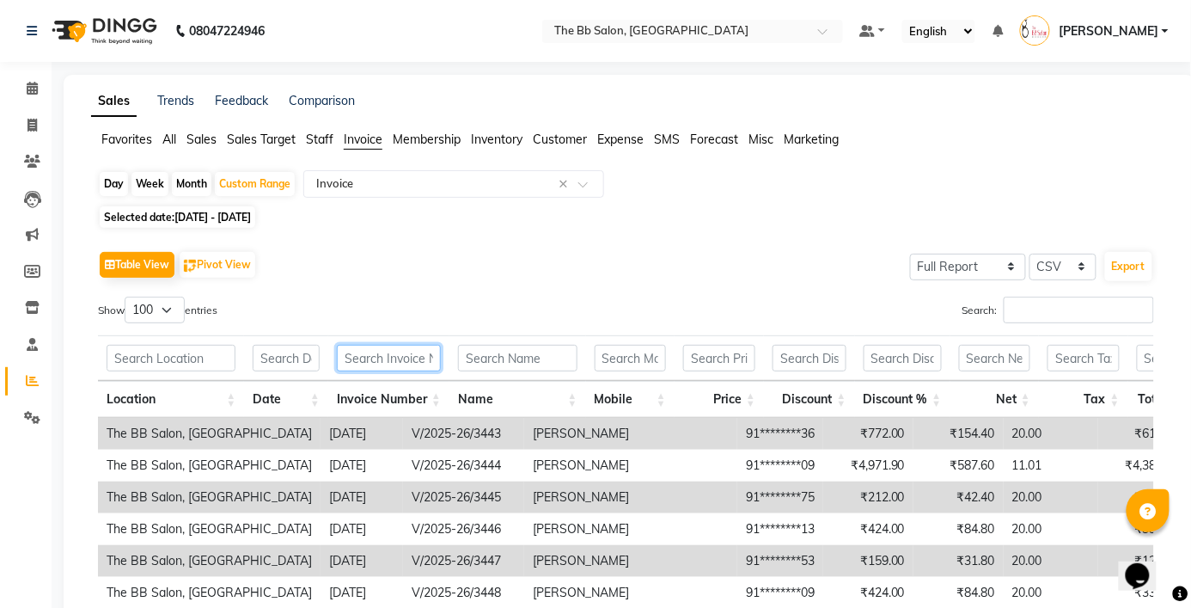
click at [373, 358] on input "text" at bounding box center [389, 358] width 104 height 27
type input "V"
click at [1113, 265] on button "Export" at bounding box center [1128, 266] width 47 height 29
click at [17, 90] on span at bounding box center [32, 89] width 30 height 20
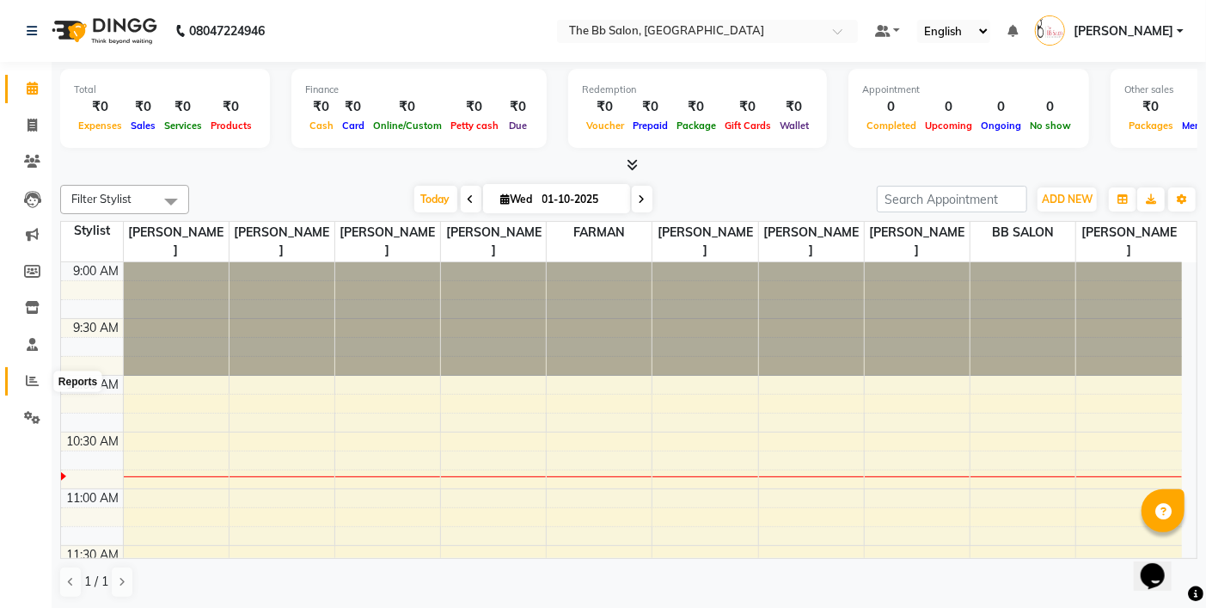
click at [35, 382] on icon at bounding box center [32, 380] width 13 height 13
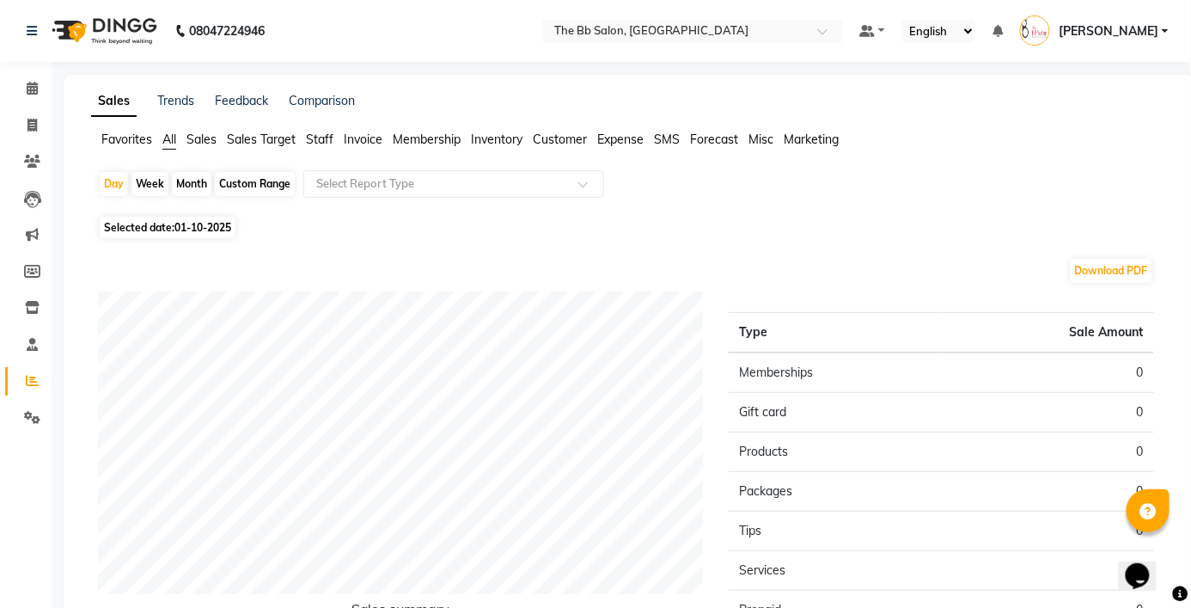
click at [255, 184] on div "Custom Range" at bounding box center [255, 184] width 80 height 24
select select "10"
select select "2025"
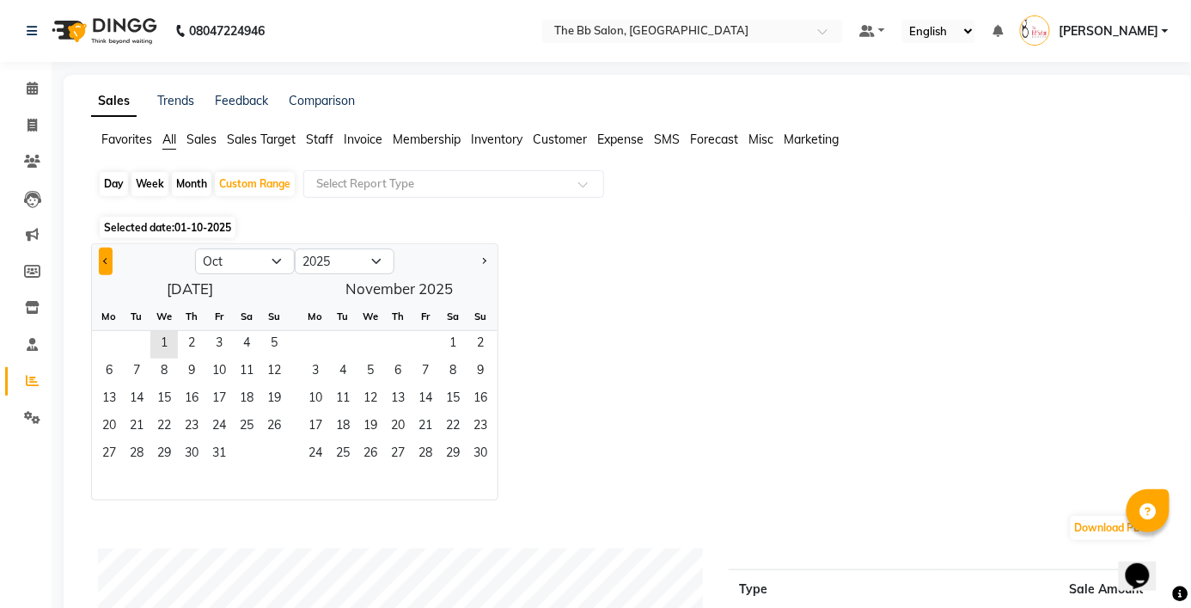
click at [99, 260] on button "Previous month" at bounding box center [106, 262] width 14 height 28
select select "9"
click at [104, 338] on span "1" at bounding box center [109, 345] width 28 height 28
click at [135, 461] on span "30" at bounding box center [137, 455] width 28 height 28
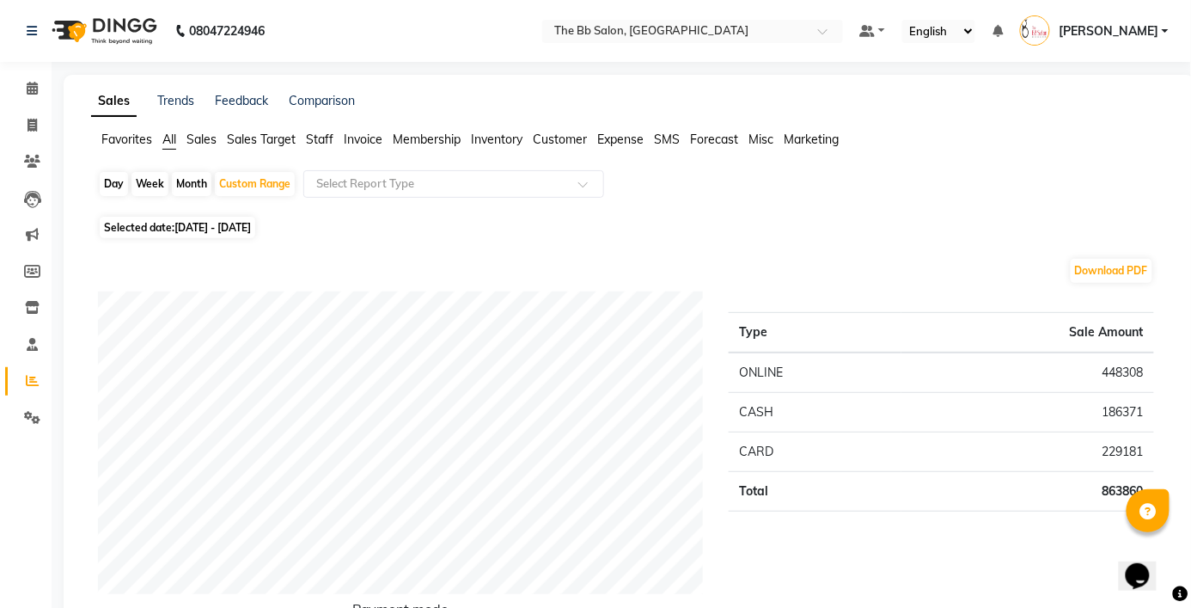
click at [379, 138] on span "Invoice" at bounding box center [363, 139] width 39 height 15
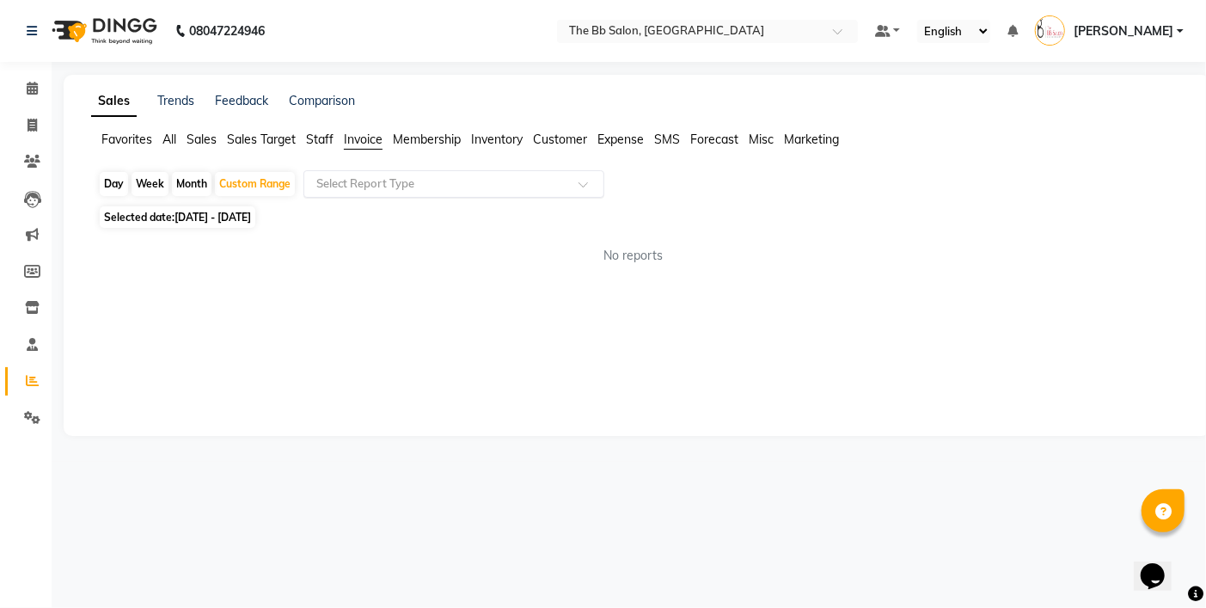
click at [361, 179] on input "text" at bounding box center [437, 183] width 248 height 17
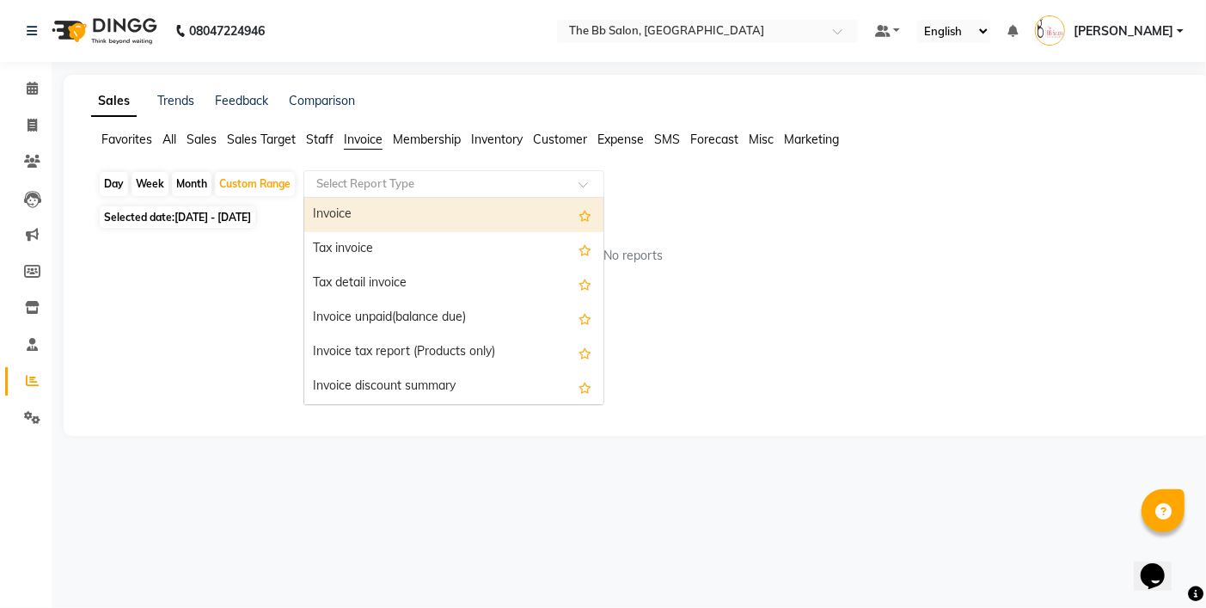
click at [374, 218] on div "Invoice" at bounding box center [453, 215] width 299 height 34
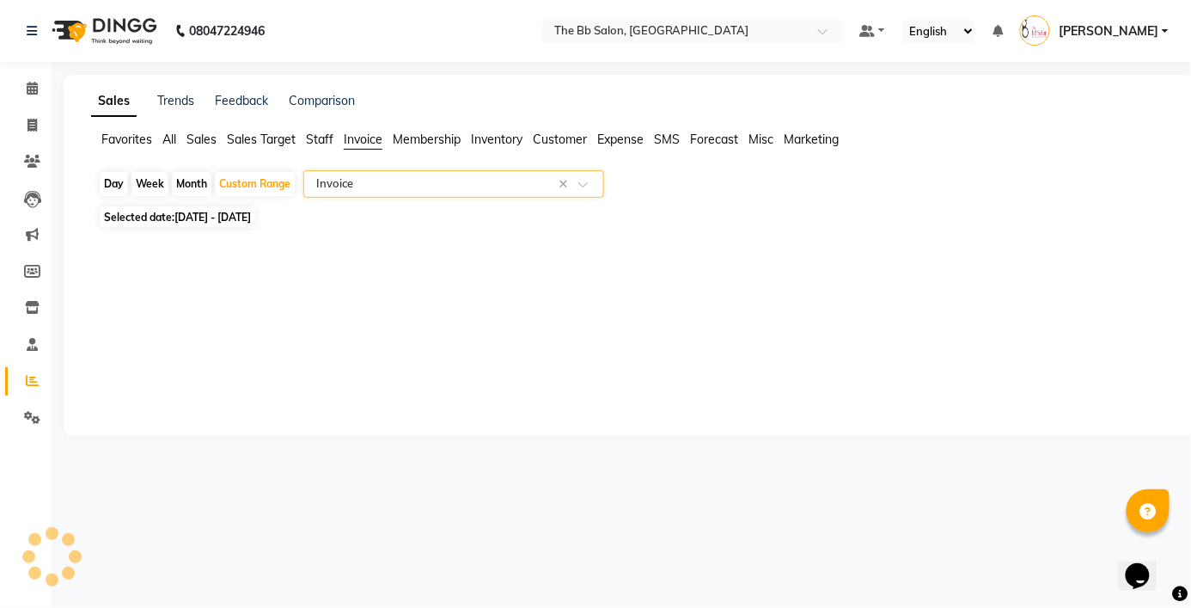
select select "full_report"
select select "csv"
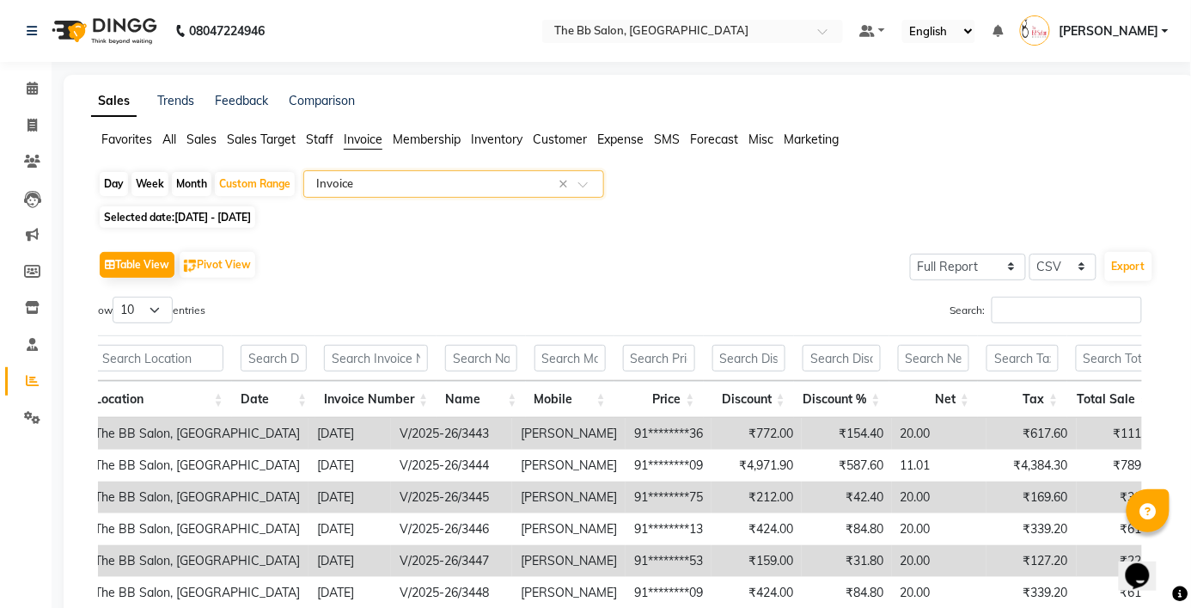
click at [168, 136] on span "All" at bounding box center [169, 139] width 14 height 15
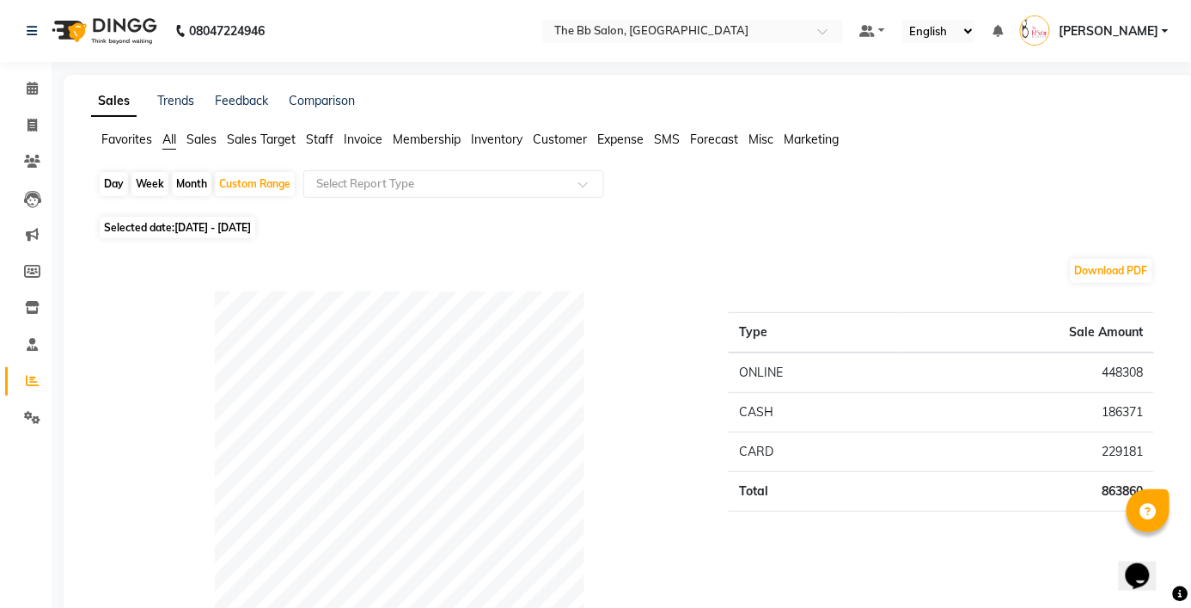
click at [823, 187] on div "Day Week Month Custom Range Select Report Type" at bounding box center [629, 190] width 1063 height 41
click at [321, 134] on span "Staff" at bounding box center [320, 139] width 28 height 15
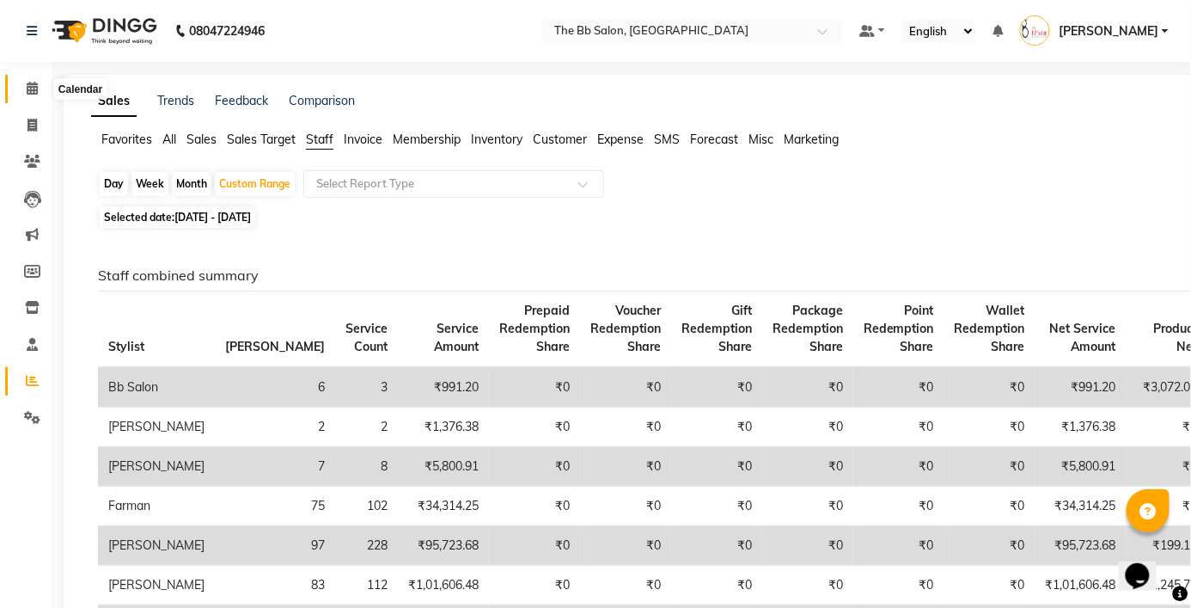
click at [21, 81] on span at bounding box center [32, 89] width 30 height 20
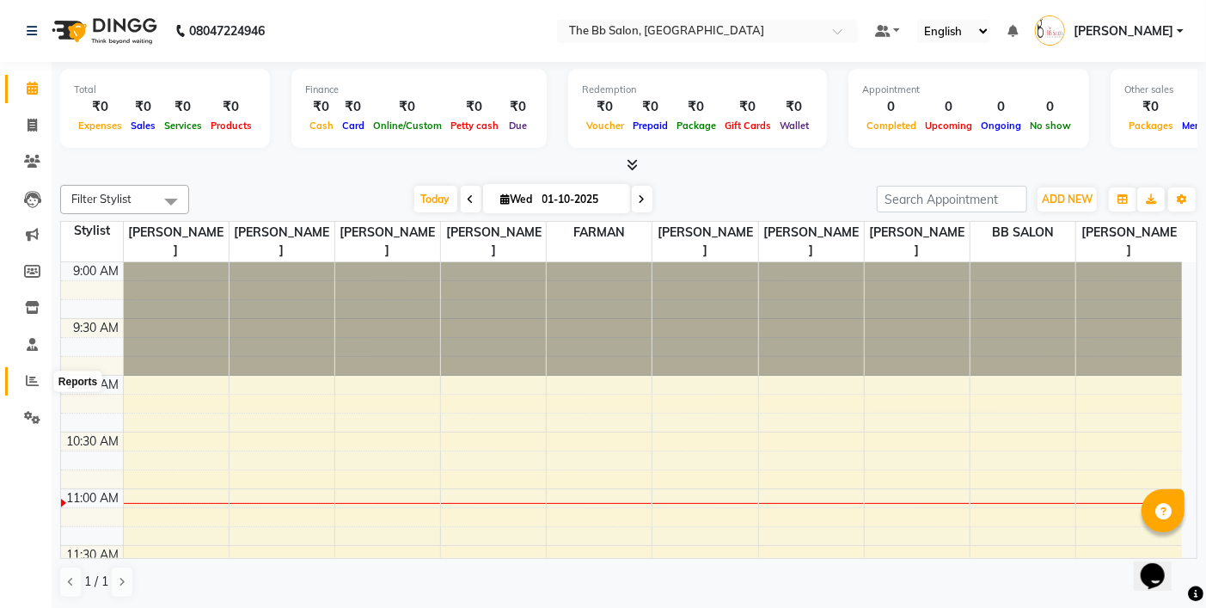
click at [19, 375] on span at bounding box center [32, 381] width 30 height 20
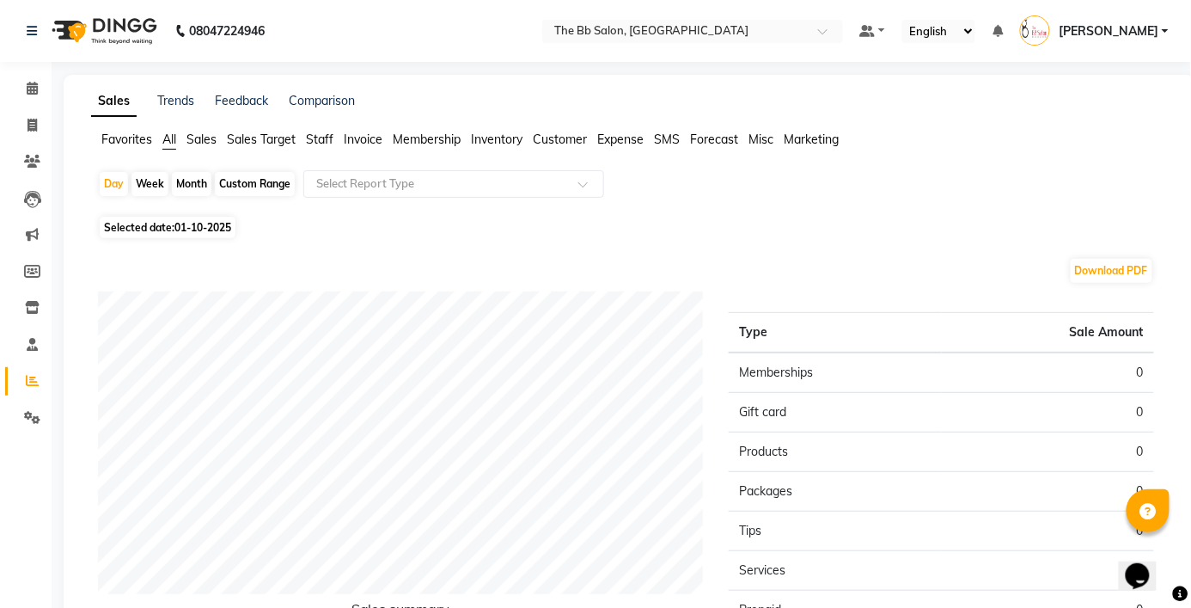
click at [254, 180] on div "Custom Range" at bounding box center [255, 184] width 80 height 24
select select "10"
select select "2025"
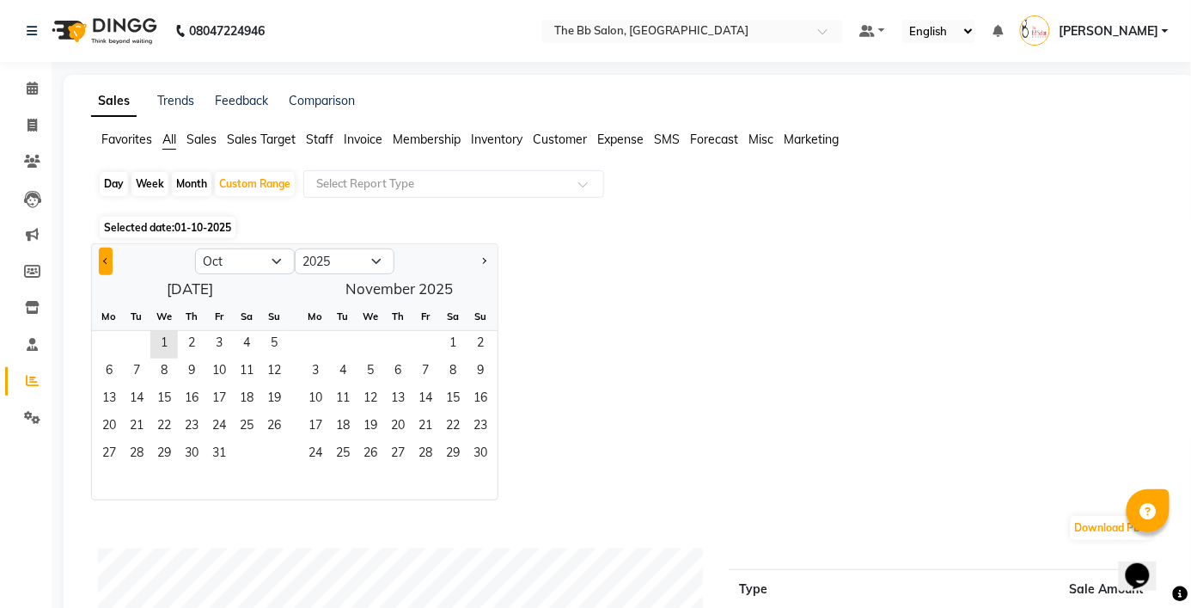
click at [108, 263] on button "Previous month" at bounding box center [106, 262] width 14 height 28
select select "9"
click at [110, 347] on span "1" at bounding box center [109, 345] width 28 height 28
click at [147, 451] on span "30" at bounding box center [137, 455] width 28 height 28
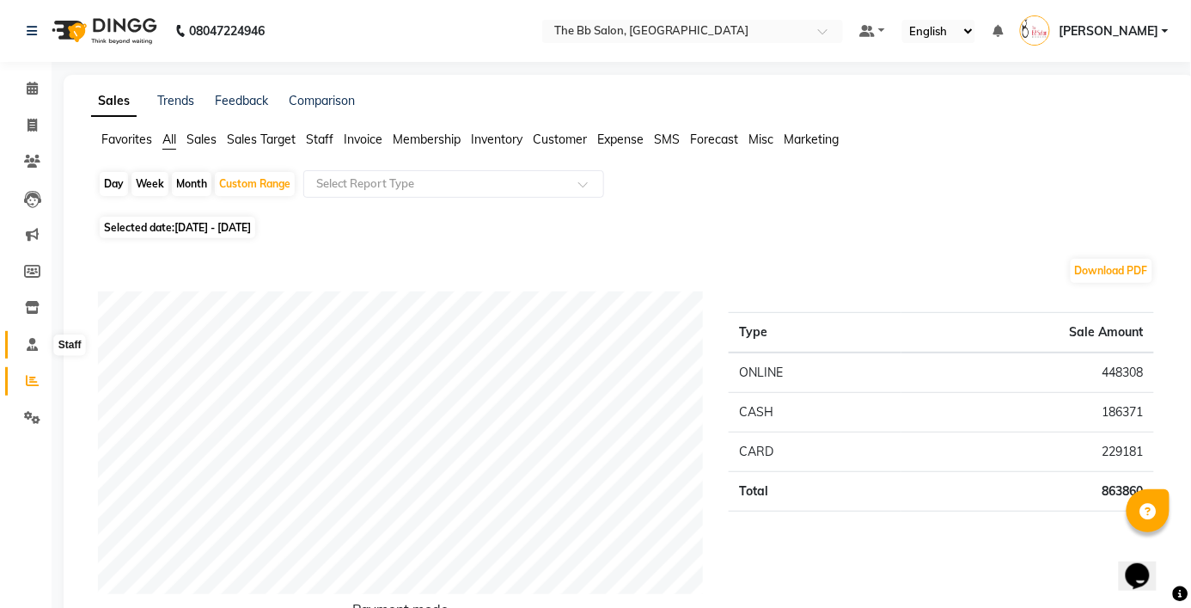
click at [13, 346] on link "Staff" at bounding box center [25, 345] width 41 height 28
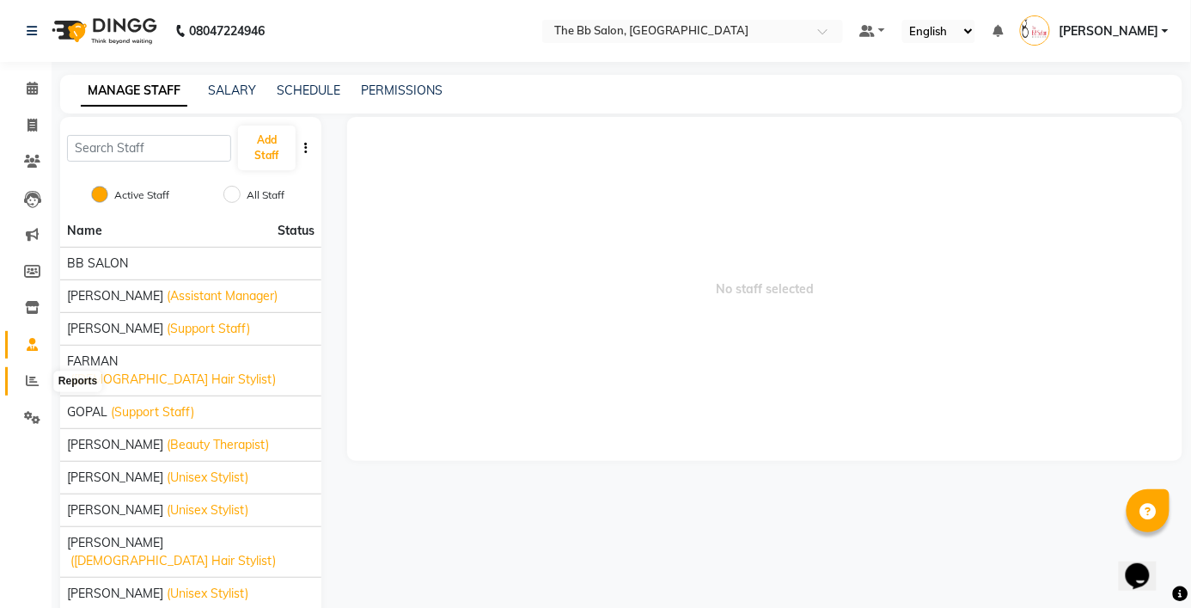
click at [32, 387] on icon at bounding box center [32, 380] width 13 height 13
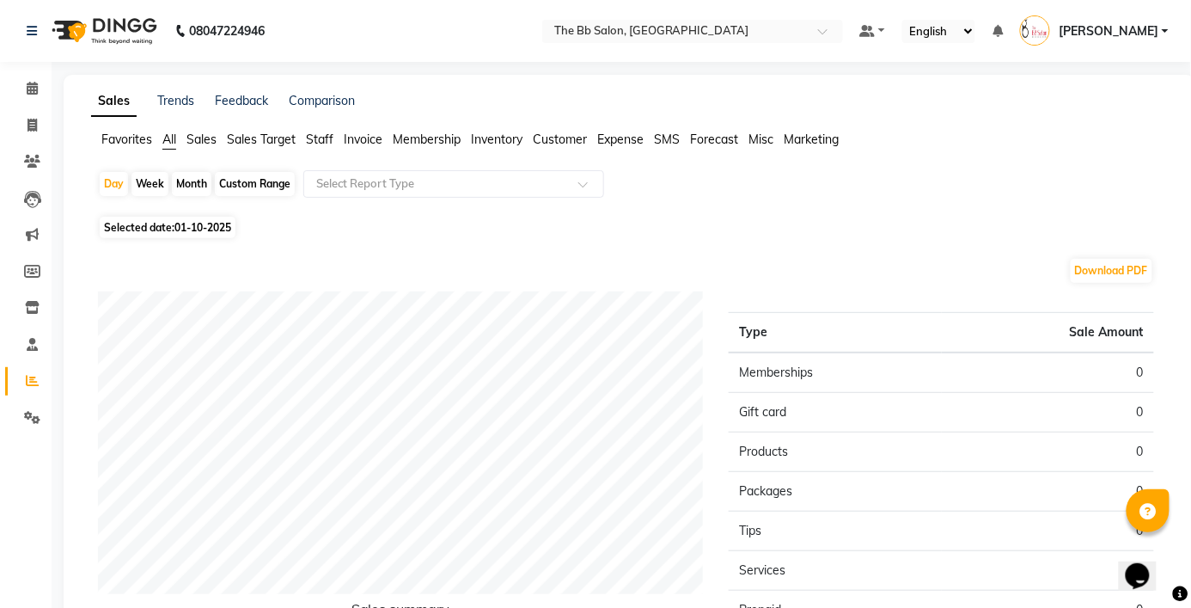
click at [358, 135] on span "Invoice" at bounding box center [363, 139] width 39 height 15
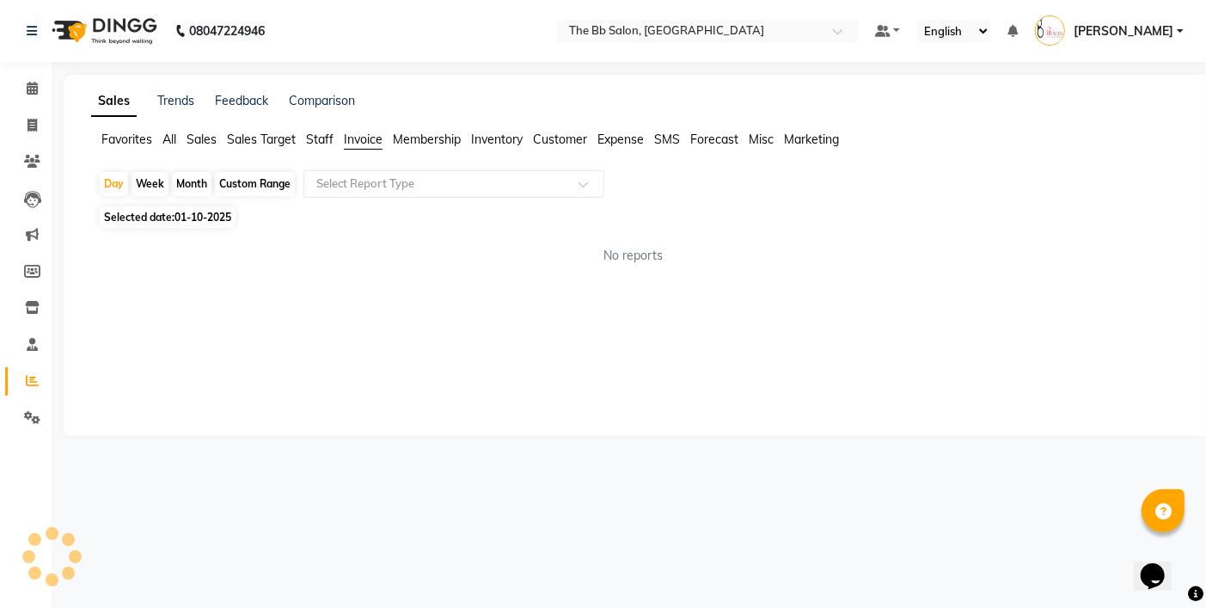
click at [248, 181] on div "Custom Range" at bounding box center [255, 184] width 80 height 24
select select "10"
select select "2025"
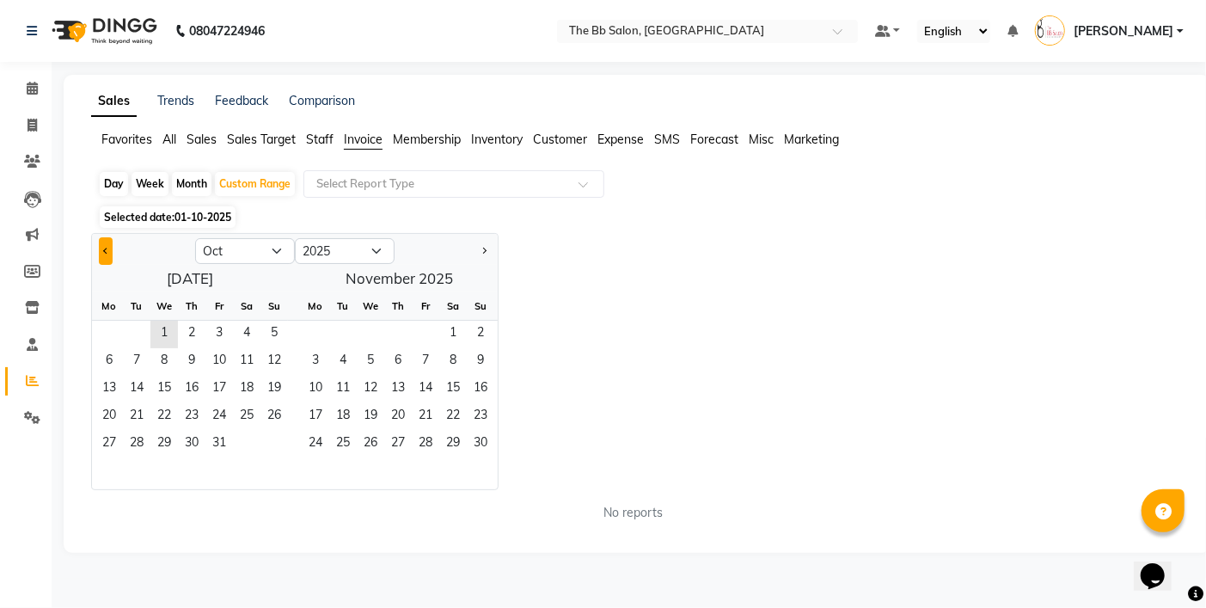
click at [107, 250] on span "Previous month" at bounding box center [106, 251] width 6 height 6
select select "9"
click at [105, 330] on span "1" at bounding box center [109, 335] width 28 height 28
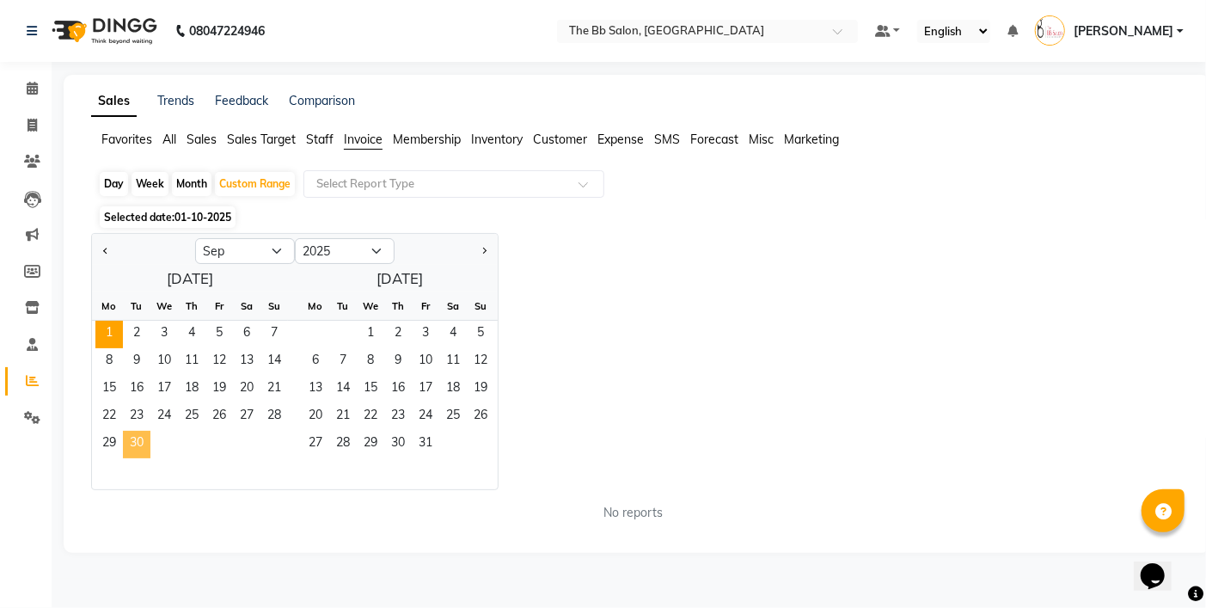
click at [135, 444] on span "30" at bounding box center [137, 445] width 28 height 28
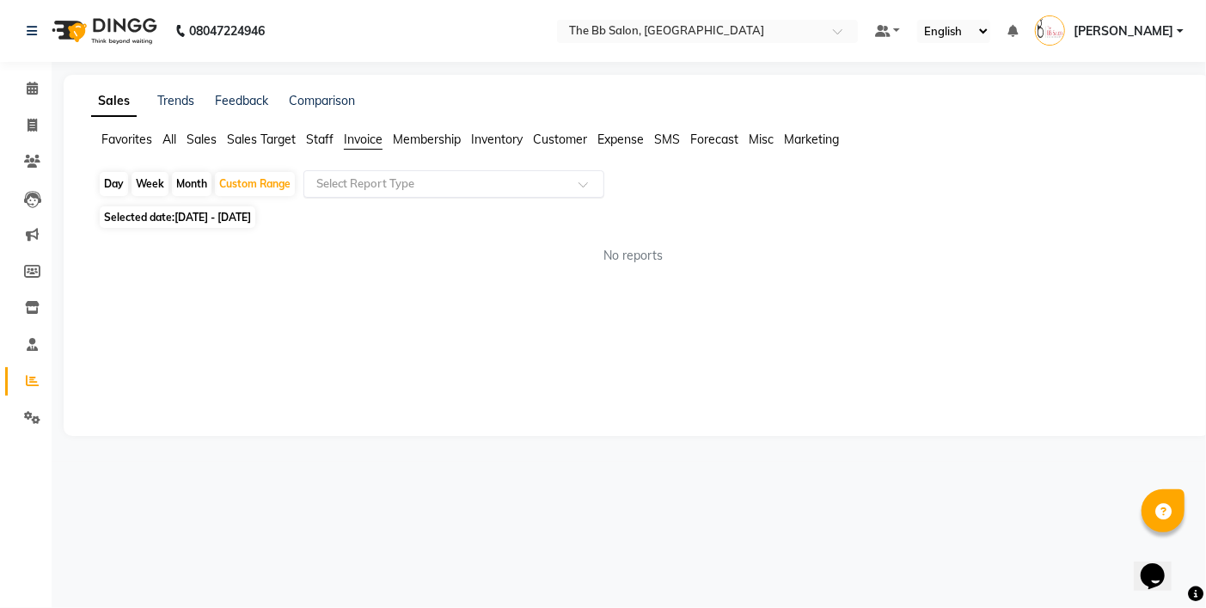
click at [380, 180] on input "text" at bounding box center [437, 183] width 248 height 17
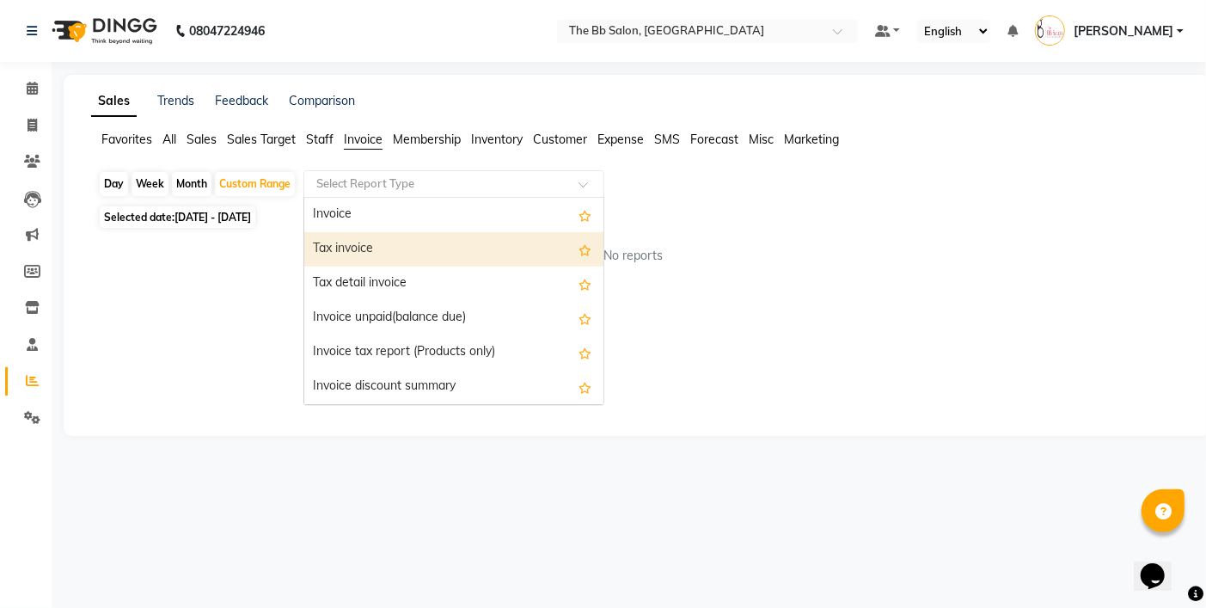
click at [378, 247] on div "Tax invoice" at bounding box center [453, 249] width 299 height 34
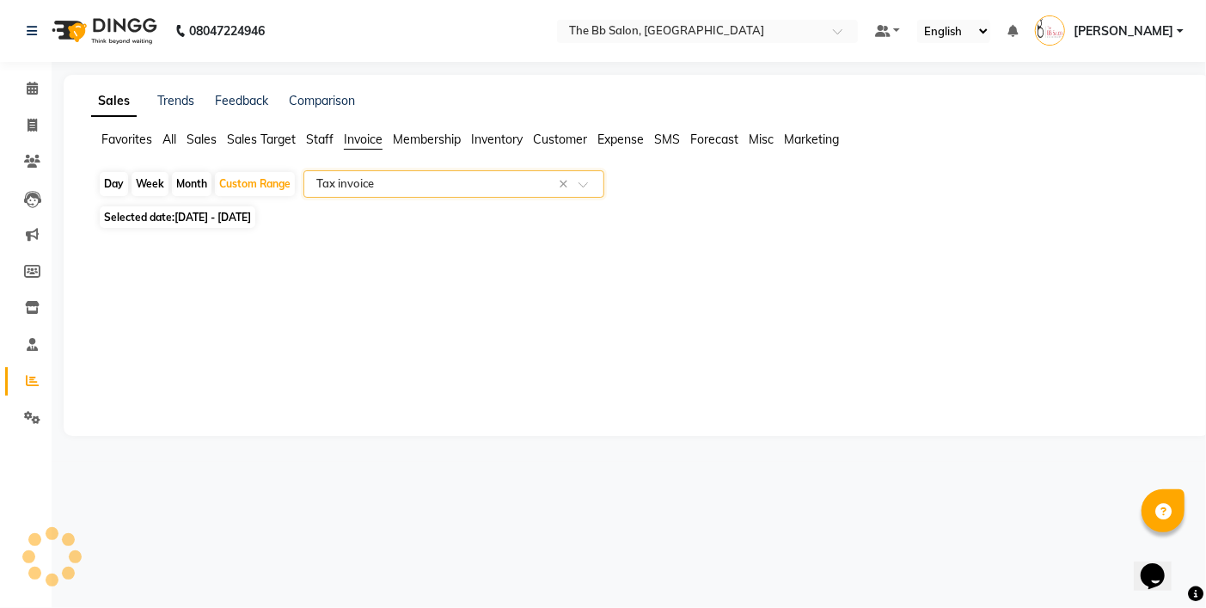
select select "full_report"
select select "csv"
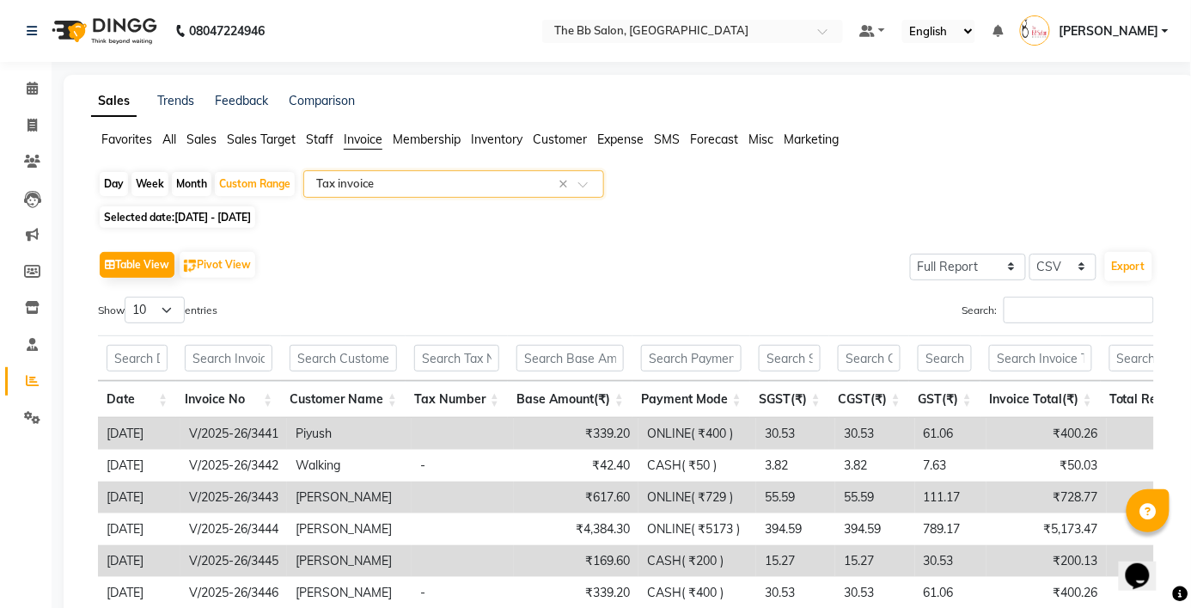
click at [346, 190] on input "text" at bounding box center [437, 183] width 248 height 17
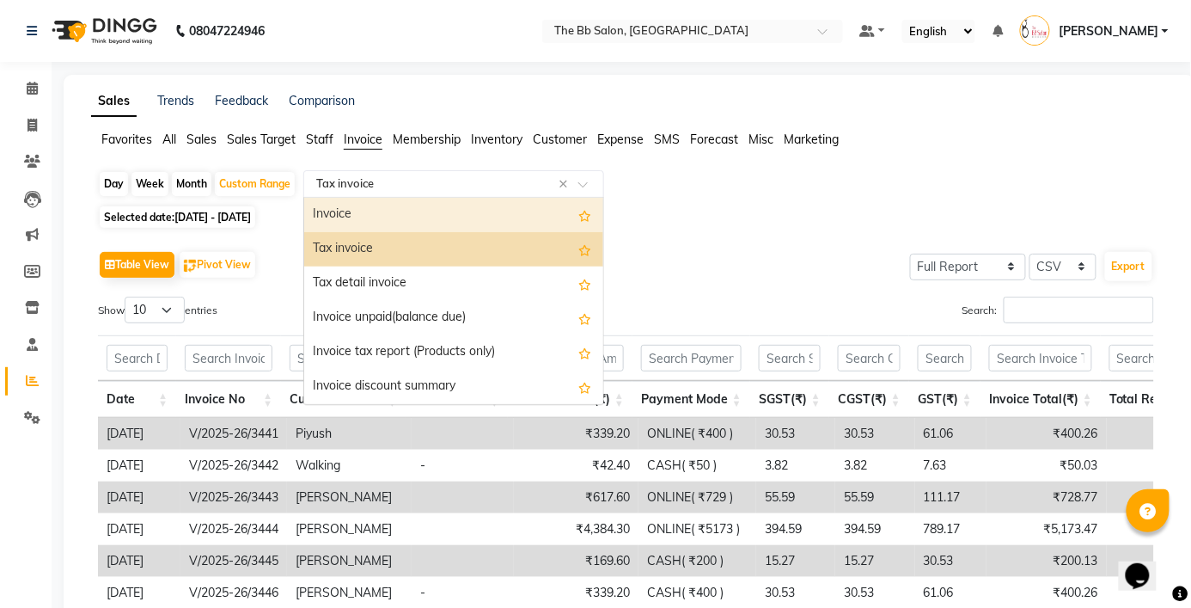
click at [355, 216] on div "Invoice" at bounding box center [453, 215] width 299 height 34
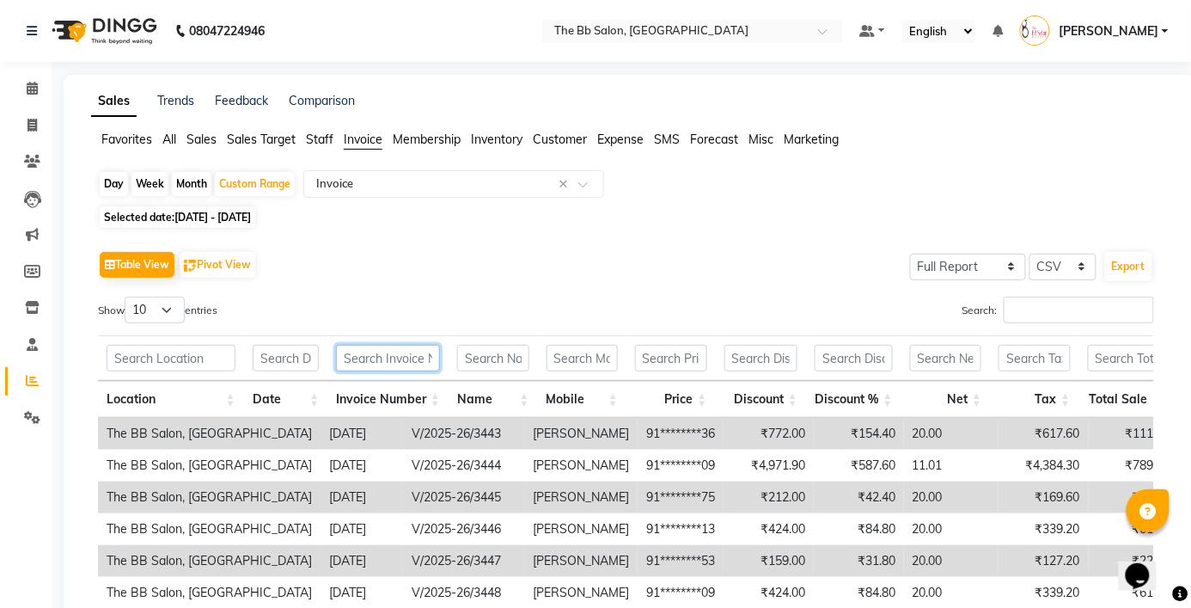
click at [356, 358] on input "text" at bounding box center [388, 358] width 104 height 27
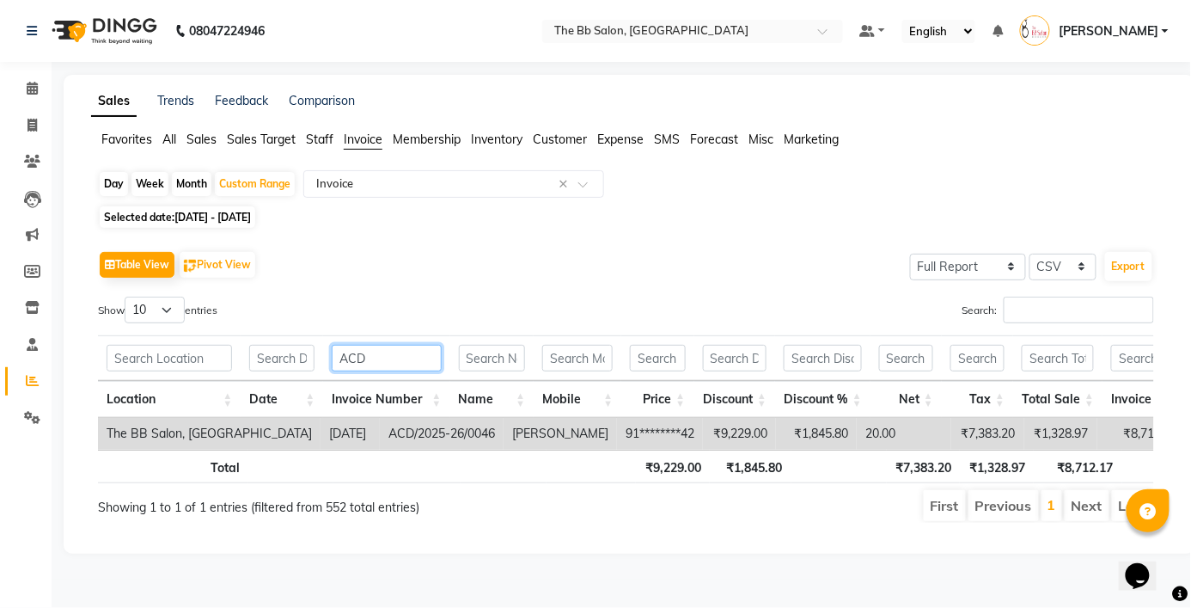
type input "ACD"
click at [162, 313] on select "10 25 50 100" at bounding box center [155, 310] width 60 height 27
click at [127, 297] on select "10 25 50 100" at bounding box center [155, 310] width 60 height 27
drag, startPoint x: 163, startPoint y: 309, endPoint x: 161, endPoint y: 321, distance: 11.5
click at [163, 309] on select "10 25 50 100" at bounding box center [155, 310] width 60 height 27
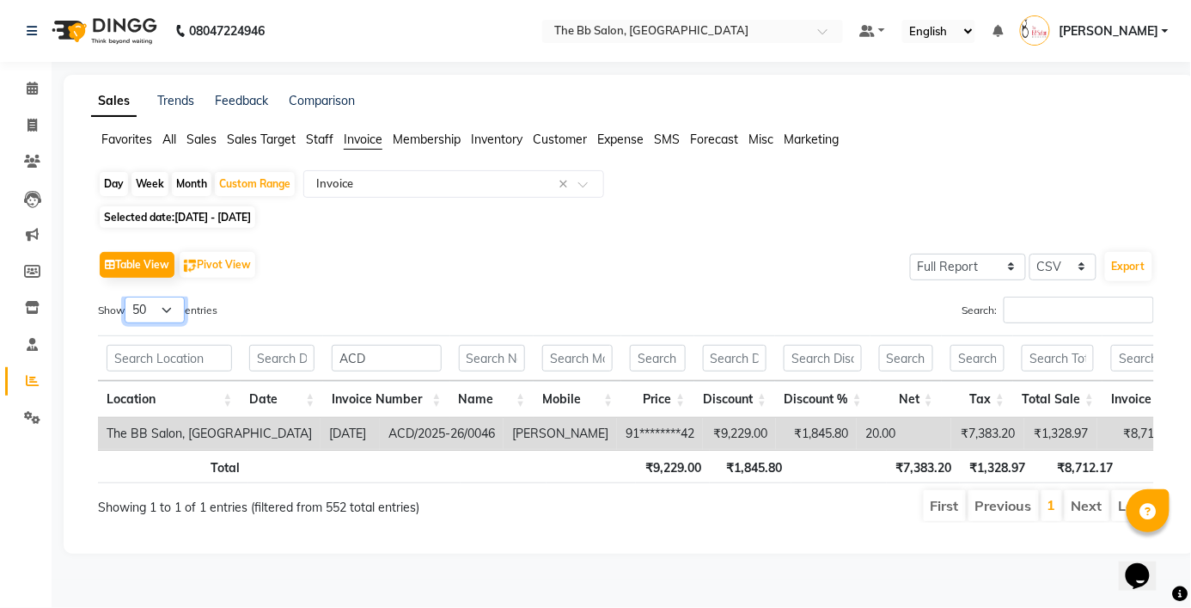
click at [127, 297] on select "10 25 50 100" at bounding box center [155, 310] width 60 height 27
click at [141, 313] on select "10 25 50 100" at bounding box center [155, 310] width 60 height 27
select select "25"
click at [127, 297] on select "10 25 50 100" at bounding box center [155, 310] width 60 height 27
click at [466, 248] on div "Table View Pivot View Select Full Report Filtered Report Select CSV PDF Export" at bounding box center [626, 265] width 1056 height 36
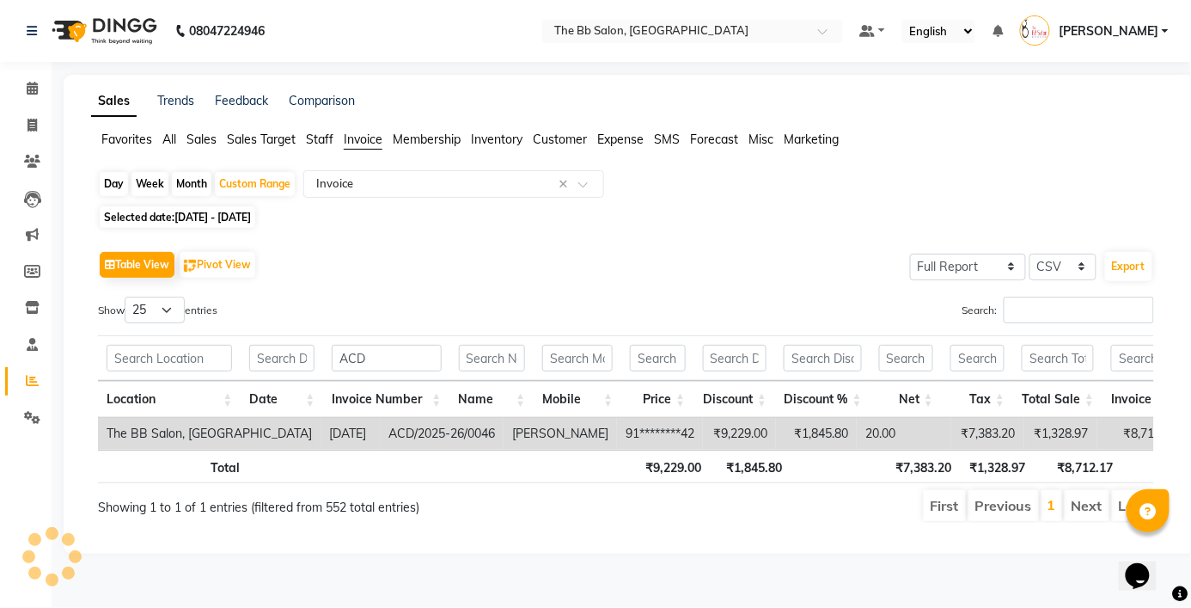
click at [481, 249] on div "Table View Pivot View Select Full Report Filtered Report Select CSV PDF Export" at bounding box center [626, 265] width 1056 height 36
click at [402, 358] on input "ACD" at bounding box center [386, 358] width 109 height 27
type input "A"
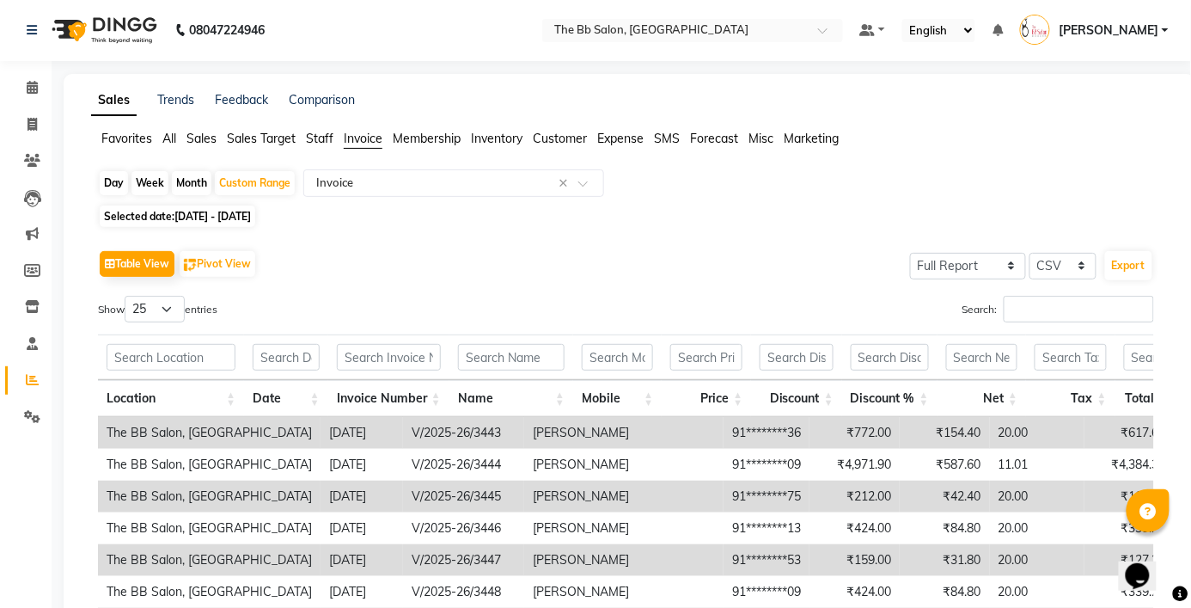
click at [526, 201] on div "Day Week Month Custom Range Select Report Type × Invoice × Selected date: [DATE…" at bounding box center [629, 508] width 1077 height 678
click at [359, 352] on input "text" at bounding box center [389, 357] width 104 height 27
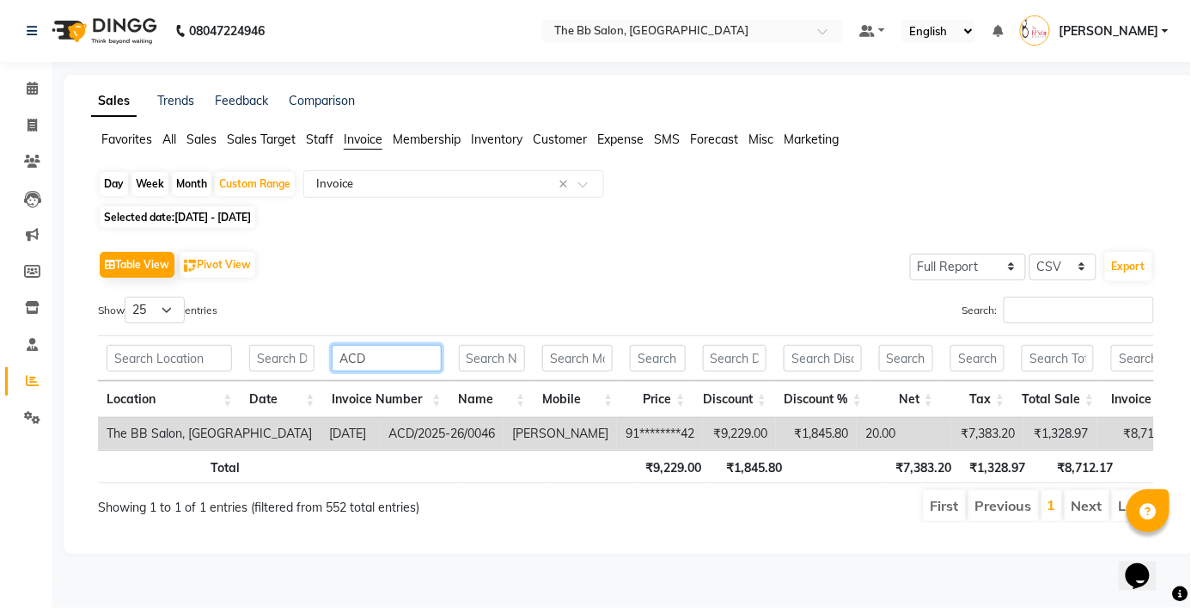
type input "ACD"
click at [484, 247] on div "Table View Pivot View Select Full Report Filtered Report Select CSV PDF Export" at bounding box center [626, 265] width 1056 height 36
click at [335, 182] on input "text" at bounding box center [437, 183] width 248 height 17
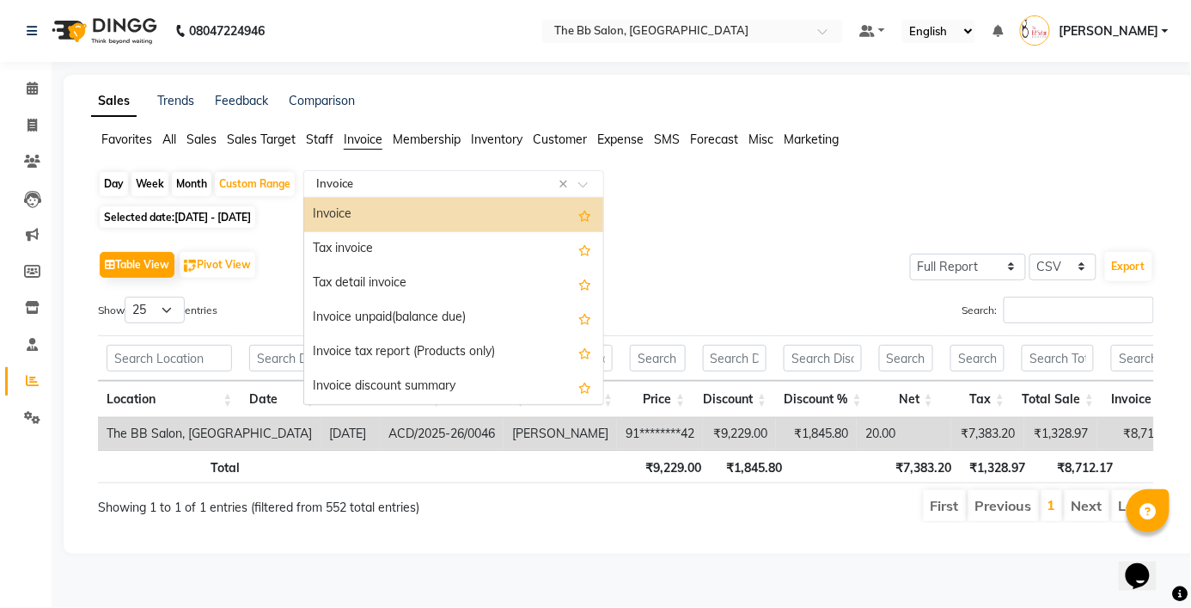
click at [349, 208] on div "Invoice" at bounding box center [453, 215] width 299 height 34
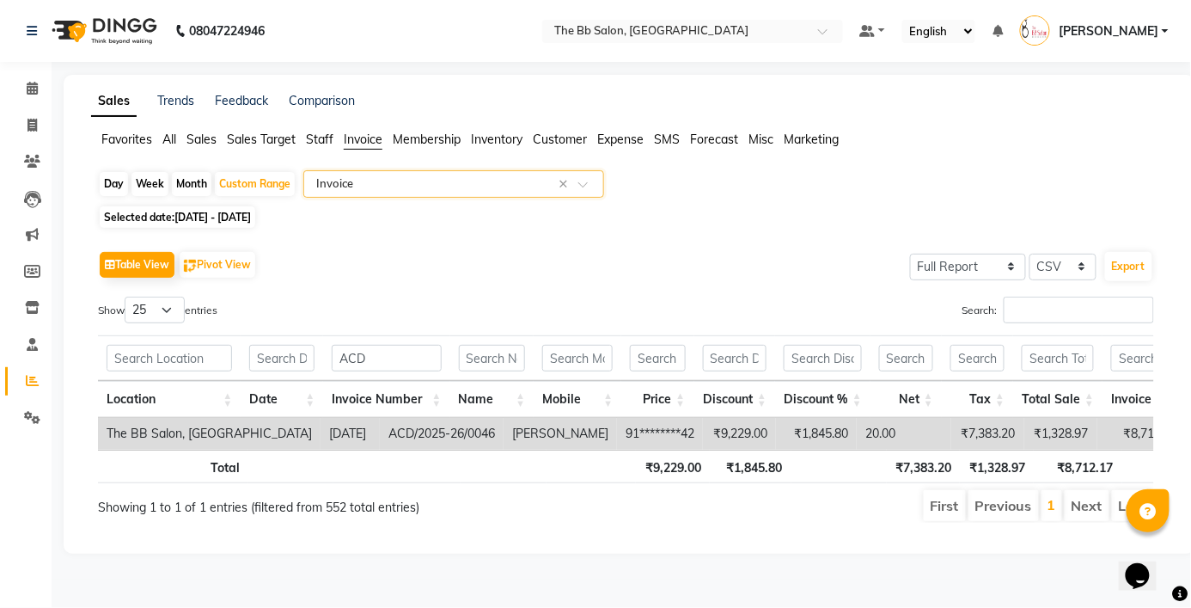
click at [353, 191] on input "text" at bounding box center [437, 183] width 248 height 17
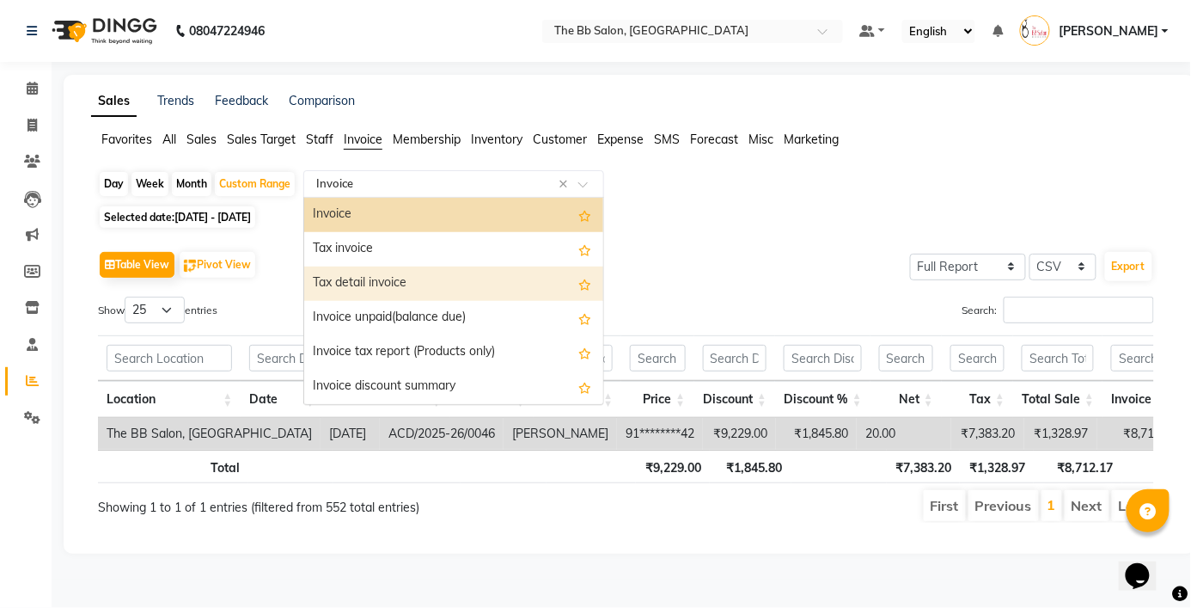
click at [361, 284] on div "Tax detail invoice" at bounding box center [453, 283] width 299 height 34
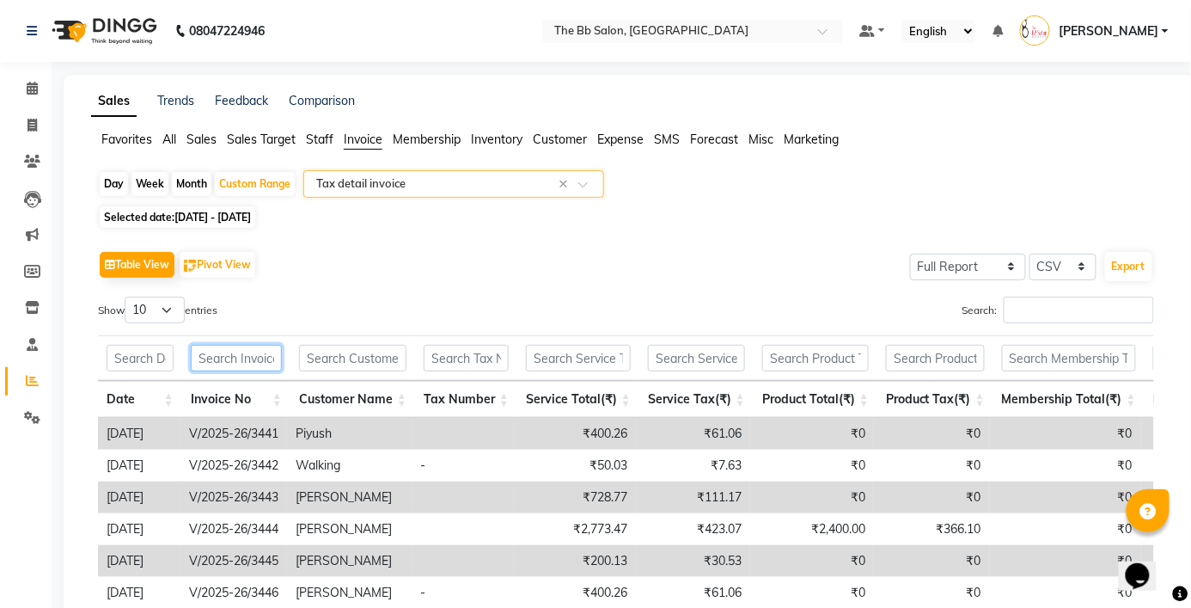
click at [210, 358] on input "text" at bounding box center [236, 358] width 91 height 27
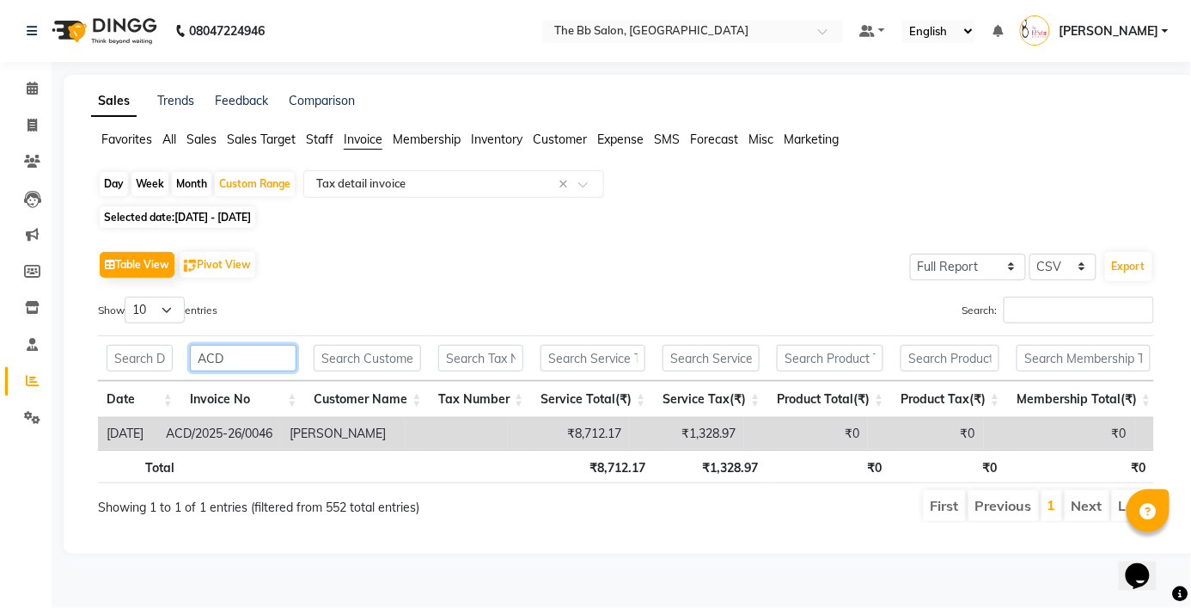
type input "ACD"
click at [595, 239] on div "Table View Pivot View Select Full Report Filtered Report Select CSV PDF Export …" at bounding box center [626, 384] width 1084 height 303
click at [39, 383] on span at bounding box center [32, 381] width 30 height 20
drag, startPoint x: 169, startPoint y: 139, endPoint x: 179, endPoint y: 150, distance: 14.6
click at [170, 139] on span "All" at bounding box center [169, 139] width 14 height 15
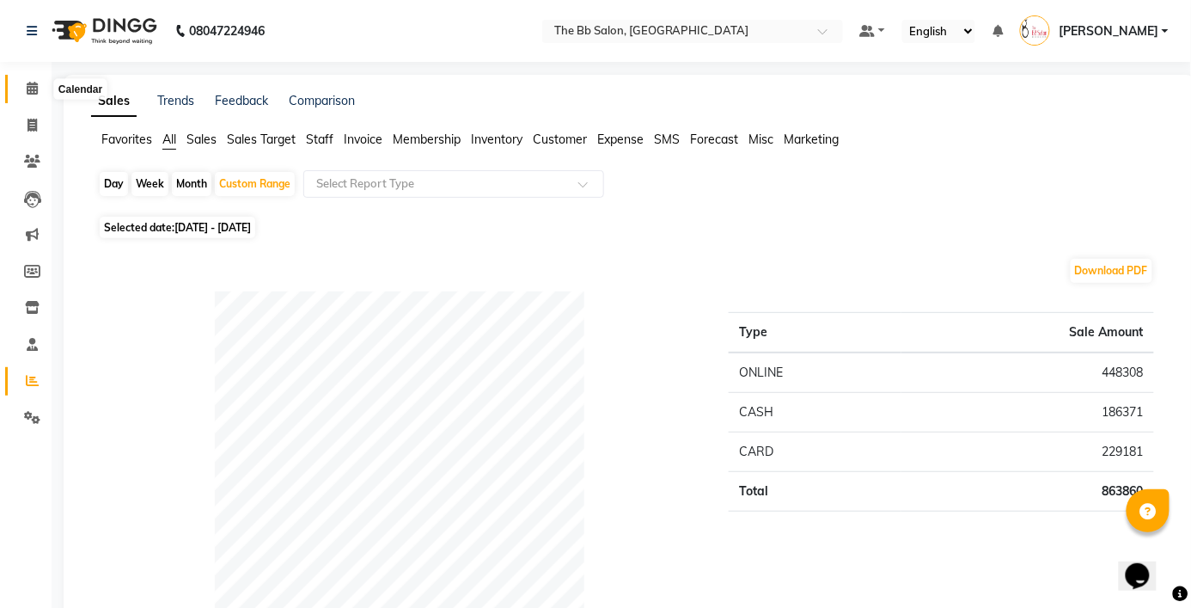
click at [31, 98] on span at bounding box center [32, 89] width 30 height 20
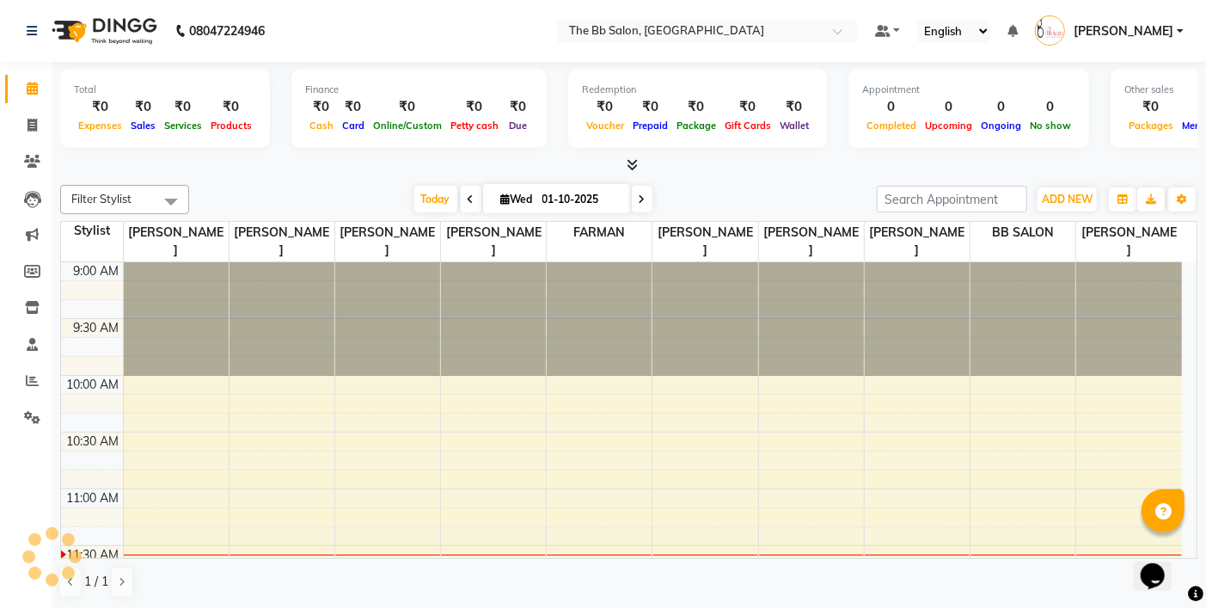
scroll to position [228, 0]
